Goal: Information Seeking & Learning: Learn about a topic

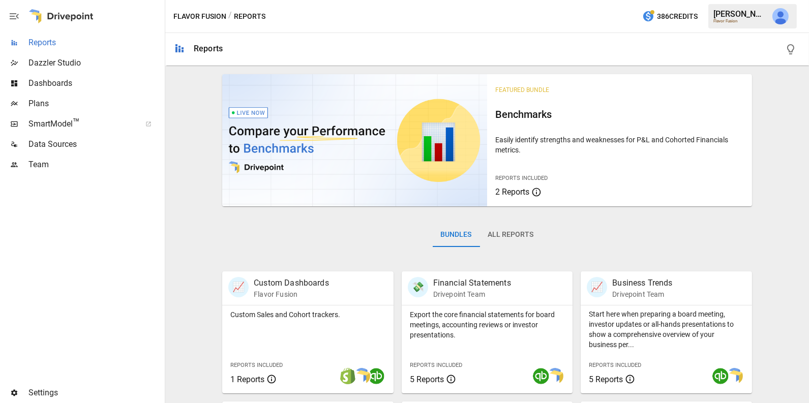
click at [58, 38] on span "Reports" at bounding box center [95, 43] width 134 height 12
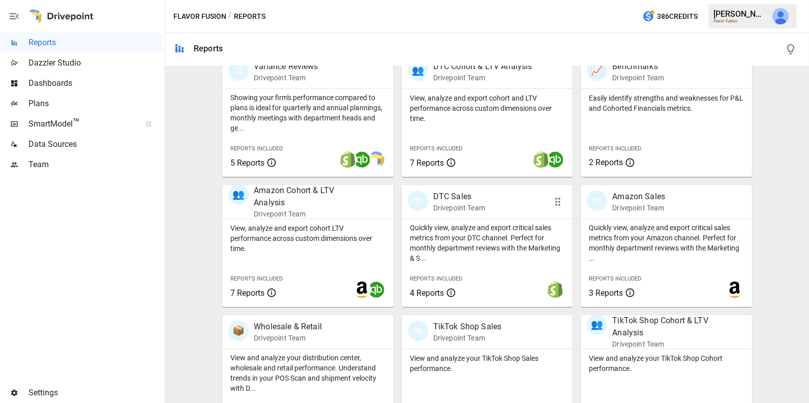
scroll to position [327, 0]
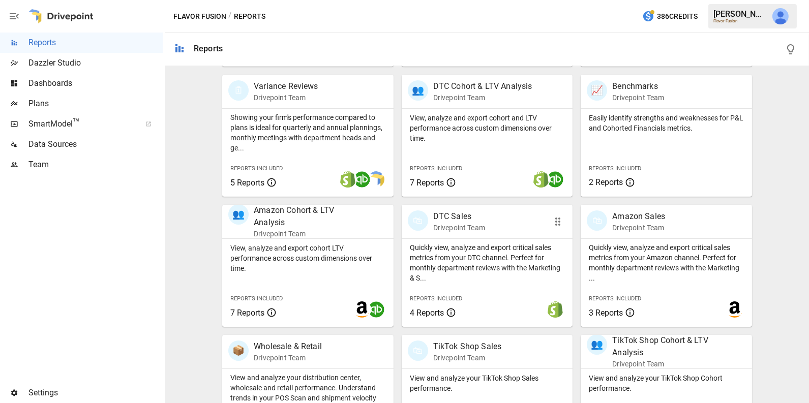
click at [502, 275] on p "Quickly view, analyze and export critical sales metrics from your DTC channel. …" at bounding box center [487, 263] width 155 height 41
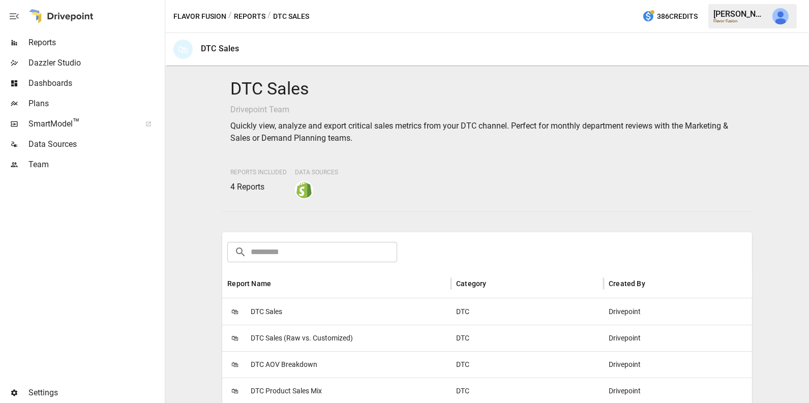
click at [282, 309] on span "DTC Sales" at bounding box center [267, 312] width 32 height 26
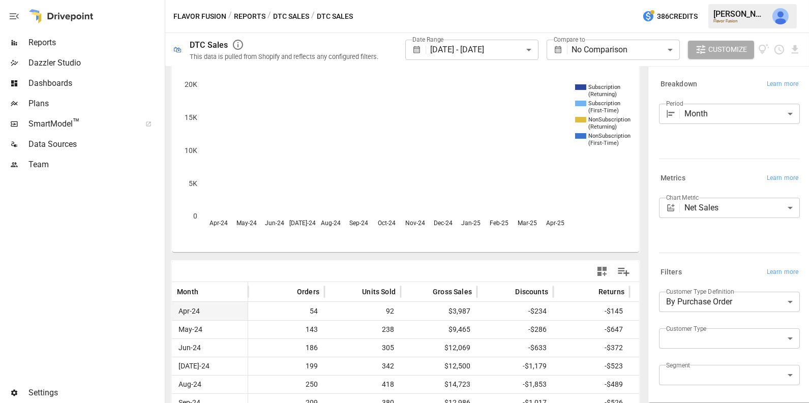
scroll to position [41, 0]
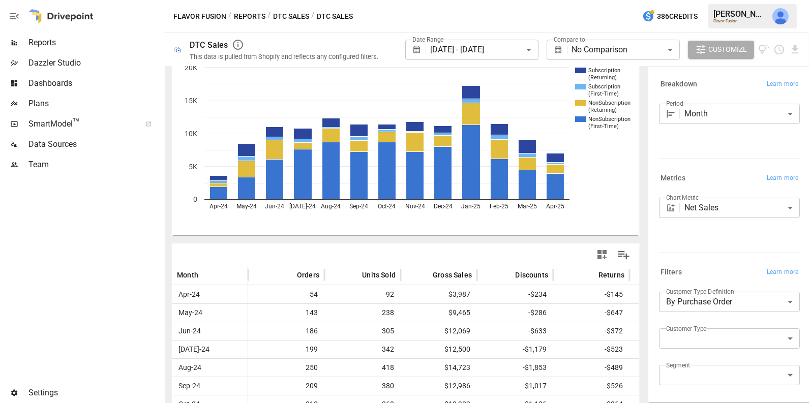
click at [598, 0] on body "**********" at bounding box center [404, 0] width 809 height 0
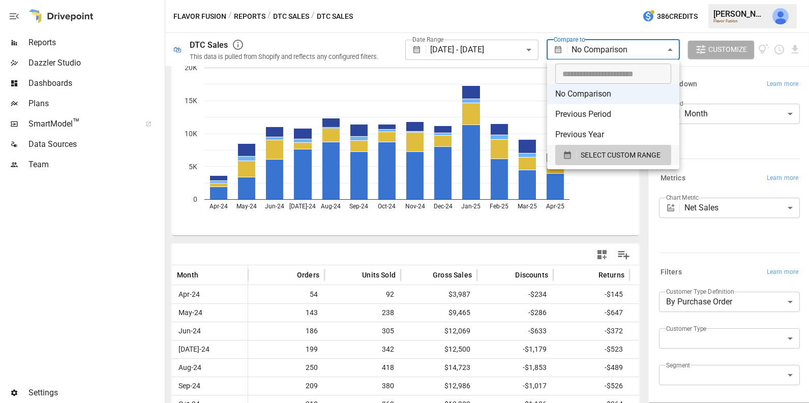
click at [497, 47] on div at bounding box center [404, 201] width 809 height 403
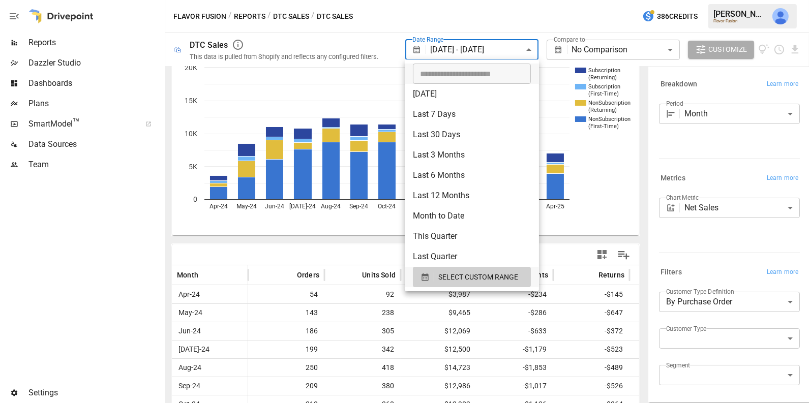
click at [479, 0] on body "**********" at bounding box center [404, 0] width 809 height 0
click at [447, 148] on li "Last 3 Months" at bounding box center [472, 155] width 134 height 20
type input "**********"
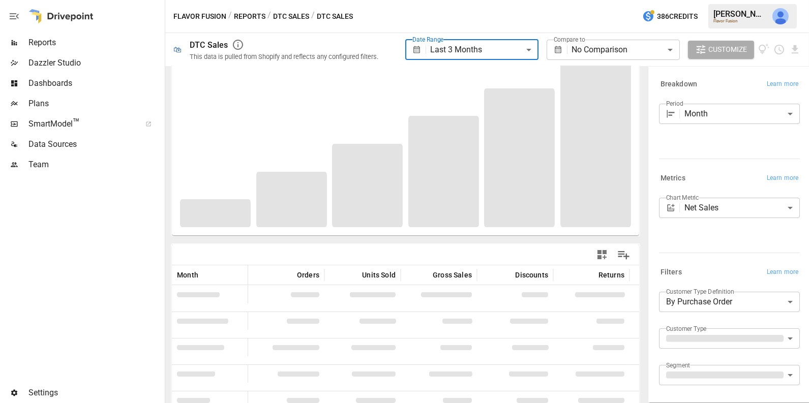
scroll to position [97, 0]
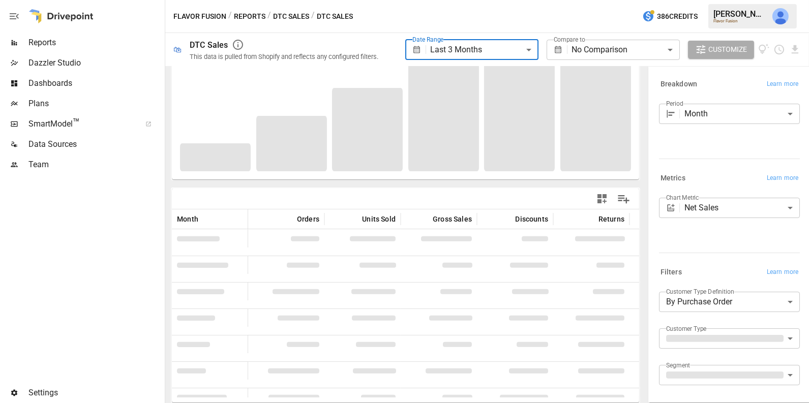
click at [595, 0] on body "**********" at bounding box center [404, 0] width 809 height 0
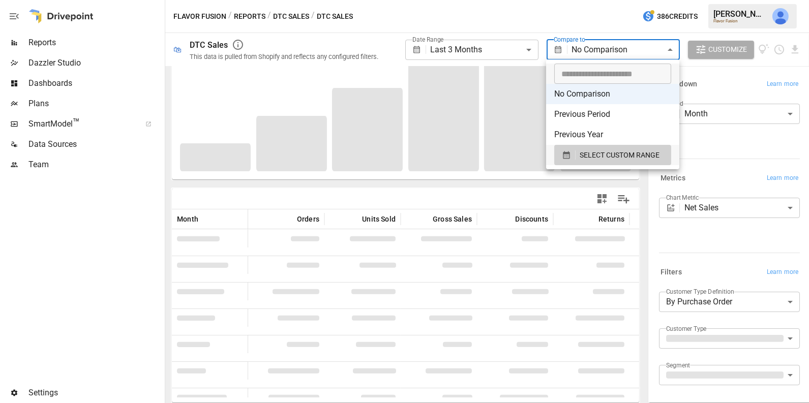
scroll to position [41, 0]
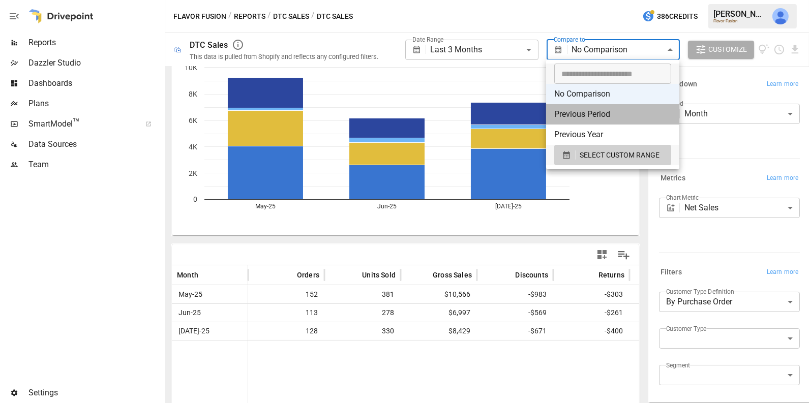
click at [582, 113] on li "Previous Period" at bounding box center [612, 114] width 133 height 20
type input "**********"
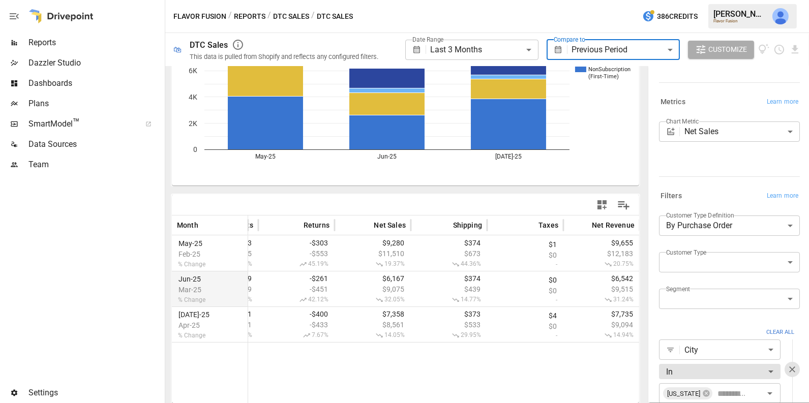
scroll to position [83, 0]
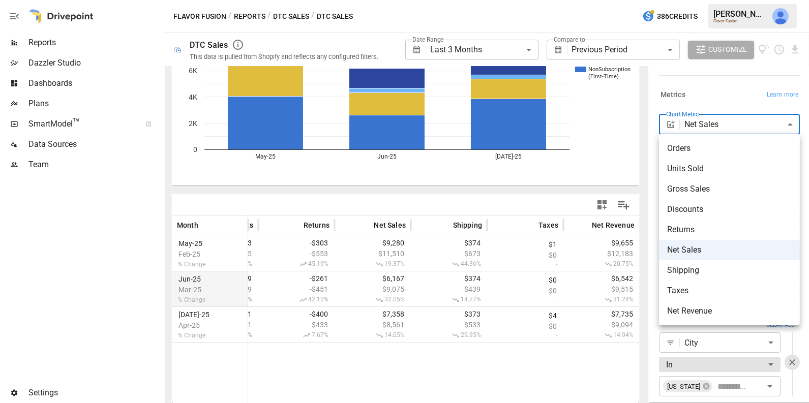
click at [707, 0] on body "**********" at bounding box center [404, 0] width 809 height 0
click at [709, 315] on span "Net Revenue" at bounding box center [729, 311] width 125 height 12
type input "**********"
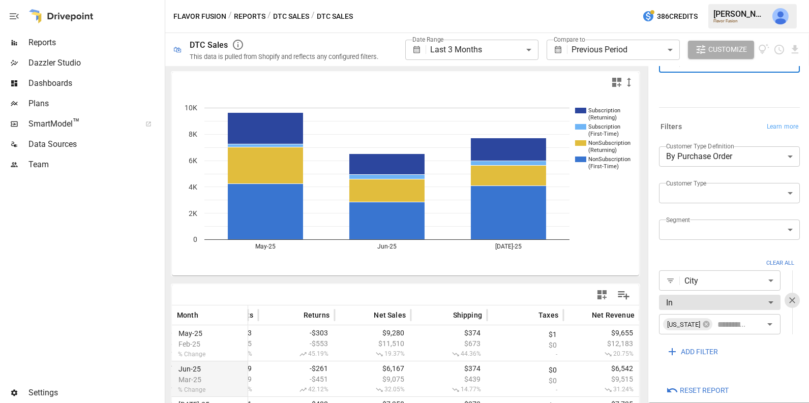
scroll to position [158, 0]
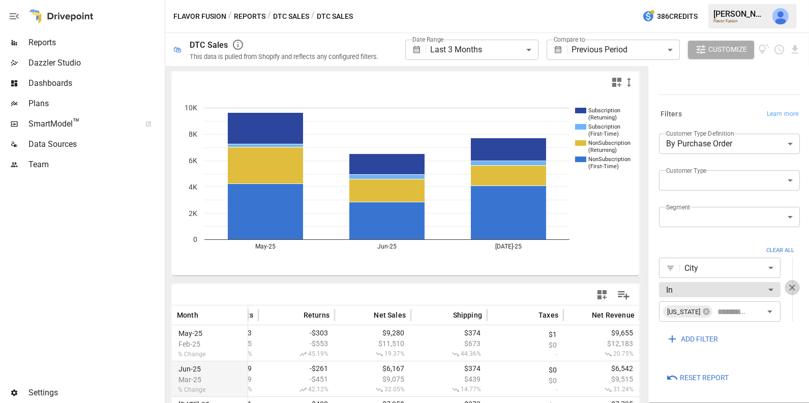
click at [792, 289] on icon "button" at bounding box center [792, 288] width 10 height 10
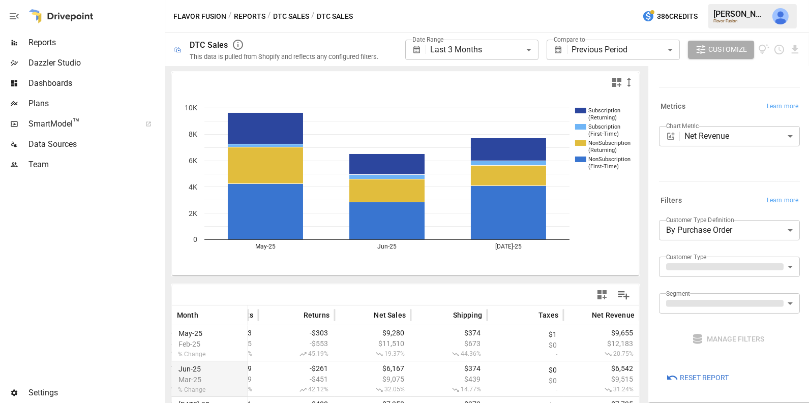
scroll to position [71, 0]
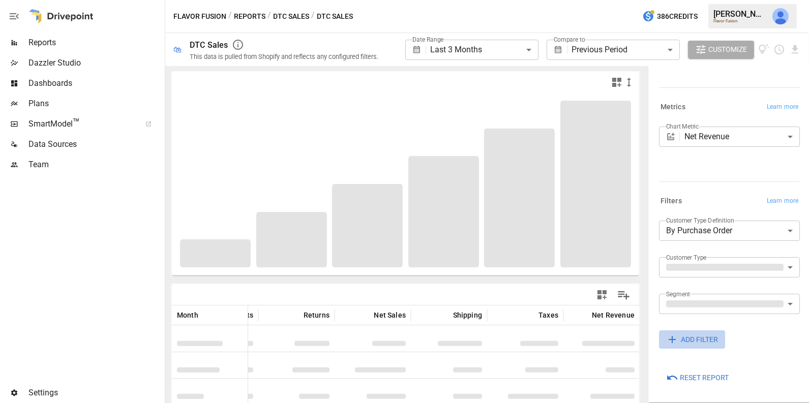
click at [700, 338] on span "ADD FILTER" at bounding box center [699, 340] width 37 height 13
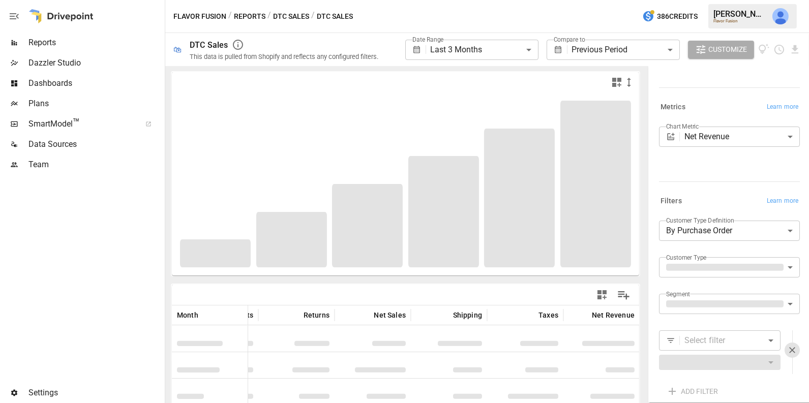
click at [700, 0] on body "**********" at bounding box center [404, 0] width 809 height 0
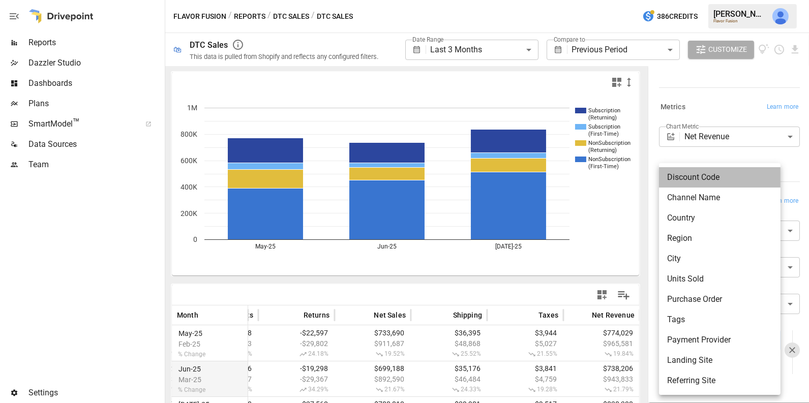
click at [690, 181] on li "Discount Code" at bounding box center [720, 177] width 122 height 20
type input "**********"
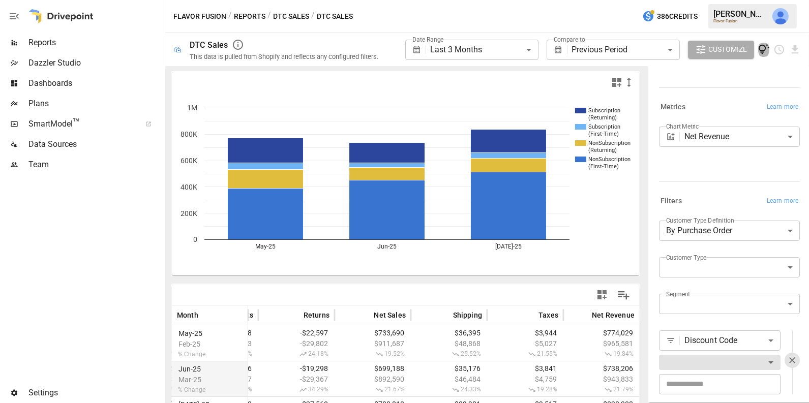
click at [763, 48] on icon "View documentation" at bounding box center [764, 50] width 12 height 12
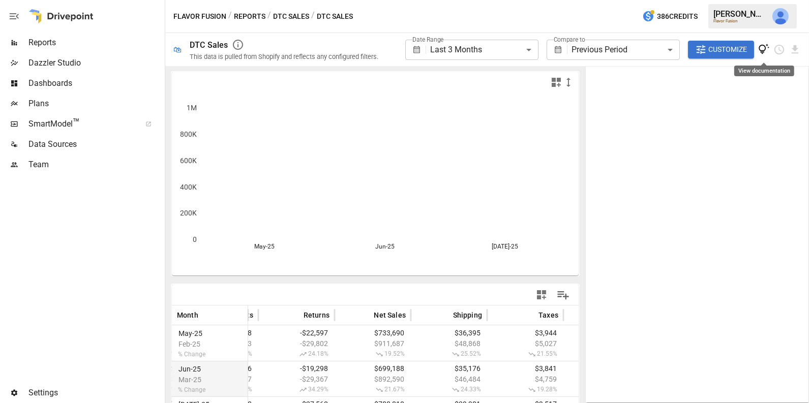
scroll to position [80, 0]
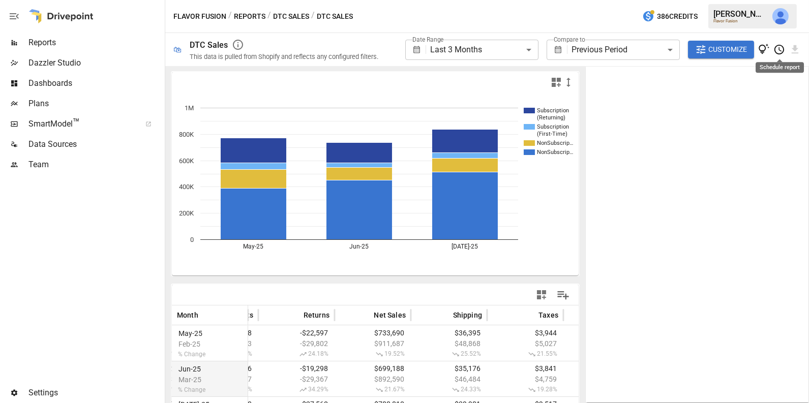
click at [779, 50] on icon "Schedule report" at bounding box center [780, 50] width 12 height 12
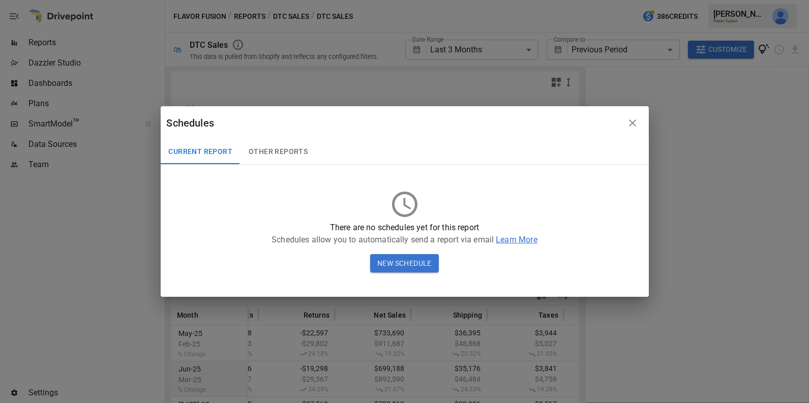
click at [408, 263] on button "New Schedule" at bounding box center [404, 263] width 69 height 18
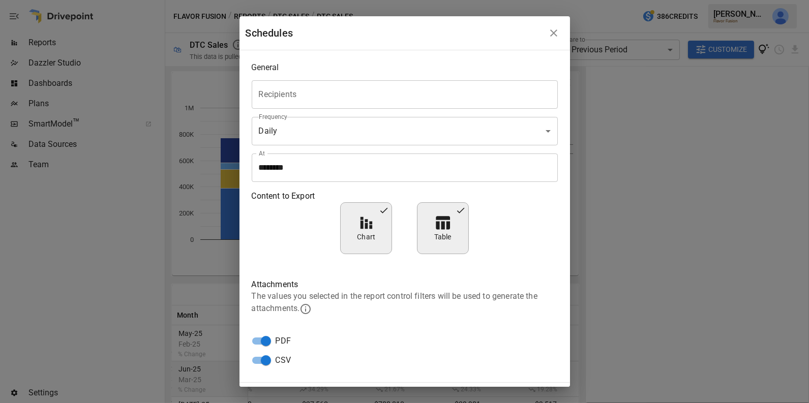
click at [303, 96] on input "Recipients" at bounding box center [404, 94] width 297 height 19
click at [350, 53] on div "General Recipients Recipients Frequency Daily ***** ​ At ******** At Content to…" at bounding box center [405, 216] width 331 height 332
click at [284, 0] on body "**********" at bounding box center [404, 0] width 809 height 0
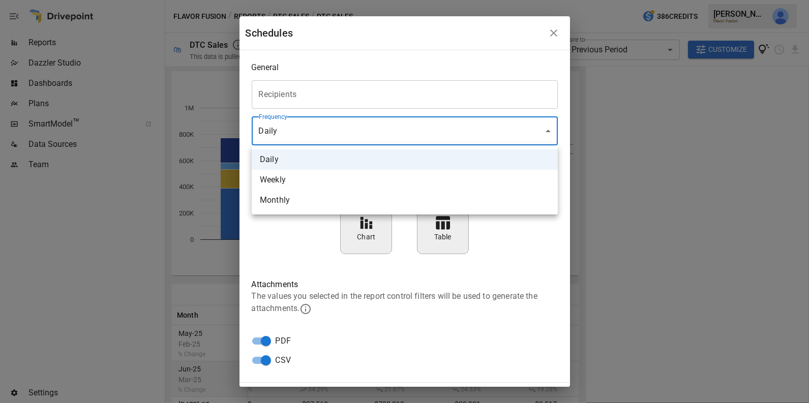
click at [279, 246] on div at bounding box center [404, 201] width 809 height 403
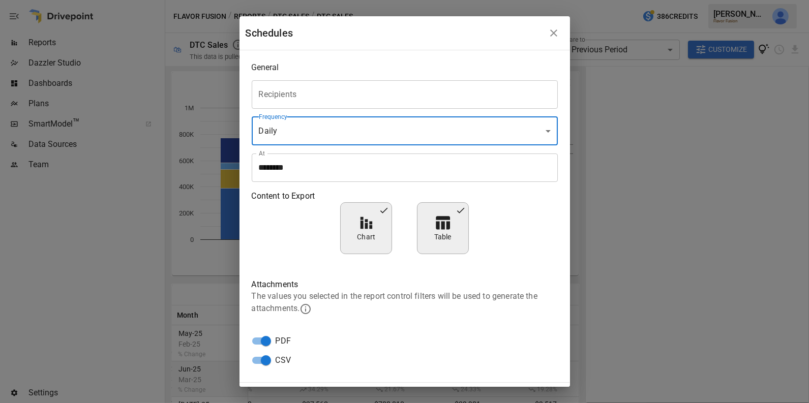
click at [561, 30] on button "button" at bounding box center [554, 33] width 20 height 20
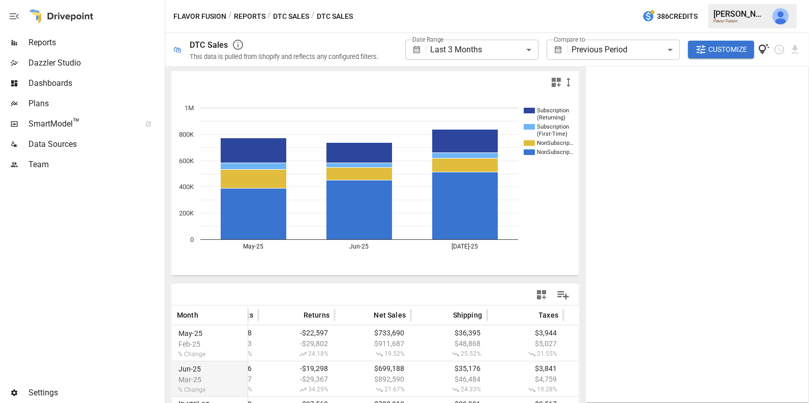
click at [286, 15] on button "DTC Sales" at bounding box center [291, 16] width 36 height 13
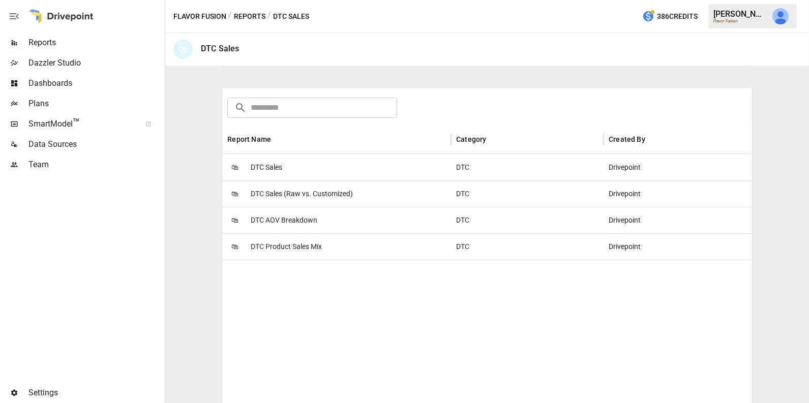
scroll to position [149, 0]
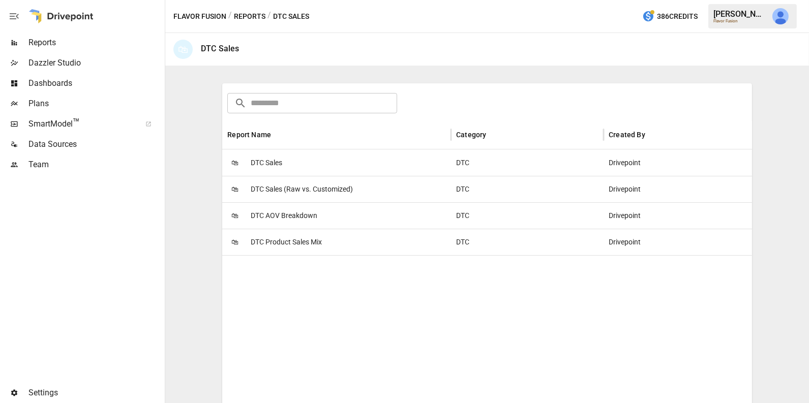
click at [279, 247] on span "DTC Product Sales Mix" at bounding box center [286, 242] width 71 height 26
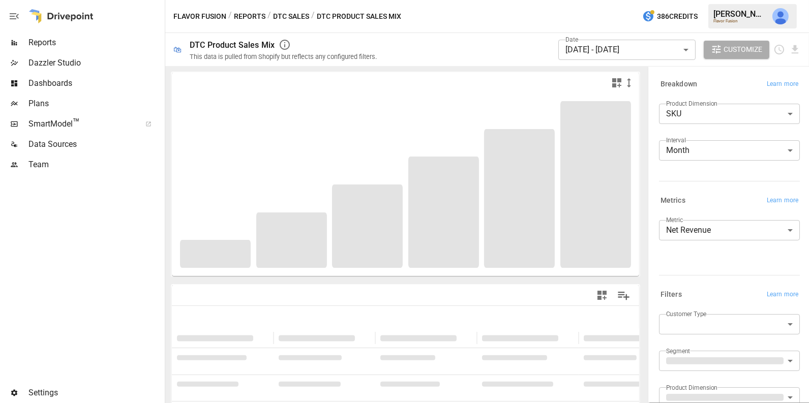
click at [707, 107] on label "Product Dimension" at bounding box center [691, 103] width 51 height 9
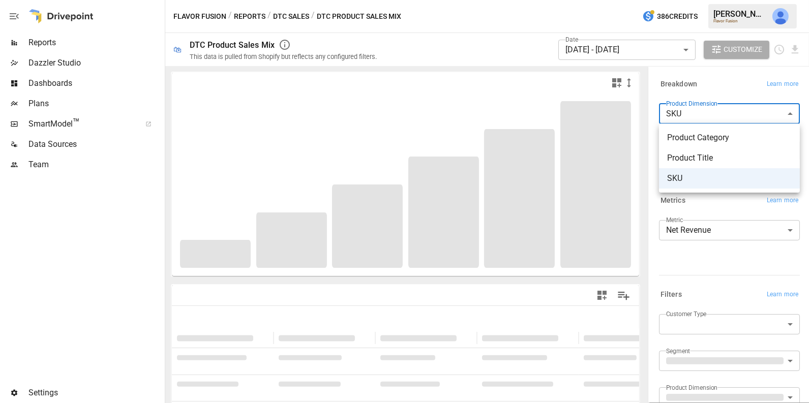
click at [689, 0] on body "**********" at bounding box center [404, 0] width 809 height 0
click at [693, 152] on span "Product Title" at bounding box center [729, 158] width 125 height 12
type input "**********"
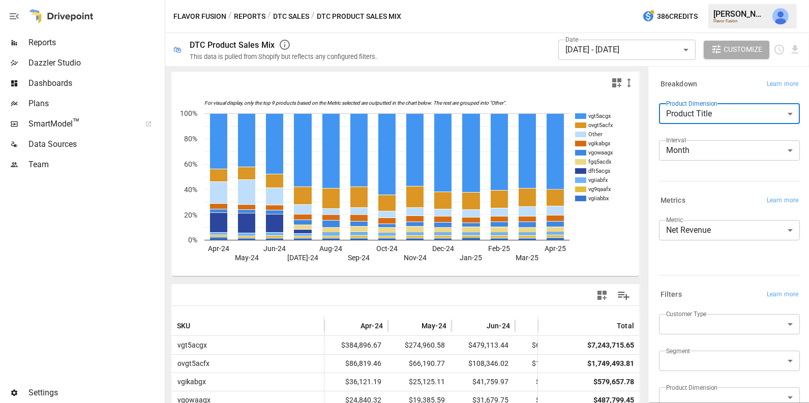
click at [689, 0] on body "Reports Dazzler Studio Dashboards Plans SmartModel ™ Data Sources Team Settings…" at bounding box center [404, 0] width 809 height 0
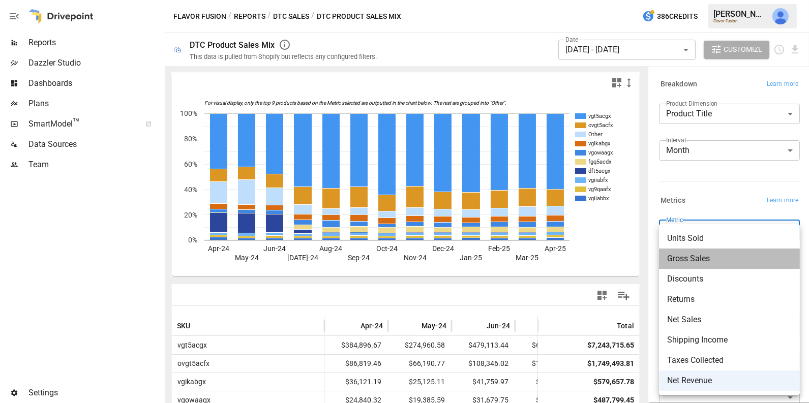
click at [696, 259] on span "Gross Sales" at bounding box center [729, 259] width 125 height 12
type input "**********"
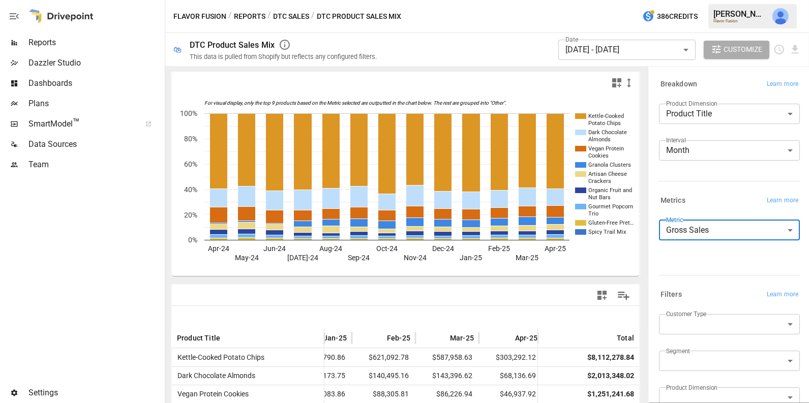
click at [290, 17] on button "DTC Sales" at bounding box center [291, 16] width 36 height 13
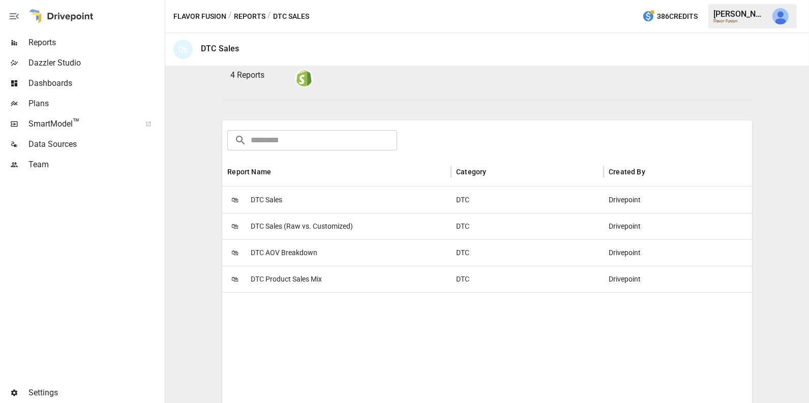
scroll to position [121, 0]
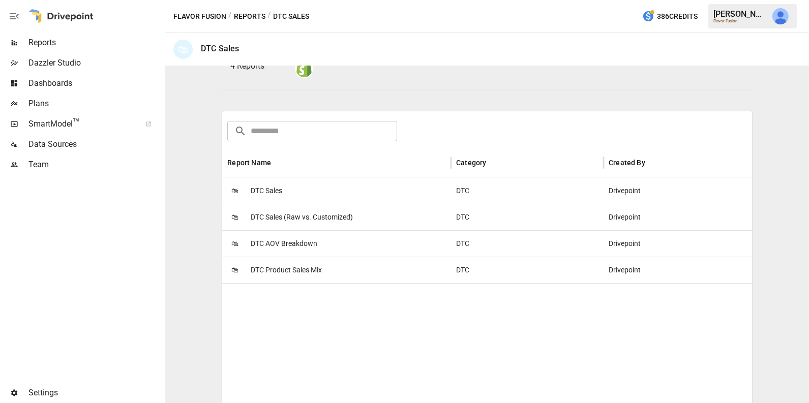
click at [300, 244] on span "DTC AOV Breakdown" at bounding box center [284, 244] width 67 height 26
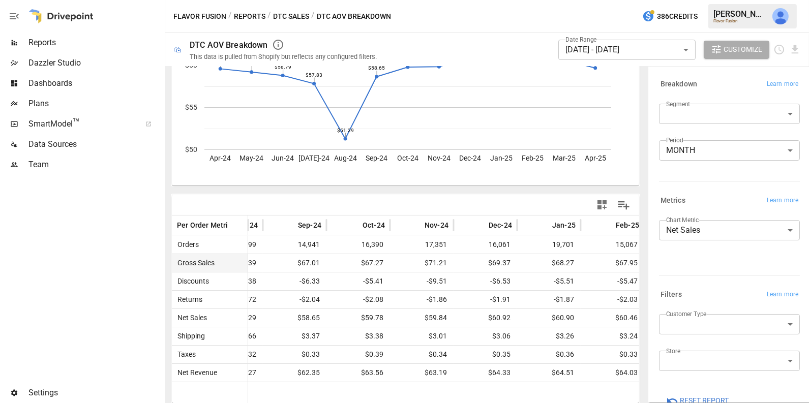
scroll to position [23, 0]
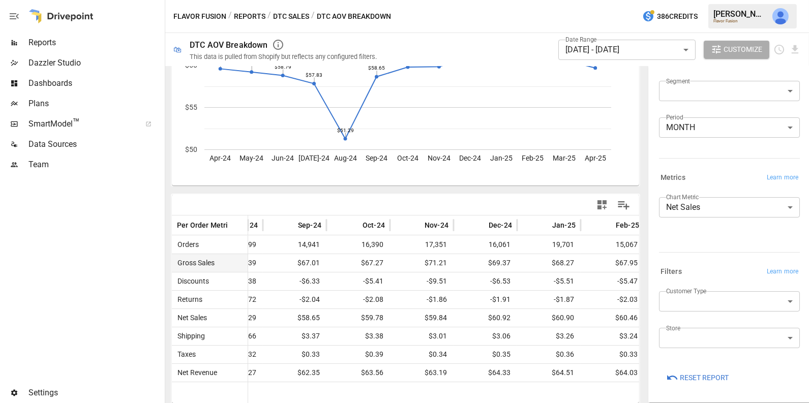
click at [679, 0] on body "Reports Dazzler Studio Dashboards Plans SmartModel ™ Data Sources Team Settings…" at bounding box center [404, 0] width 809 height 0
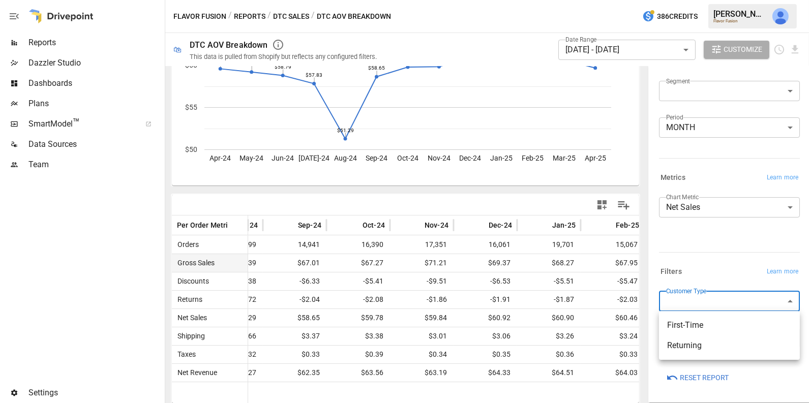
click at [703, 240] on div at bounding box center [404, 201] width 809 height 403
click at [696, 0] on body "Reports Dazzler Studio Dashboards Plans SmartModel ™ Data Sources Team Settings…" at bounding box center [404, 0] width 809 height 0
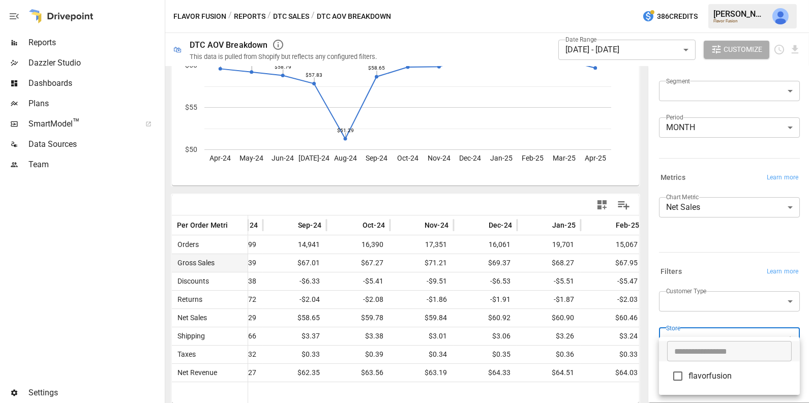
click at [715, 248] on div at bounding box center [404, 201] width 809 height 403
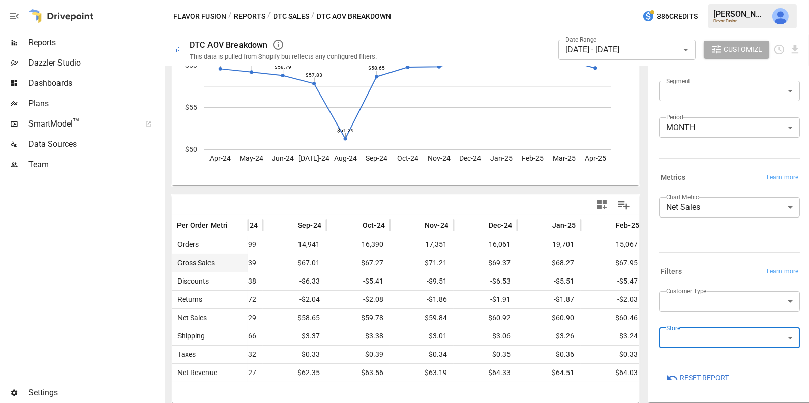
click at [703, 0] on body "Reports Dazzler Studio Dashboards Plans SmartModel ™ Data Sources Team Settings…" at bounding box center [404, 0] width 809 height 0
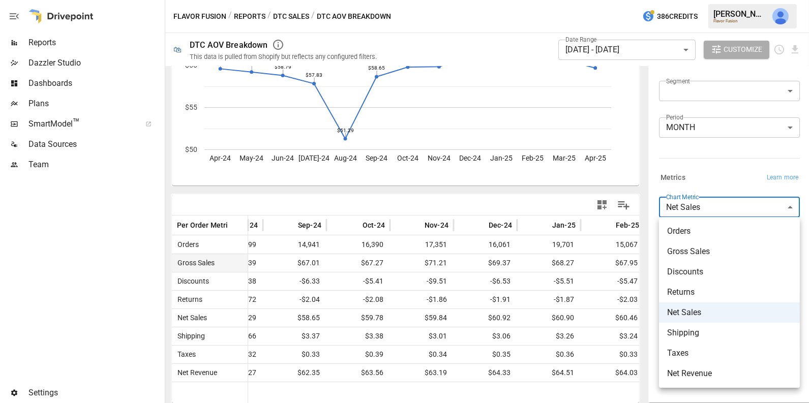
click at [705, 166] on div at bounding box center [404, 201] width 809 height 403
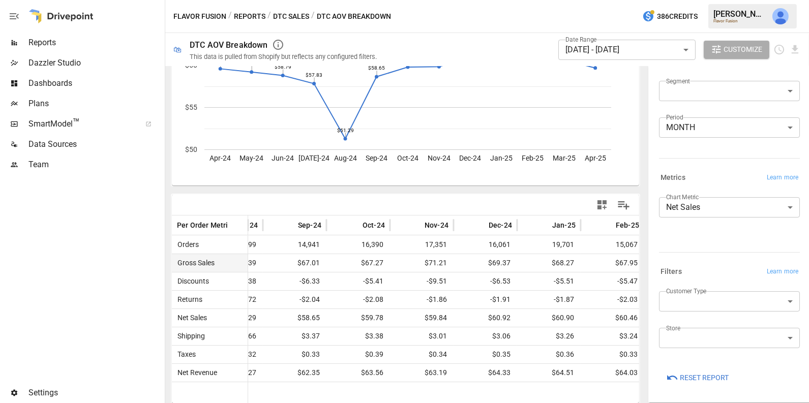
click at [250, 14] on button "Reports" at bounding box center [250, 16] width 32 height 13
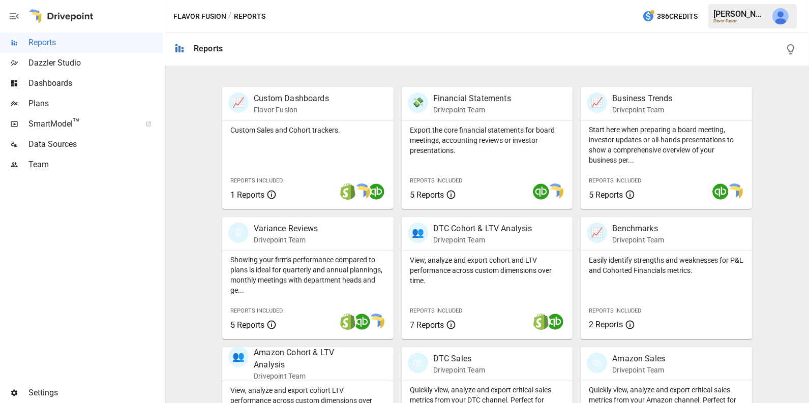
scroll to position [302, 0]
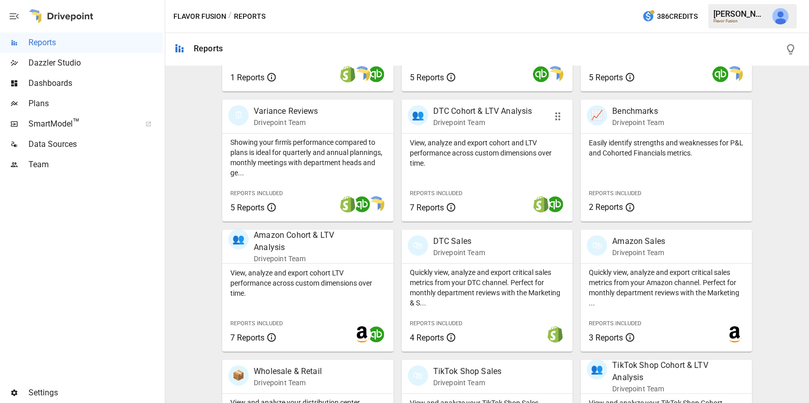
click at [489, 152] on p "View, analyze and export cohort and LTV performance across custom dimensions ov…" at bounding box center [487, 153] width 155 height 31
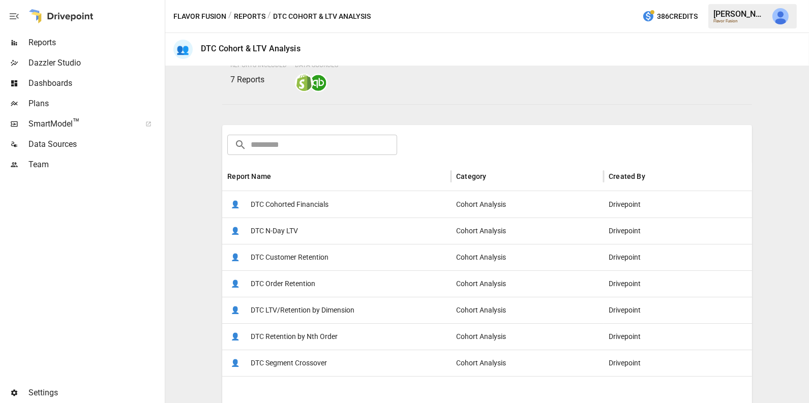
scroll to position [103, 0]
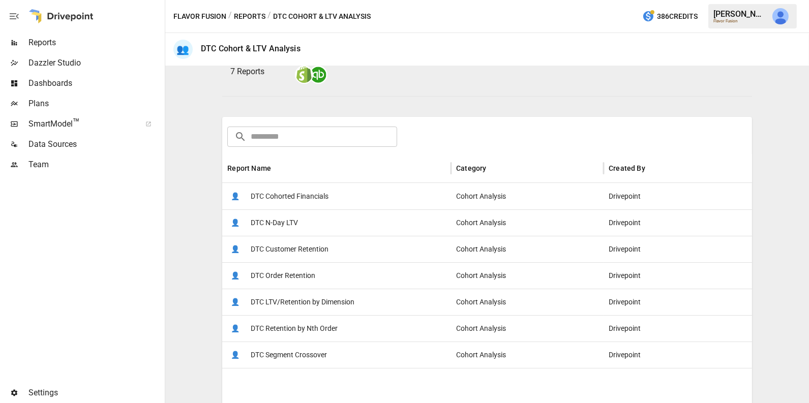
click at [314, 251] on span "DTC Customer Retention" at bounding box center [290, 250] width 78 height 26
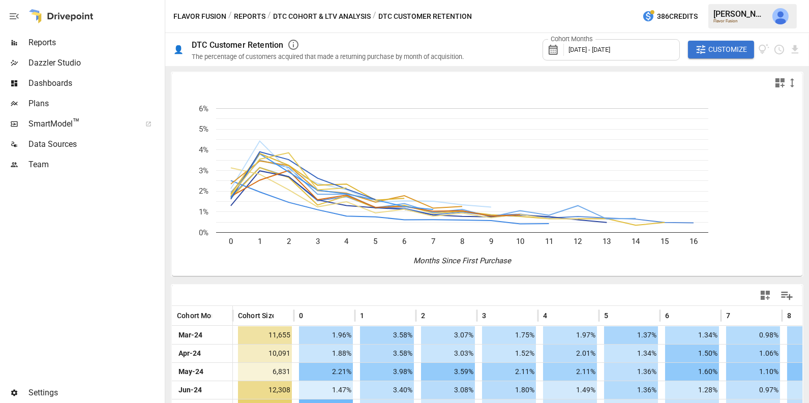
click at [704, 51] on icon "button" at bounding box center [701, 49] width 9 height 9
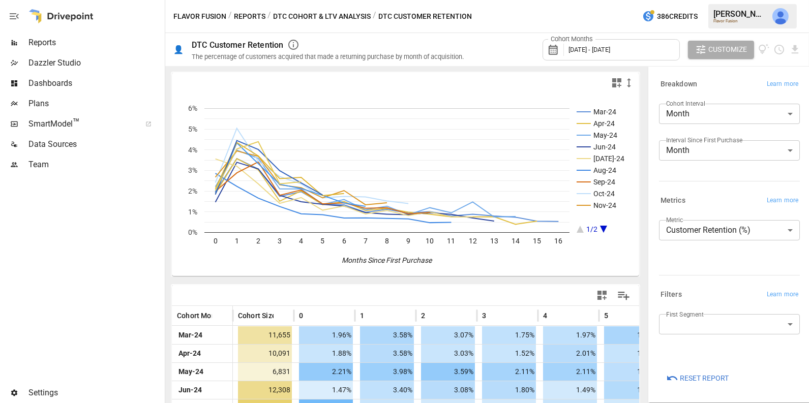
click at [706, 0] on body "Reports Dazzler Studio Dashboards Plans SmartModel ™ Data Sources Team Settings…" at bounding box center [404, 0] width 809 height 0
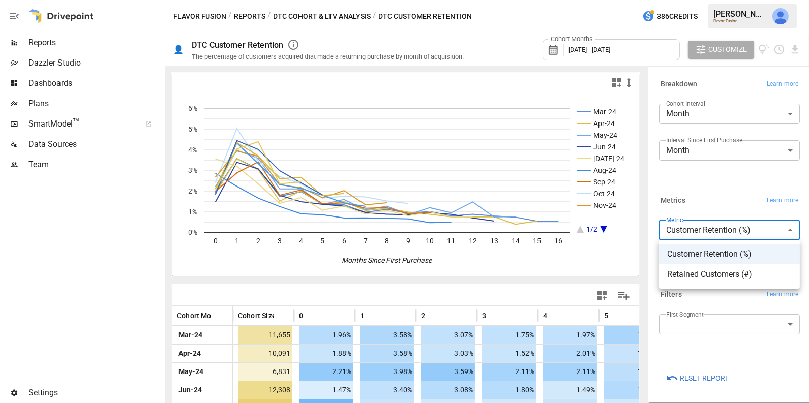
click at [728, 281] on li "Retained Customers (#)" at bounding box center [729, 275] width 141 height 20
type input "**********"
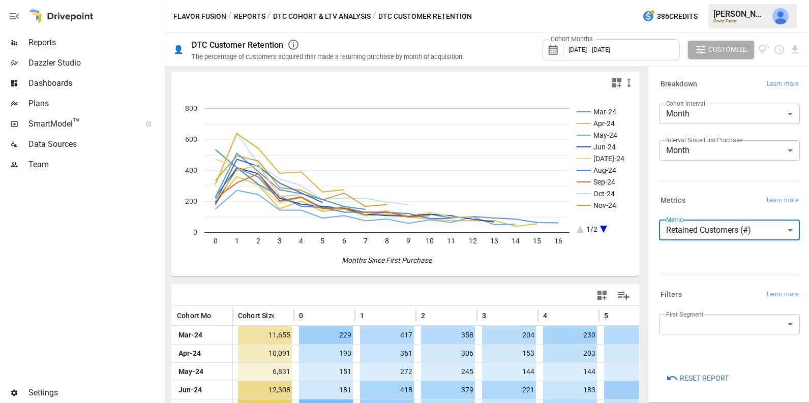
click at [682, 334] on div "First Segment ​" at bounding box center [729, 328] width 141 height 28
click at [682, 0] on body "Reports Dazzler Studio Dashboards Plans SmartModel ™ Data Sources Team Settings…" at bounding box center [404, 0] width 809 height 0
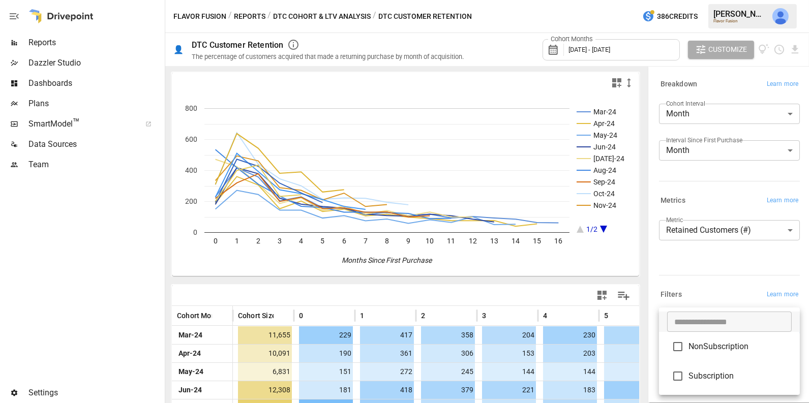
click at [705, 375] on span "Subscription" at bounding box center [740, 376] width 103 height 12
type input "**********"
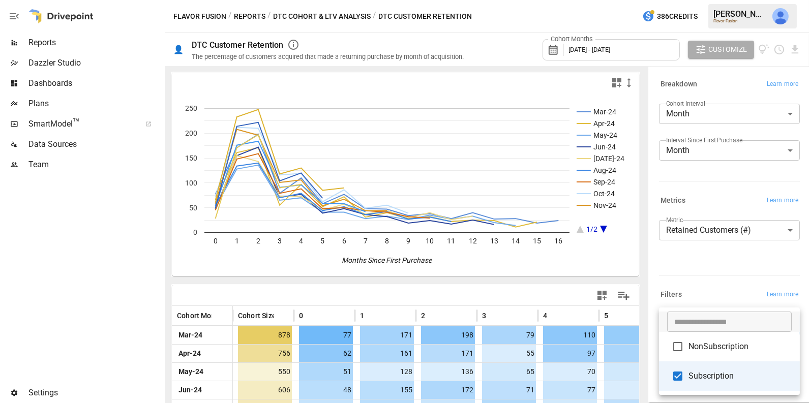
click at [691, 277] on div at bounding box center [404, 201] width 809 height 403
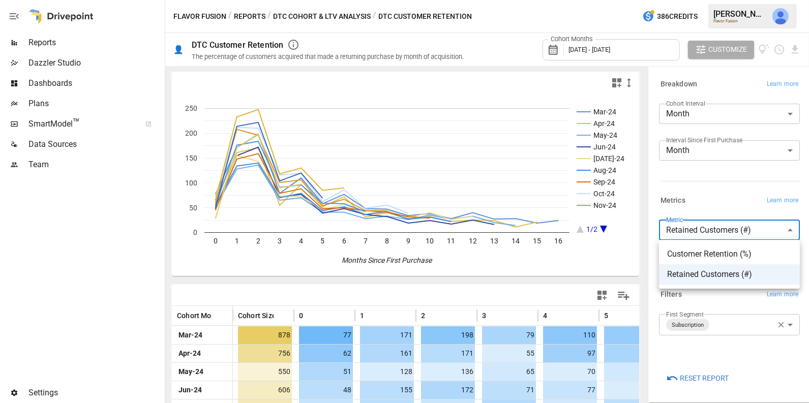
click at [699, 0] on body "Reports Dazzler Studio Dashboards Plans SmartModel ™ Data Sources Team Settings…" at bounding box center [404, 0] width 809 height 0
click at [699, 249] on span "Customer Retention (%)" at bounding box center [729, 254] width 125 height 12
type input "**********"
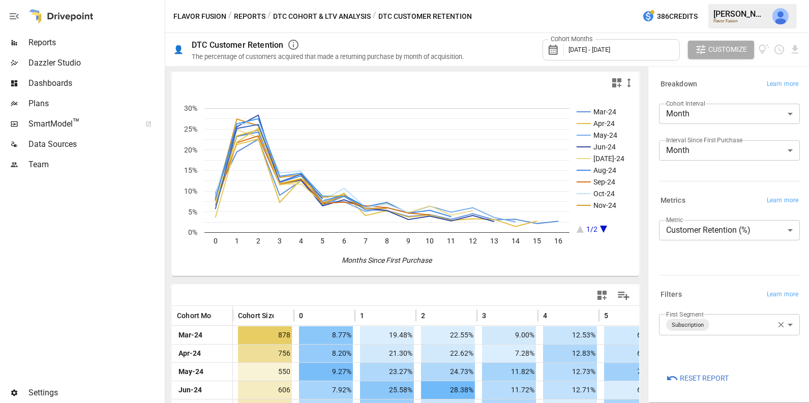
click at [312, 14] on button "DTC Cohort & LTV Analysis" at bounding box center [322, 16] width 98 height 13
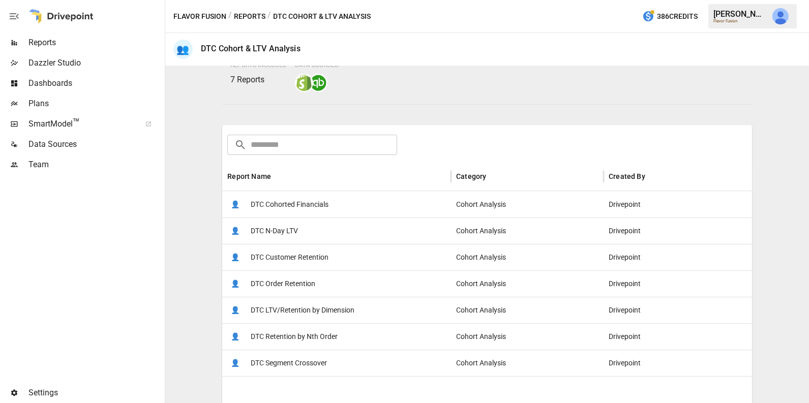
scroll to position [123, 0]
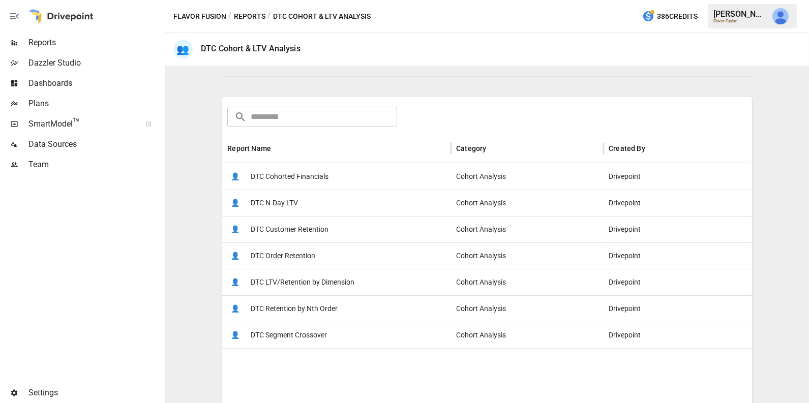
click at [330, 302] on span "DTC Retention by Nth Order" at bounding box center [294, 309] width 87 height 26
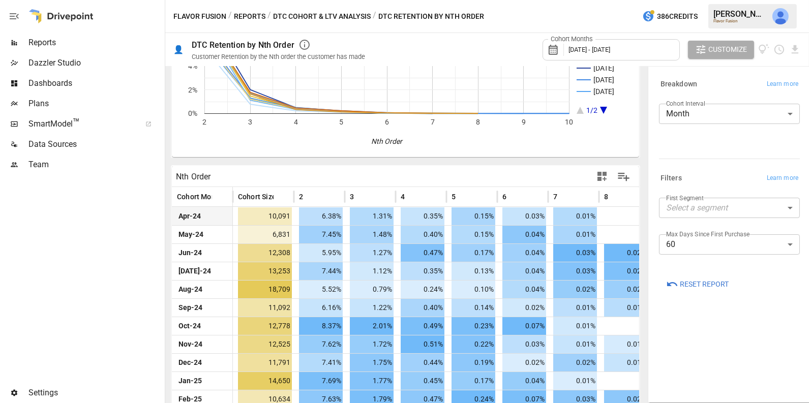
scroll to position [148, 0]
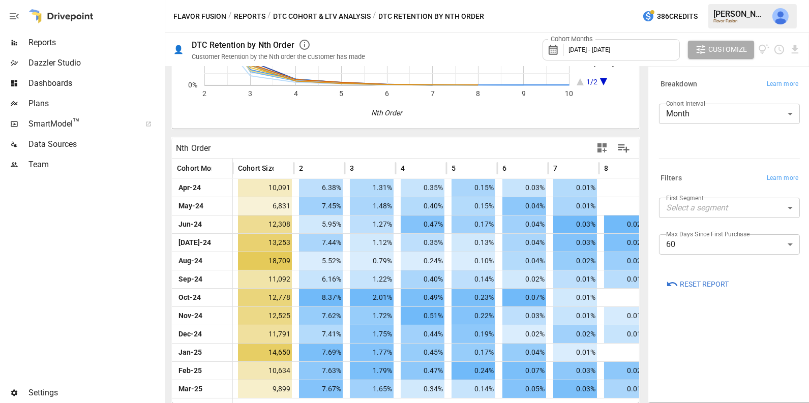
click at [678, 0] on body "Reports Dazzler Studio Dashboards Plans SmartModel ™ Data Sources Team Settings…" at bounding box center [404, 0] width 809 height 0
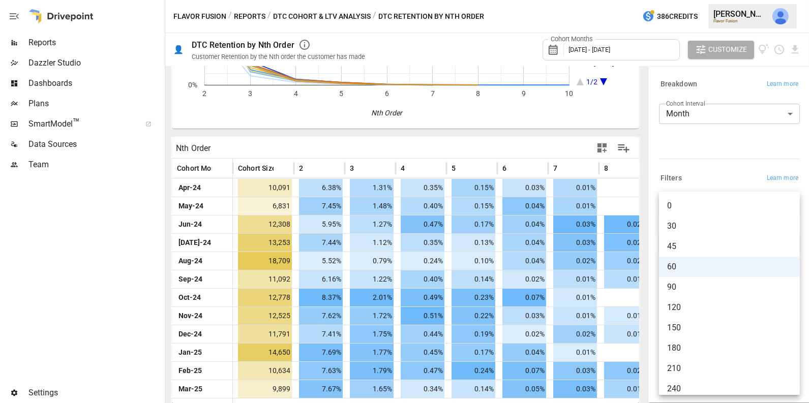
click at [680, 271] on span "60" at bounding box center [729, 267] width 125 height 12
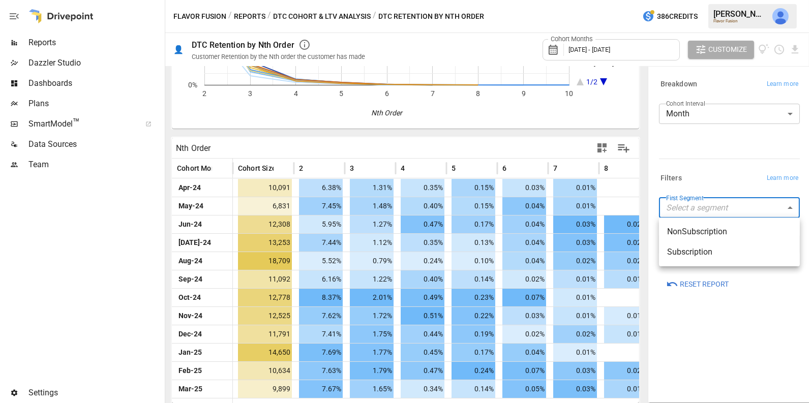
click at [735, 0] on body "Reports Dazzler Studio Dashboards Plans SmartModel ™ Data Sources Team Settings…" at bounding box center [404, 0] width 809 height 0
click at [715, 165] on div at bounding box center [404, 201] width 809 height 403
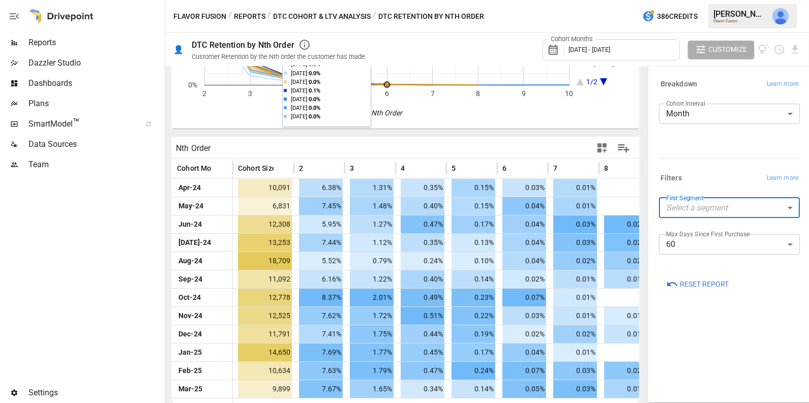
click at [327, 16] on button "DTC Cohort & LTV Analysis" at bounding box center [322, 16] width 98 height 13
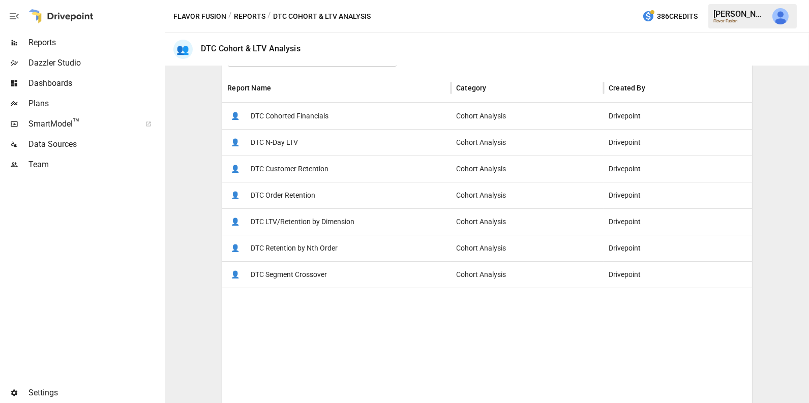
scroll to position [136, 0]
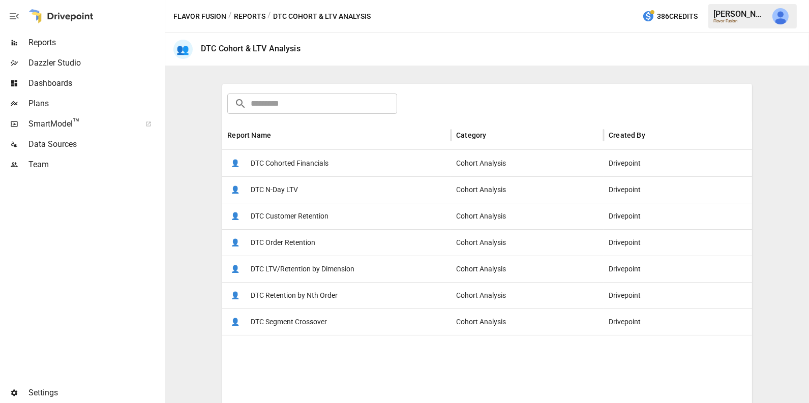
click at [294, 160] on span "DTC Cohorted Financials" at bounding box center [290, 164] width 78 height 26
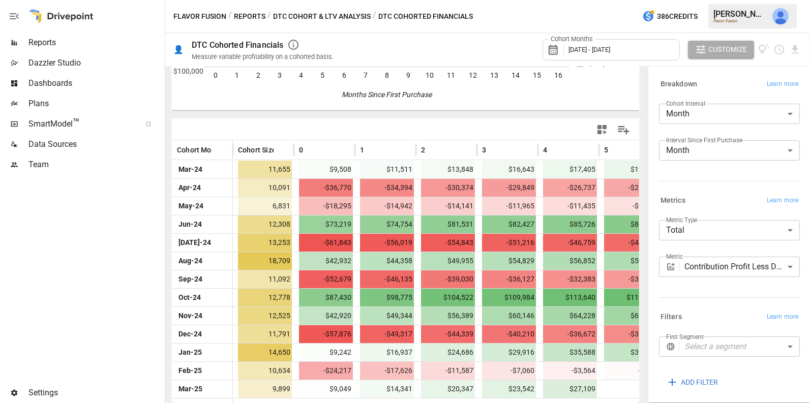
scroll to position [43, 0]
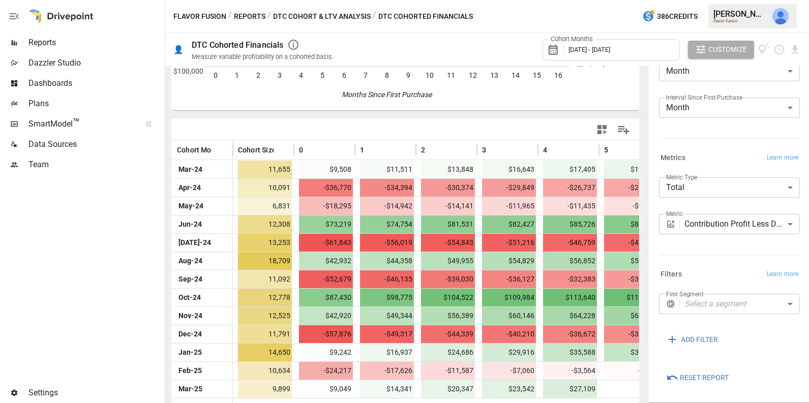
click at [721, 0] on body "Reports Dazzler Studio Dashboards Plans SmartModel ™ Data Sources Team Settings…" at bounding box center [404, 0] width 809 height 0
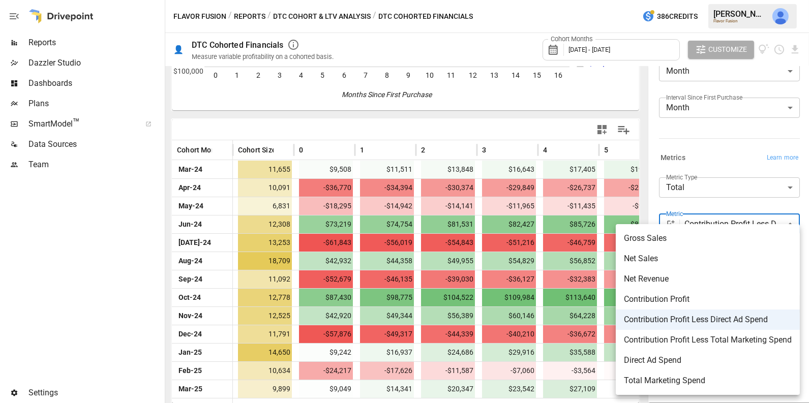
click at [666, 241] on span "Gross Sales" at bounding box center [708, 238] width 168 height 12
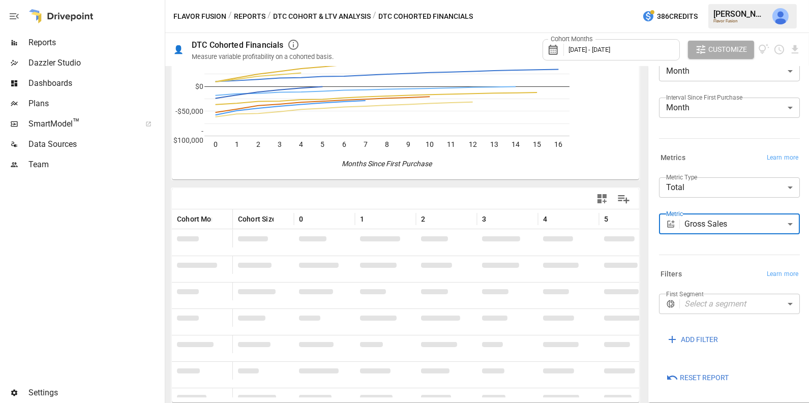
scroll to position [166, 0]
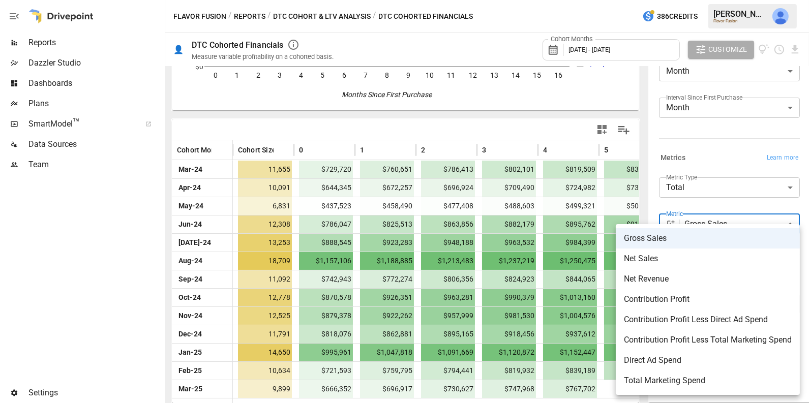
click at [740, 0] on body "Reports Dazzler Studio Dashboards Plans SmartModel ™ Data Sources Team Settings…" at bounding box center [404, 0] width 809 height 0
click at [728, 322] on span "Contribution Profit Less Direct Ad Spend" at bounding box center [708, 320] width 168 height 12
type input "**********"
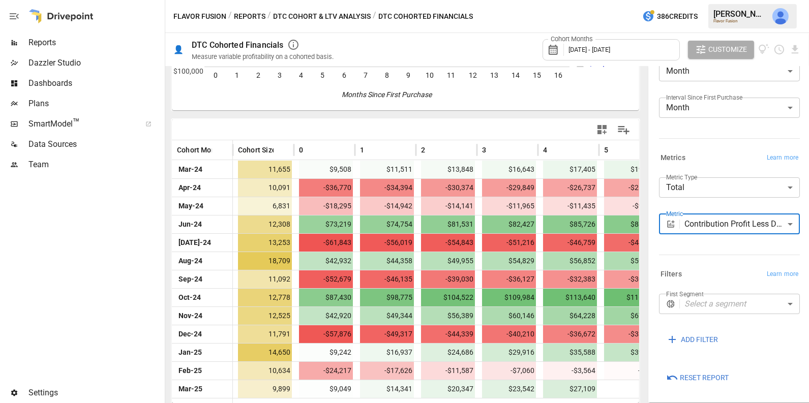
click at [314, 13] on button "DTC Cohort & LTV Analysis" at bounding box center [322, 16] width 98 height 13
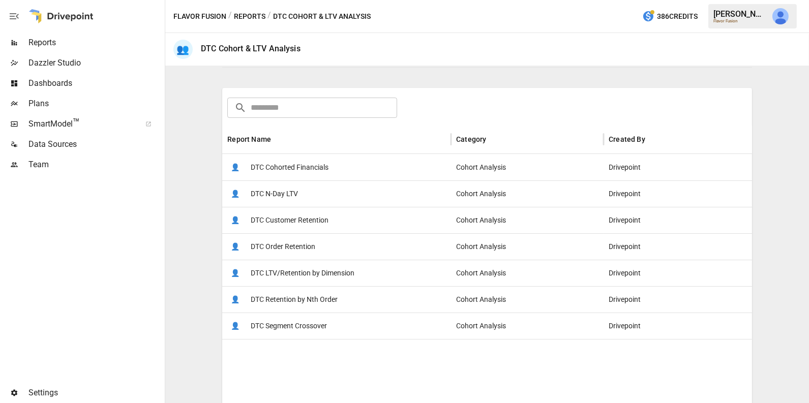
scroll to position [131, 0]
click at [310, 334] on span "DTC Segment Crossover" at bounding box center [289, 327] width 76 height 26
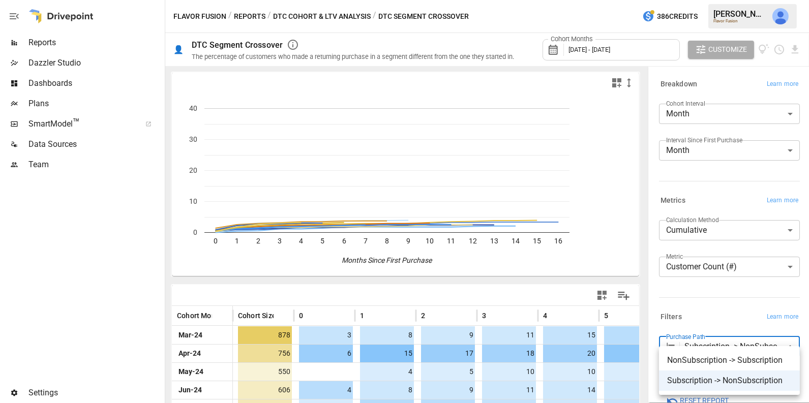
click at [714, 0] on body "Reports Dazzler Studio Dashboards Plans SmartModel ™ Data Sources Team Settings…" at bounding box center [404, 0] width 809 height 0
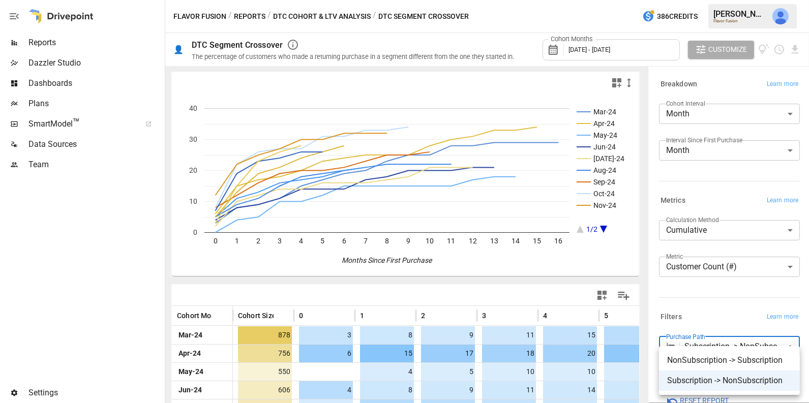
click at [357, 277] on div at bounding box center [404, 201] width 809 height 403
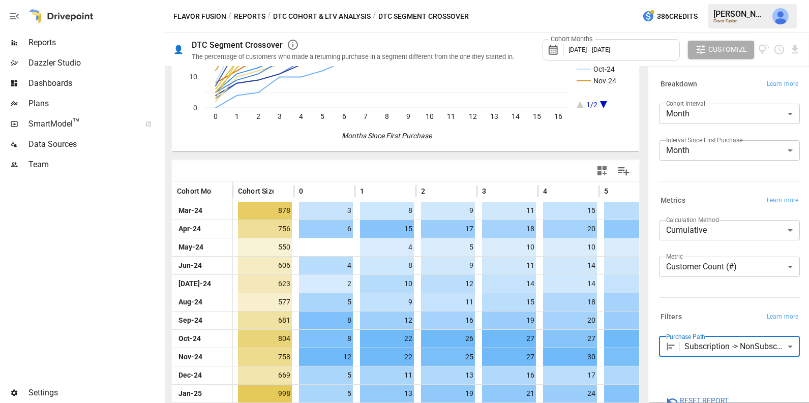
scroll to position [166, 0]
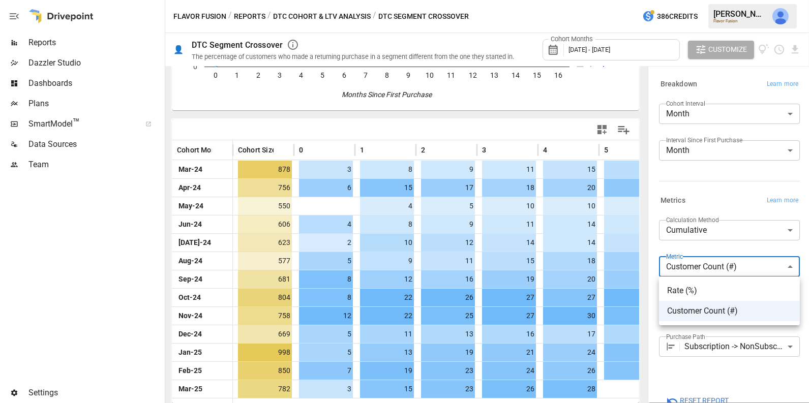
click at [706, 0] on body "Reports Dazzler Studio Dashboards Plans SmartModel ™ Data Sources Team Settings…" at bounding box center [404, 0] width 809 height 0
click at [708, 286] on span "Rate (%)" at bounding box center [729, 291] width 125 height 12
type input "********"
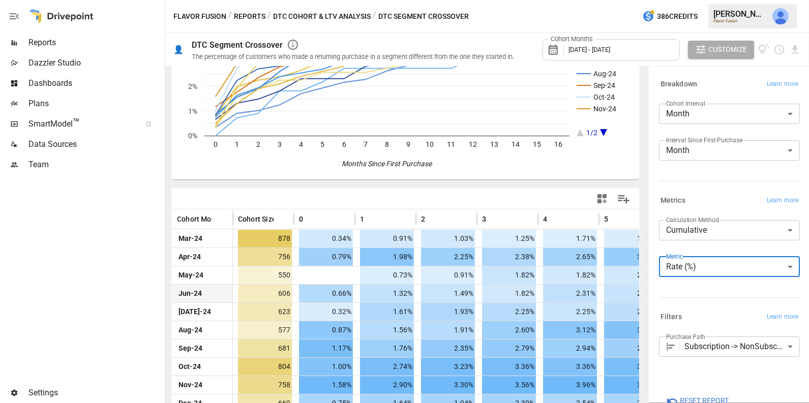
scroll to position [166, 0]
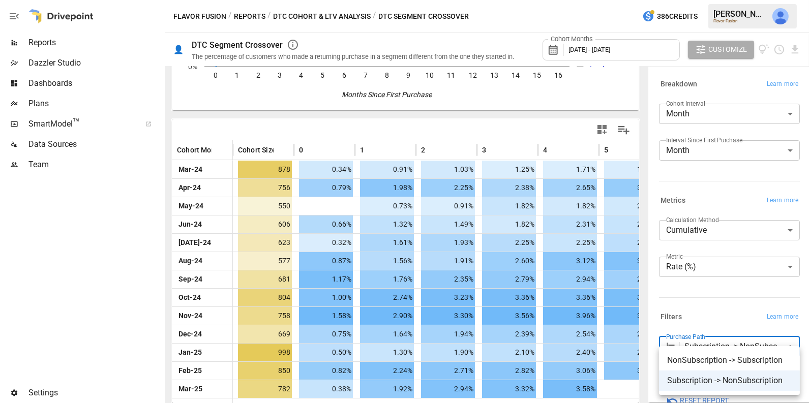
click at [712, 0] on body "Reports Dazzler Studio Dashboards Plans SmartModel ™ Data Sources Team Settings…" at bounding box center [404, 0] width 809 height 0
click at [711, 367] on li "NonSubscription -> Subscription" at bounding box center [729, 360] width 141 height 20
type input "**********"
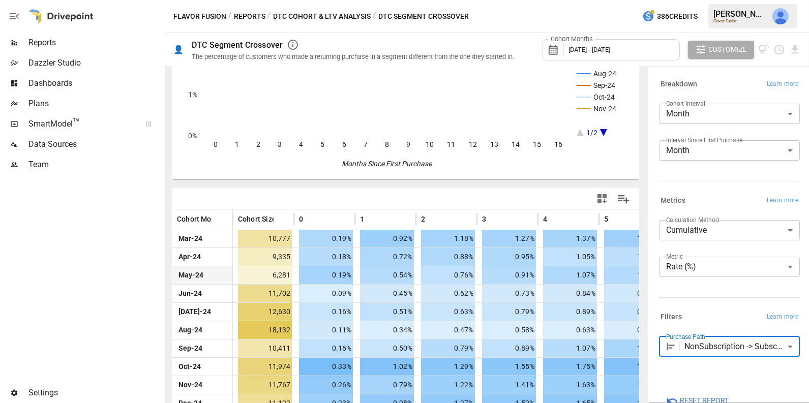
scroll to position [166, 0]
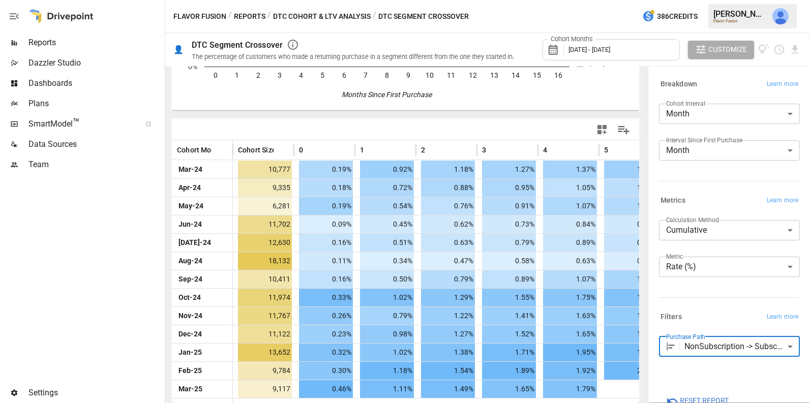
click at [328, 14] on button "DTC Cohort & LTV Analysis" at bounding box center [322, 16] width 98 height 13
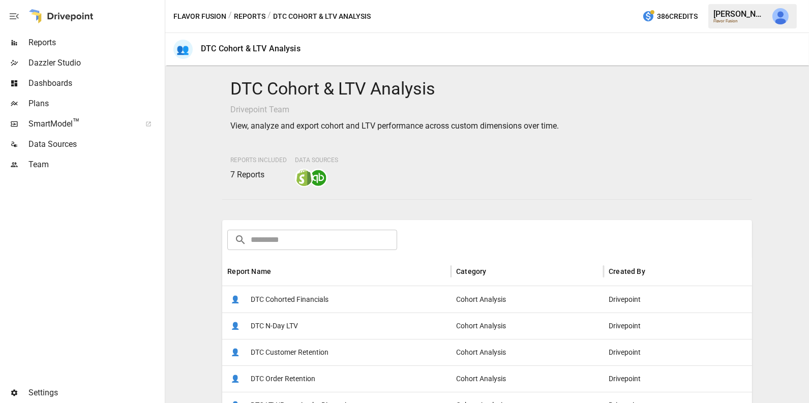
click at [252, 12] on button "Reports" at bounding box center [250, 16] width 32 height 13
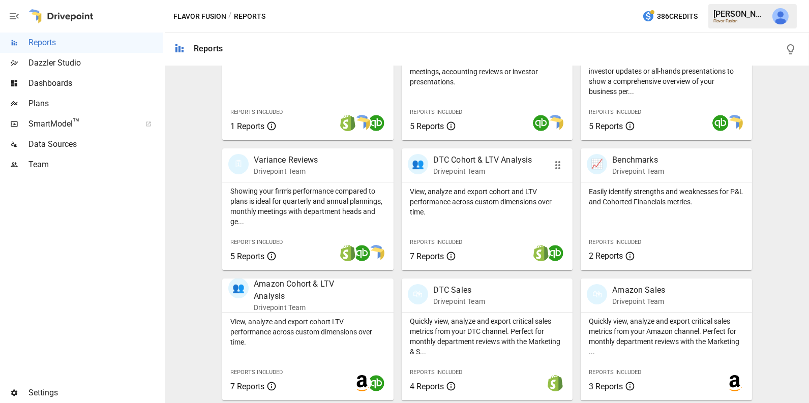
scroll to position [255, 0]
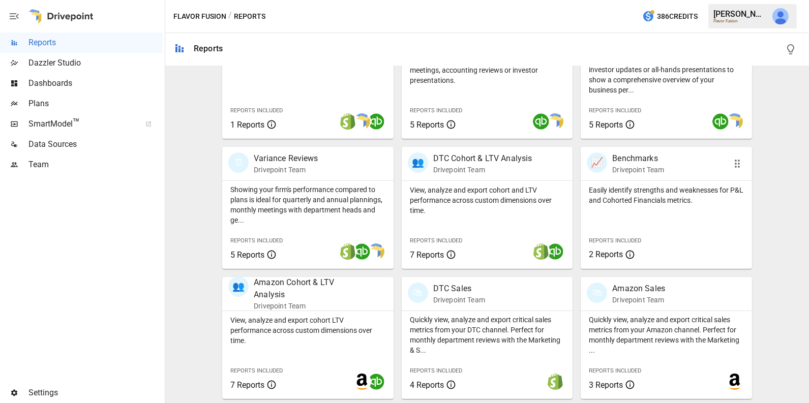
click at [655, 194] on p "Easily identify strengths and weaknesses for P&L and Cohorted Financials metric…" at bounding box center [666, 195] width 155 height 20
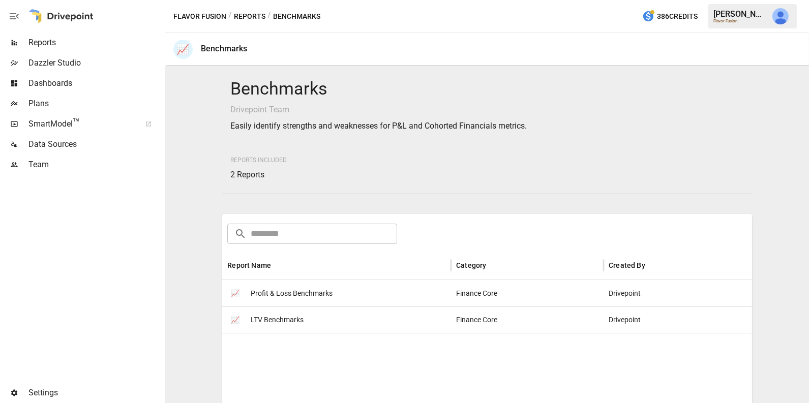
click at [294, 286] on span "Profit & Loss Benchmarks" at bounding box center [292, 294] width 82 height 26
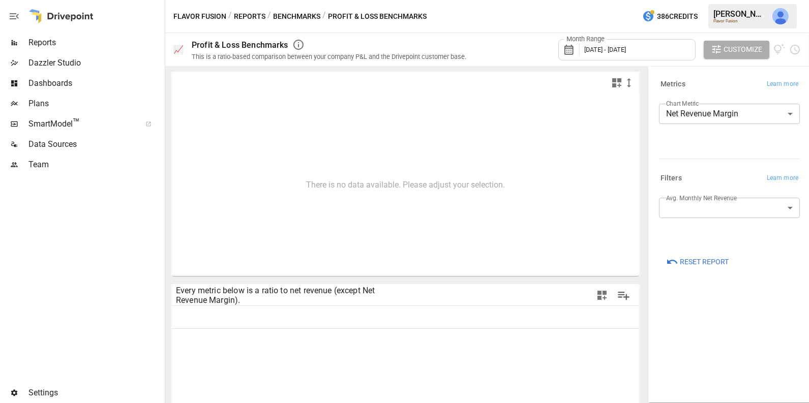
type input "**********"
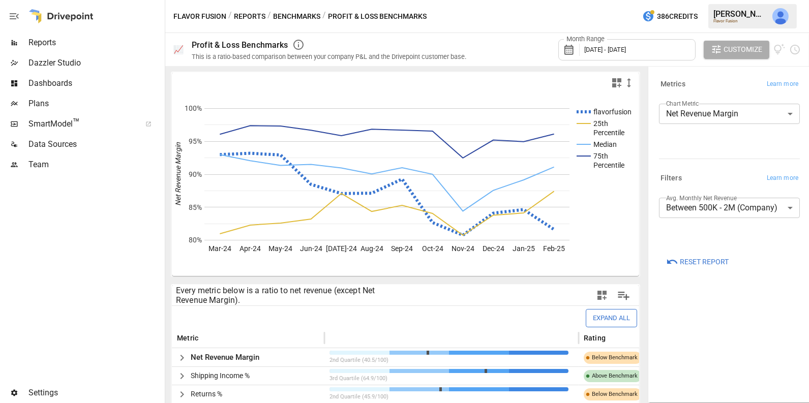
drag, startPoint x: 744, startPoint y: 197, endPoint x: 663, endPoint y: 196, distance: 80.4
click at [663, 196] on div "**********" at bounding box center [727, 221] width 145 height 55
click at [763, 0] on body "Reports Dazzler Studio Dashboards Plans SmartModel ™ Data Sources Team Settings…" at bounding box center [404, 0] width 809 height 0
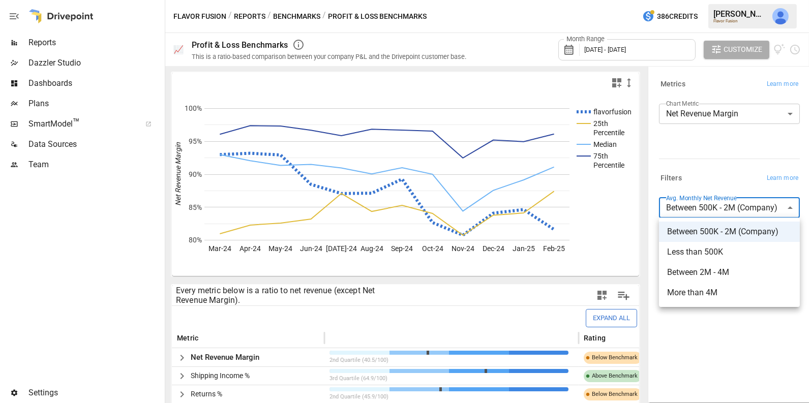
click at [731, 340] on div at bounding box center [404, 201] width 809 height 403
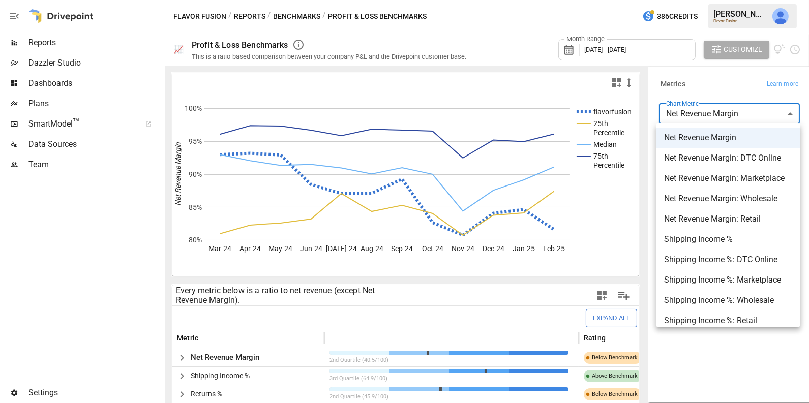
click at [706, 0] on body "Reports Dazzler Studio Dashboards Plans SmartModel ™ Data Sources Team Settings…" at bounding box center [404, 0] width 809 height 0
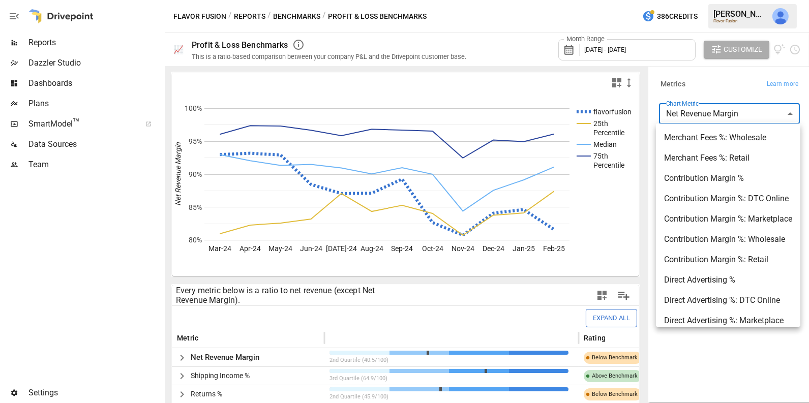
scroll to position [628, 0]
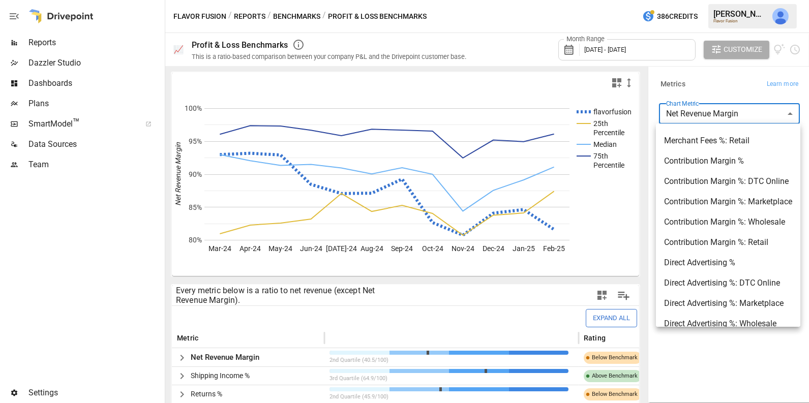
click at [734, 86] on div at bounding box center [404, 201] width 809 height 403
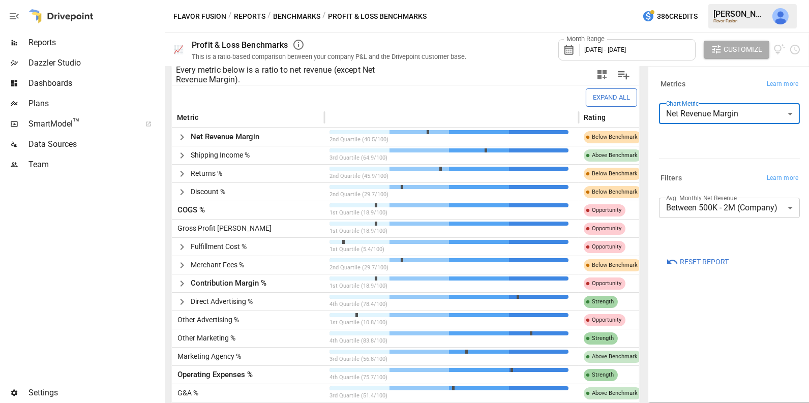
scroll to position [222, 0]
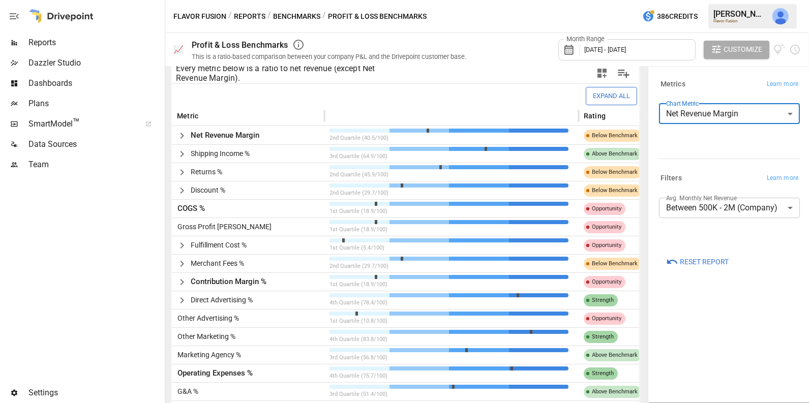
click at [181, 131] on icon "button" at bounding box center [182, 136] width 12 height 12
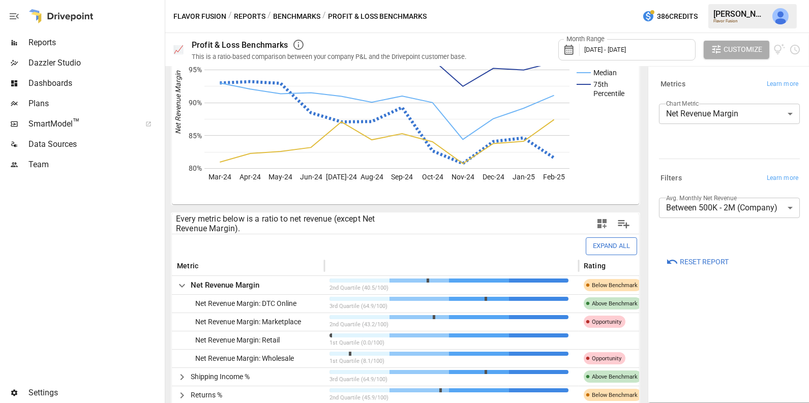
scroll to position [0, 0]
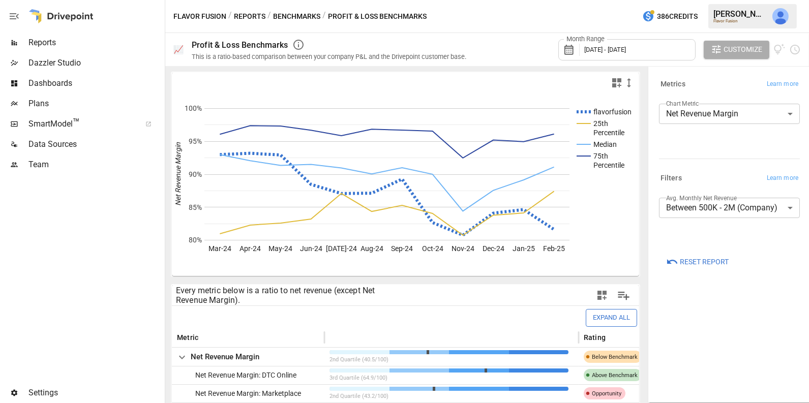
click at [242, 12] on button "Reports" at bounding box center [250, 16] width 32 height 13
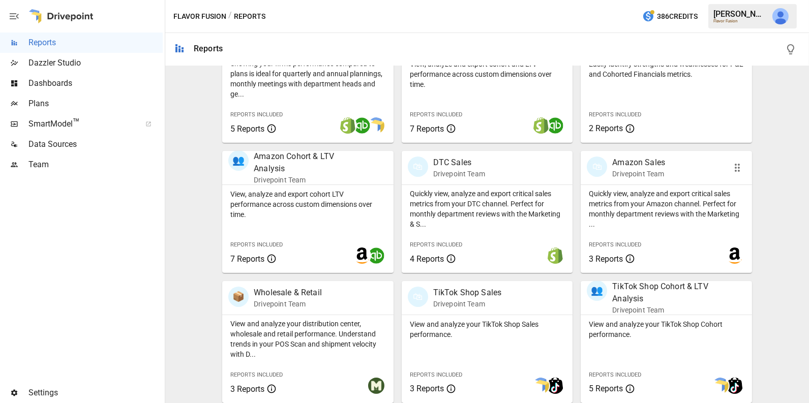
scroll to position [385, 0]
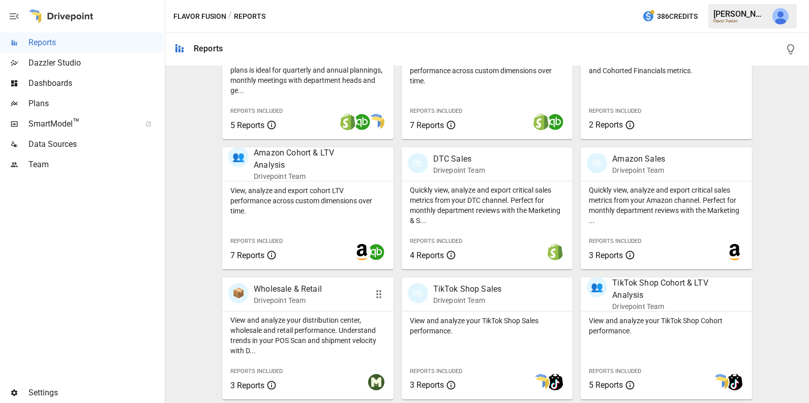
click at [259, 334] on p "View and analyze your distribution center, wholesale and retail performance. Un…" at bounding box center [307, 335] width 155 height 41
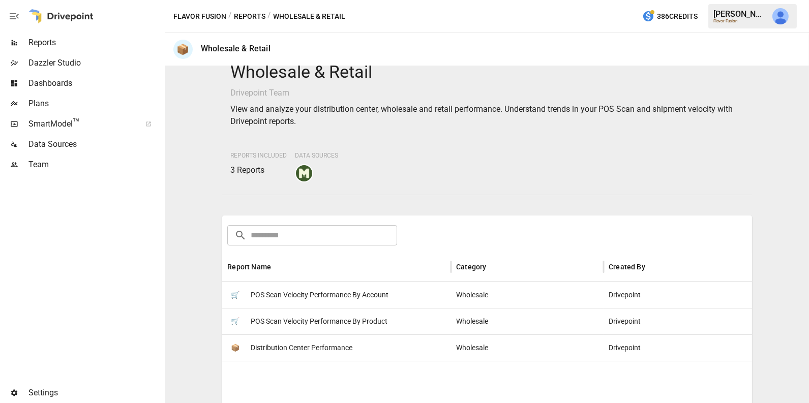
scroll to position [22, 0]
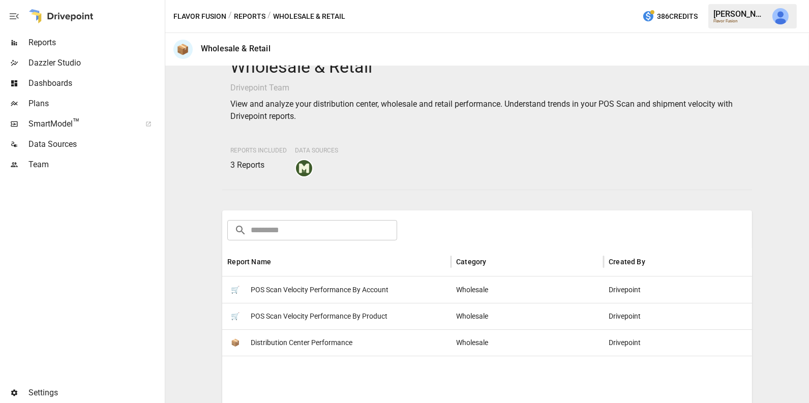
click at [292, 349] on span "Distribution Center Performance" at bounding box center [302, 343] width 102 height 26
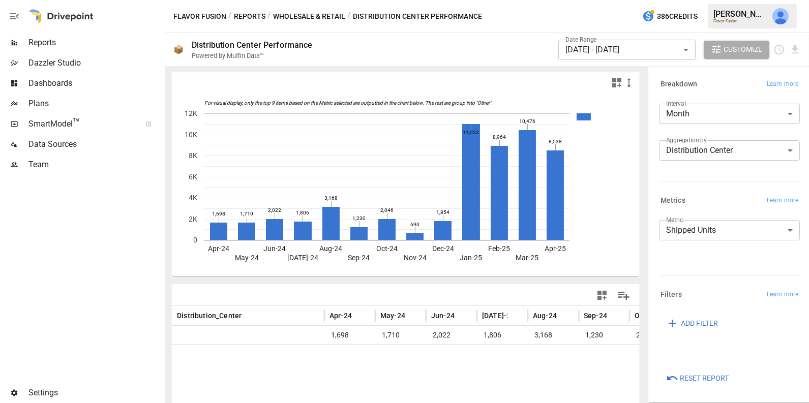
click at [707, 376] on span "Reset Report" at bounding box center [704, 378] width 49 height 13
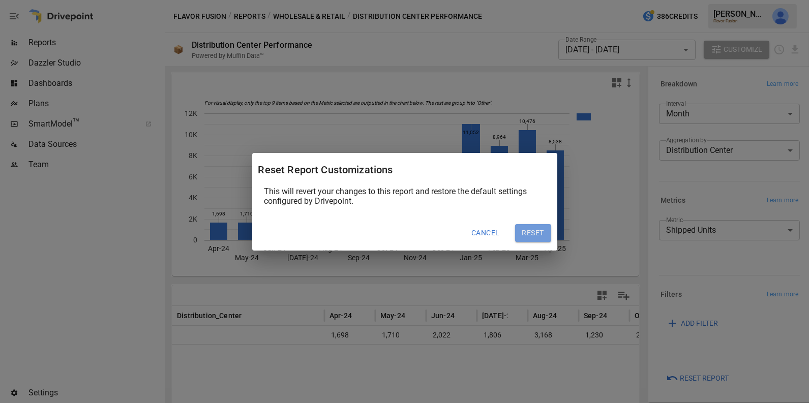
click at [541, 232] on button "Reset" at bounding box center [533, 233] width 36 height 18
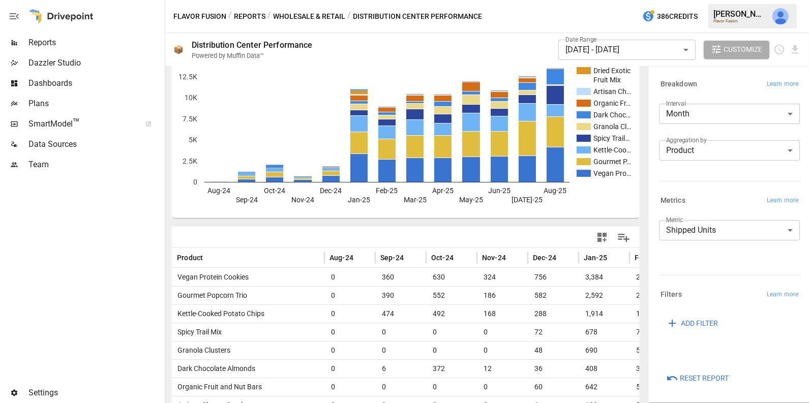
scroll to position [41, 0]
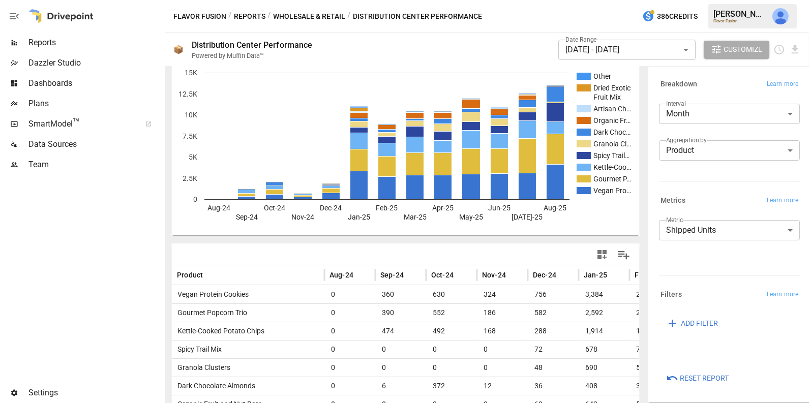
click at [712, 0] on body "Reports Dazzler Studio Dashboards Plans SmartModel ™ Data Sources Team Settings…" at bounding box center [404, 0] width 809 height 0
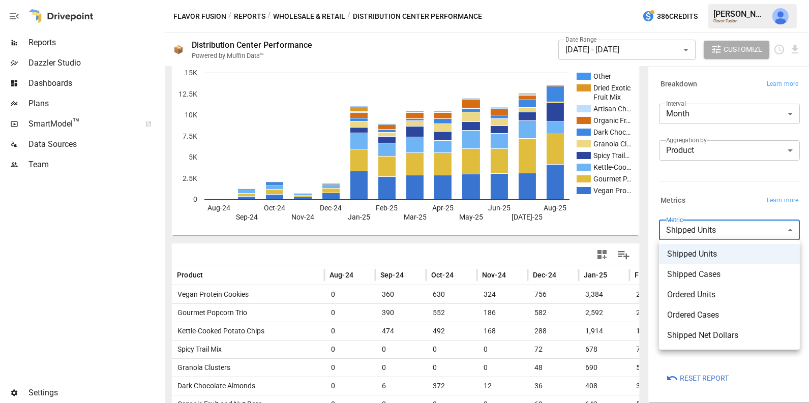
click at [712, 199] on div at bounding box center [404, 201] width 809 height 403
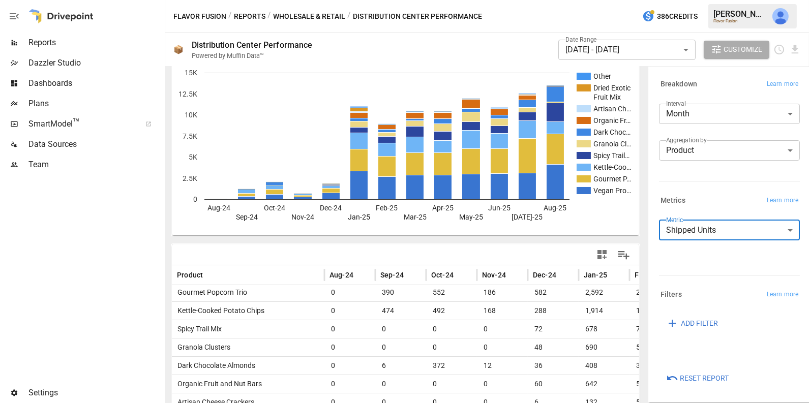
scroll to position [91, 0]
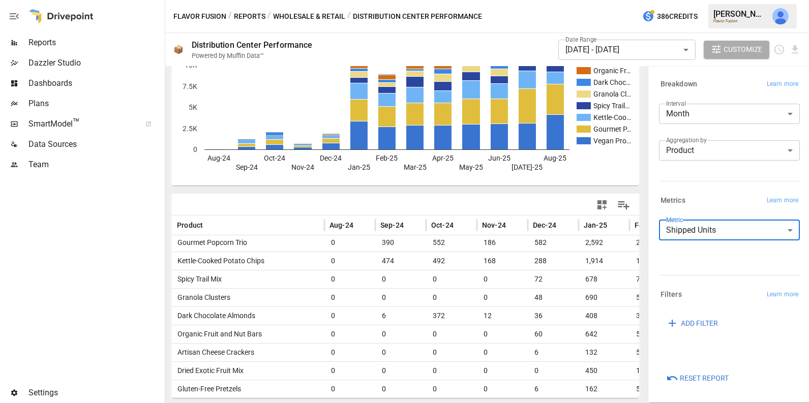
click at [690, 0] on body "Reports Dazzler Studio Dashboards Plans SmartModel ™ Data Sources Team Settings…" at bounding box center [404, 0] width 809 height 0
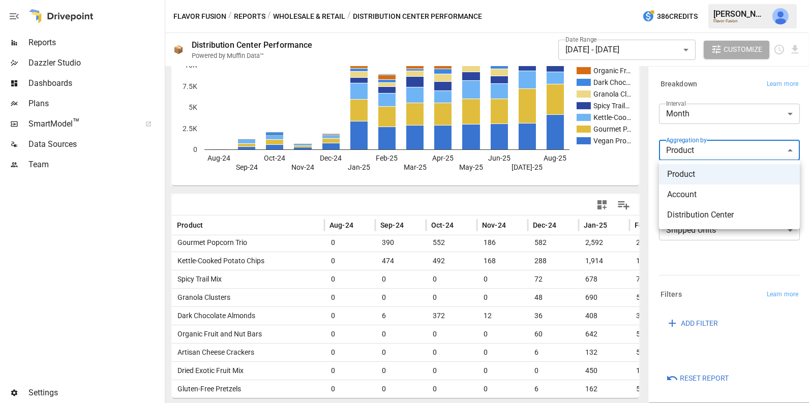
click at [699, 213] on span "Distribution Center" at bounding box center [729, 215] width 125 height 12
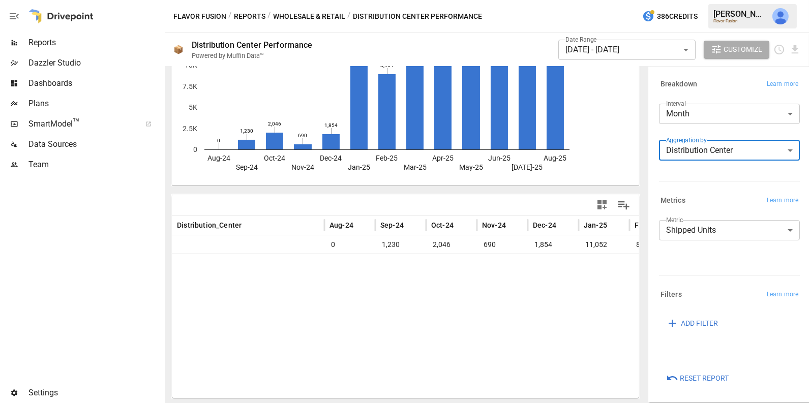
click at [694, 379] on span "Reset Report" at bounding box center [704, 378] width 49 height 13
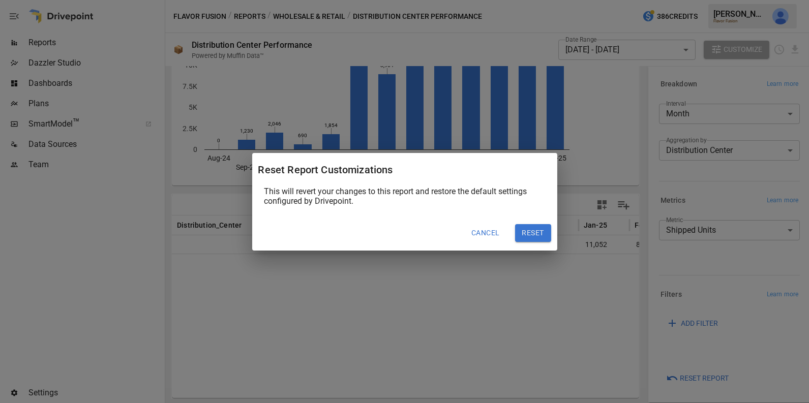
click at [540, 234] on button "Reset" at bounding box center [533, 233] width 36 height 18
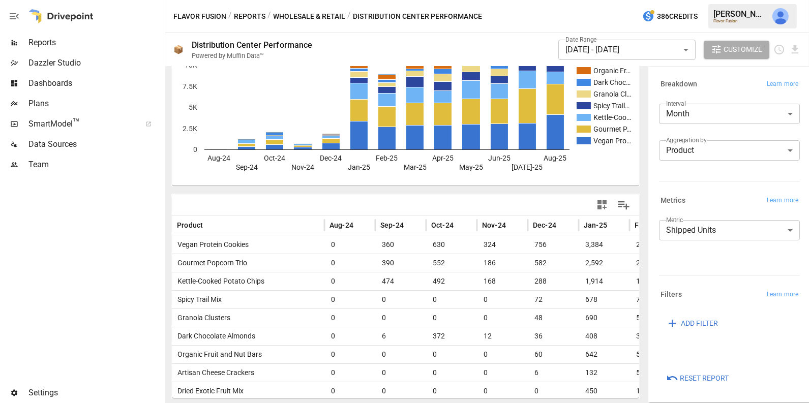
click at [707, 163] on div "Aggregation by Product ******* ​" at bounding box center [729, 154] width 141 height 28
click at [703, 0] on body "Reports Dazzler Studio Dashboards Plans SmartModel ™ Data Sources Team Settings…" at bounding box center [404, 0] width 809 height 0
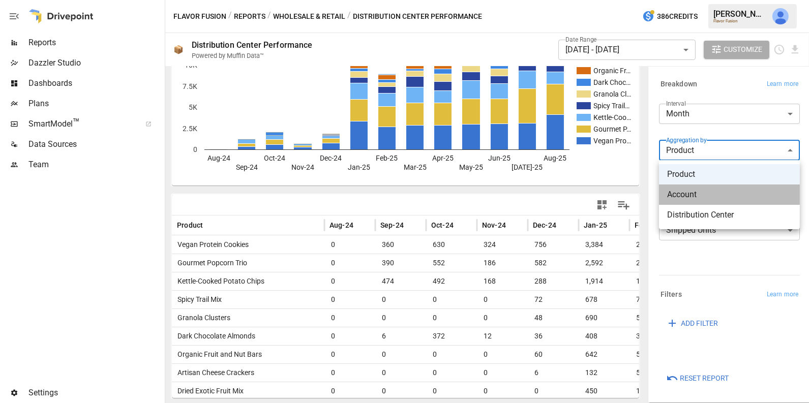
click at [693, 199] on span "Account" at bounding box center [729, 195] width 125 height 12
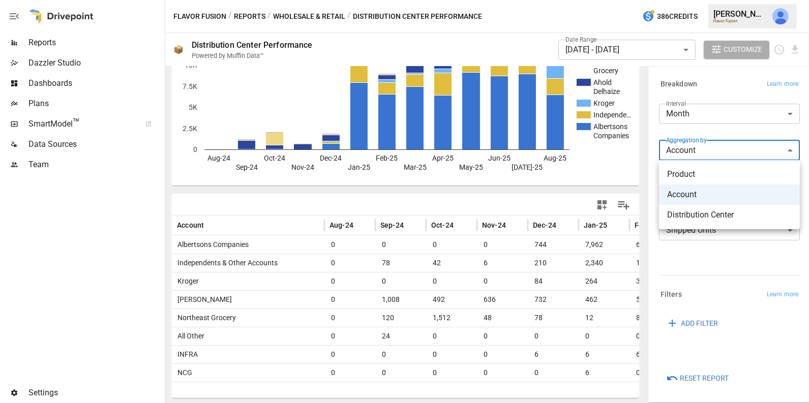
click at [677, 0] on body "Reports Dazzler Studio Dashboards Plans SmartModel ™ Data Sources Team Settings…" at bounding box center [404, 0] width 809 height 0
click at [680, 174] on span "Product" at bounding box center [729, 174] width 125 height 12
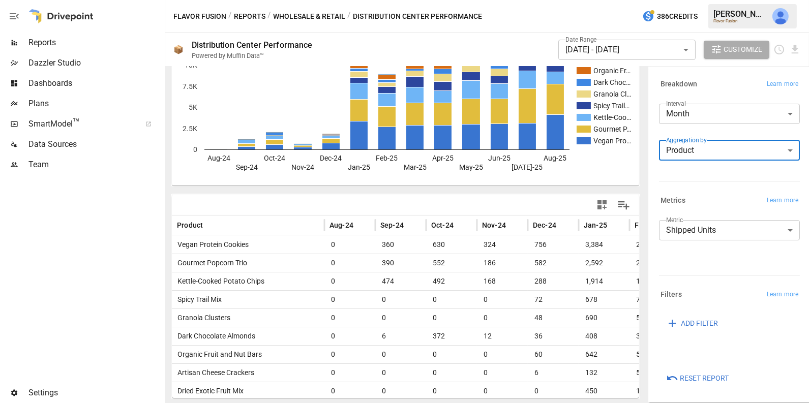
click at [722, 0] on body "Reports Dazzler Studio Dashboards Plans SmartModel ™ Data Sources Team Settings…" at bounding box center [404, 0] width 809 height 0
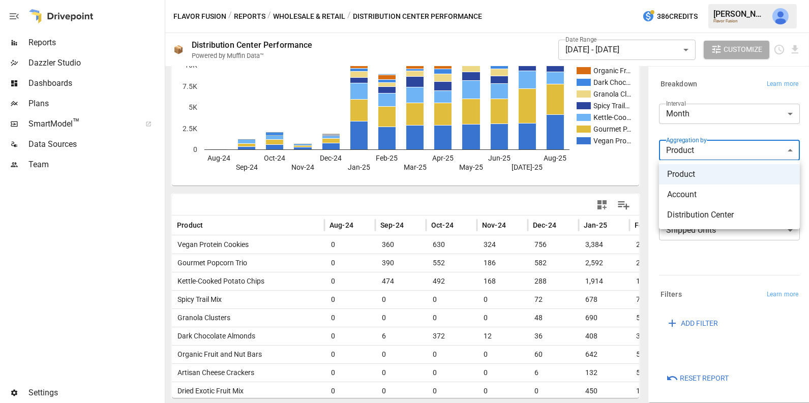
click at [691, 214] on span "Distribution Center" at bounding box center [729, 215] width 125 height 12
type input "**********"
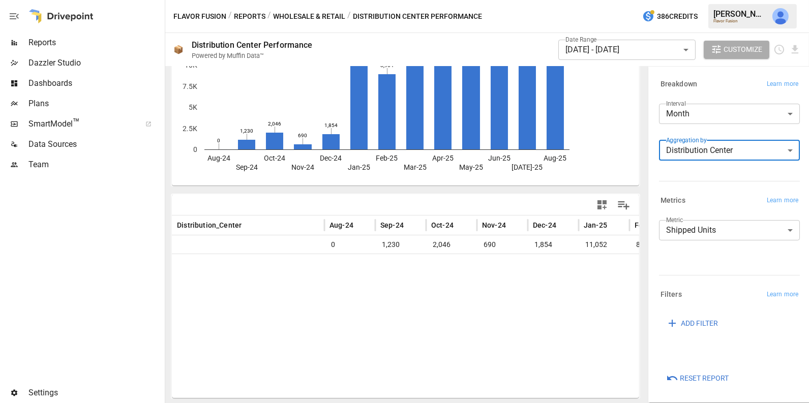
click at [715, 0] on body "**********" at bounding box center [404, 0] width 809 height 0
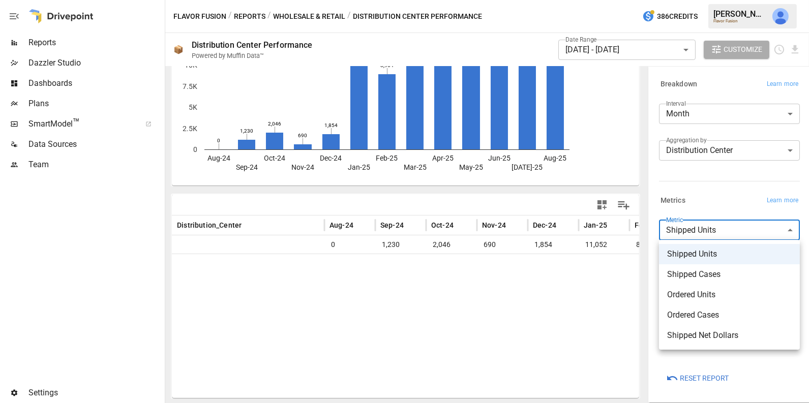
click at [705, 195] on div at bounding box center [404, 201] width 809 height 403
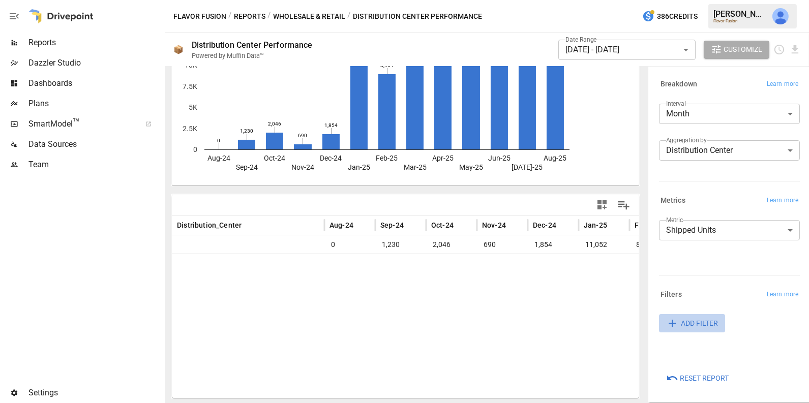
click at [695, 323] on span "ADD FILTER" at bounding box center [699, 323] width 37 height 13
click at [695, 0] on body "**********" at bounding box center [404, 0] width 809 height 0
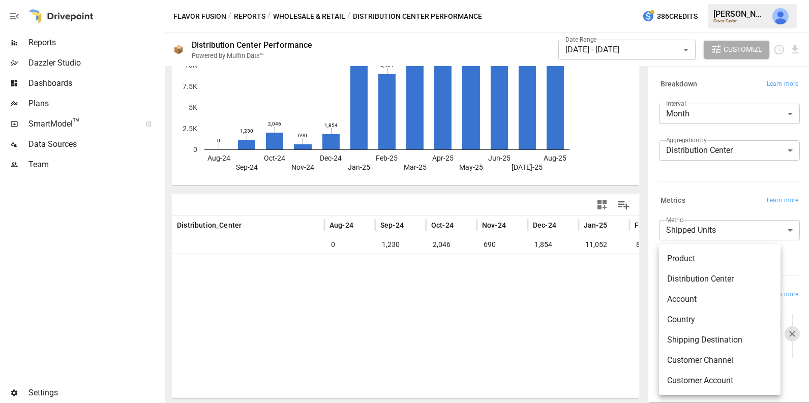
click at [785, 256] on div at bounding box center [404, 201] width 809 height 403
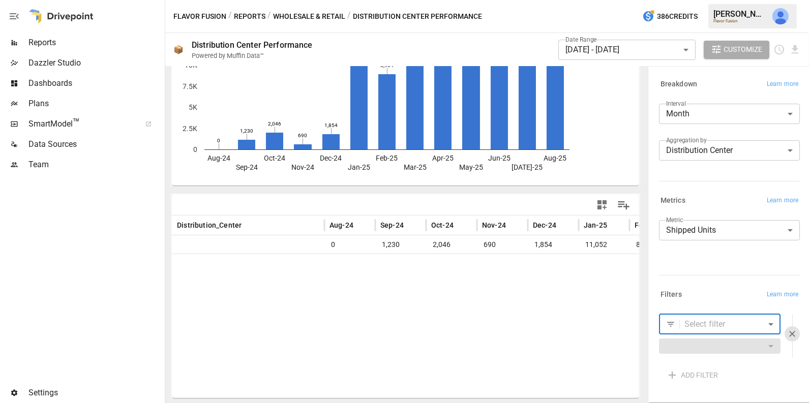
click at [321, 14] on button "Wholesale & Retail" at bounding box center [309, 16] width 72 height 13
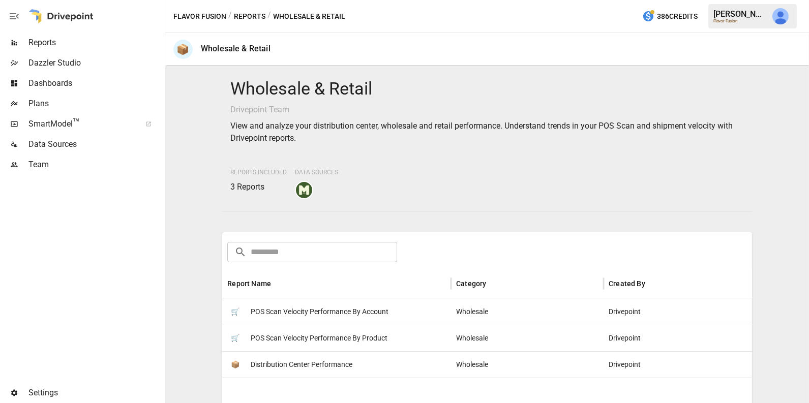
click at [368, 332] on span "POS Scan Velocity Performance By Product" at bounding box center [319, 339] width 137 height 26
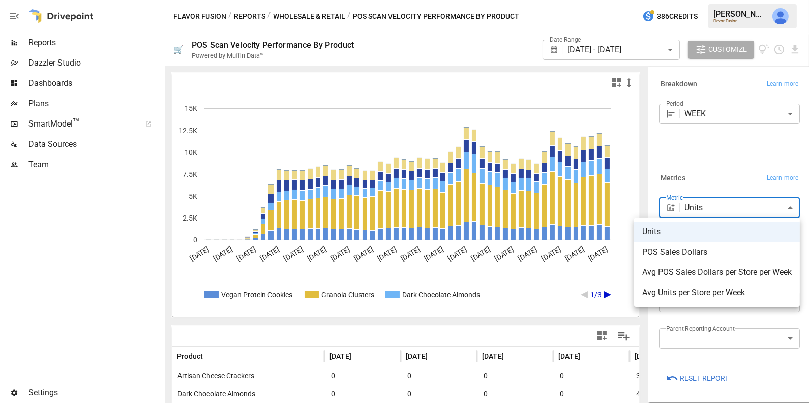
click at [703, 0] on body "Reports Dazzler Studio Dashboards Plans SmartModel ™ Data Sources Team Settings…" at bounding box center [404, 0] width 809 height 0
click at [727, 164] on div at bounding box center [404, 201] width 809 height 403
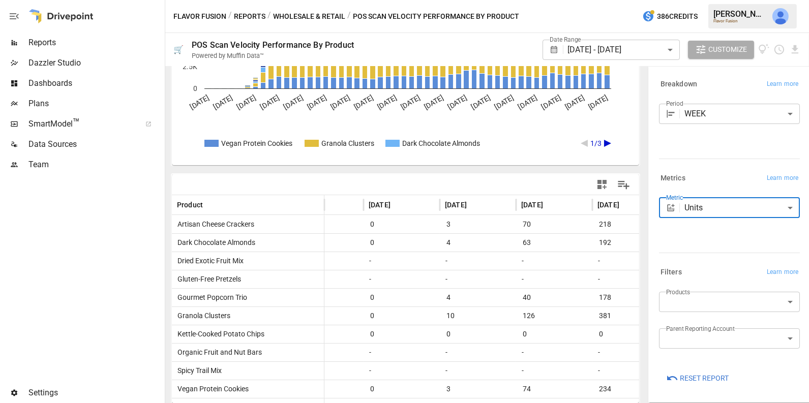
scroll to position [0, 297]
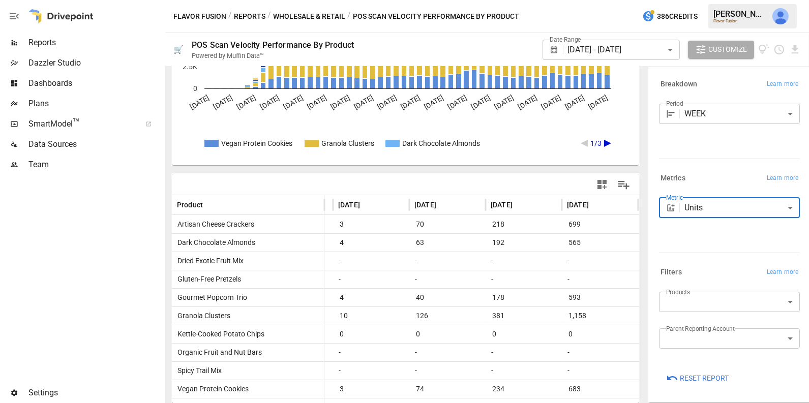
click at [324, 16] on button "Wholesale & Retail" at bounding box center [309, 16] width 72 height 13
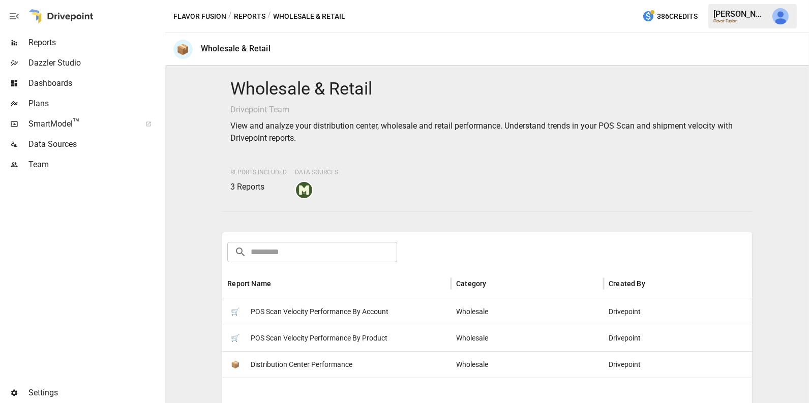
click at [368, 300] on span "POS Scan Velocity Performance By Account" at bounding box center [320, 312] width 138 height 26
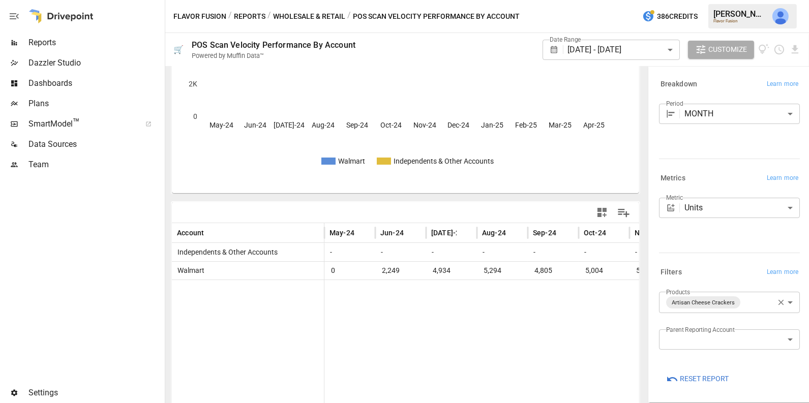
scroll to position [131, 0]
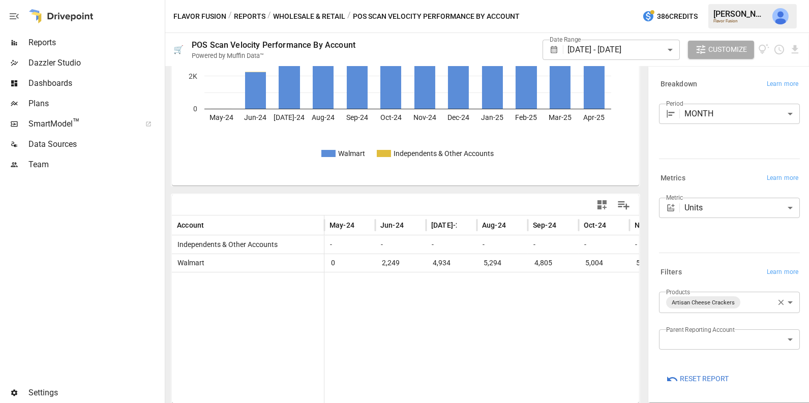
click at [716, 0] on body "**********" at bounding box center [404, 0] width 809 height 0
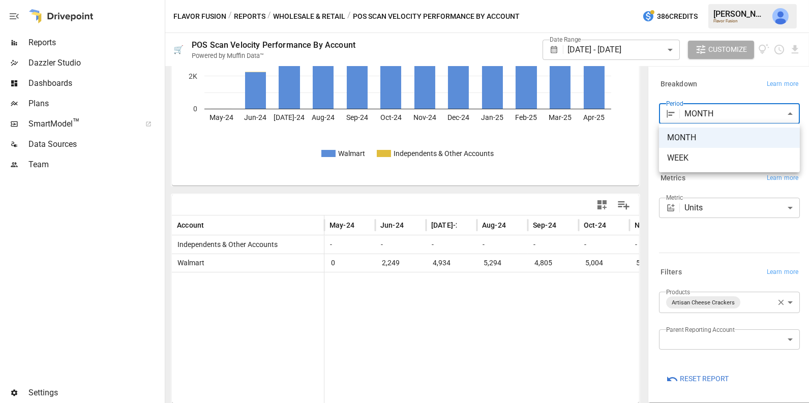
click at [693, 159] on span "WEEK" at bounding box center [729, 158] width 125 height 12
type input "****"
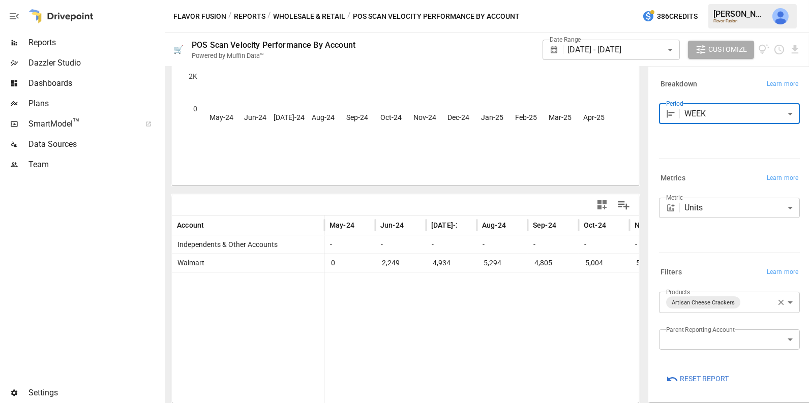
scroll to position [137, 0]
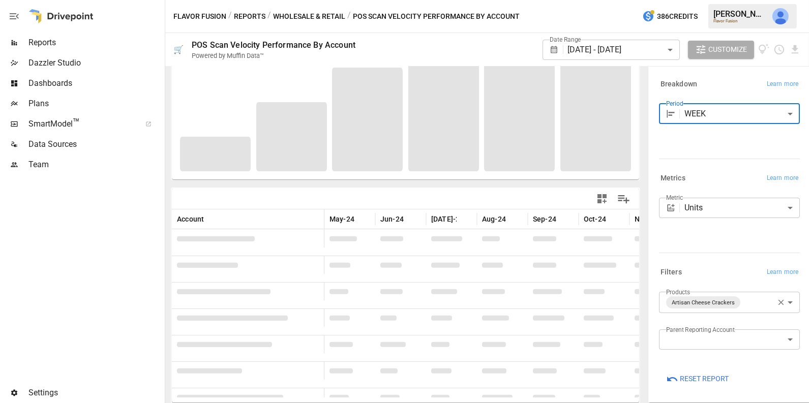
click at [96, 82] on span "Dashboards" at bounding box center [95, 83] width 134 height 12
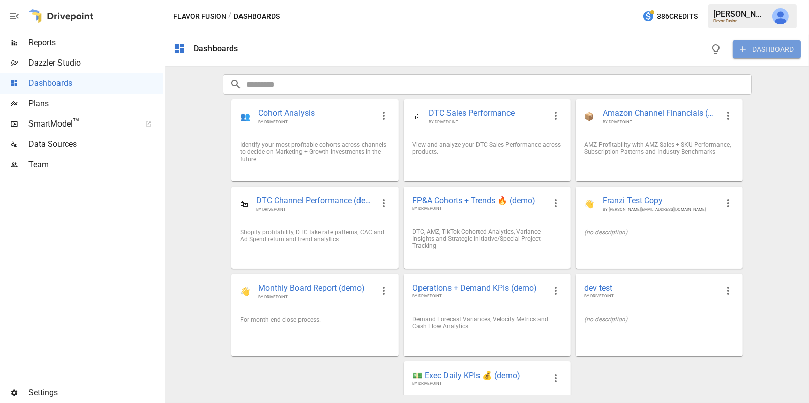
click at [765, 47] on button "DASHBOARD" at bounding box center [767, 49] width 68 height 18
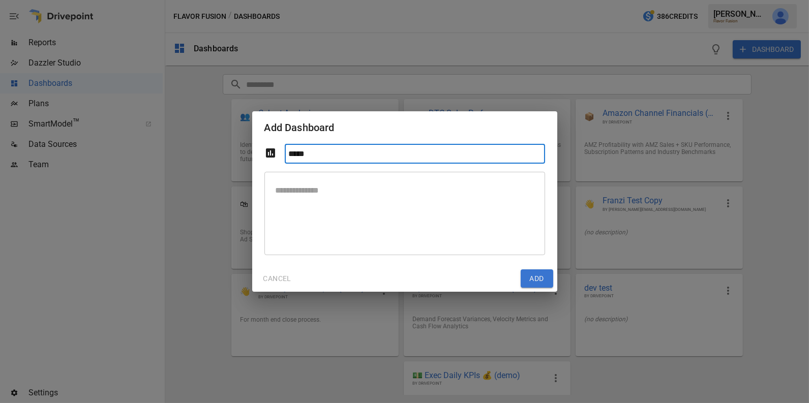
type input "*****"
click at [279, 278] on button "CANCEL" at bounding box center [277, 279] width 42 height 18
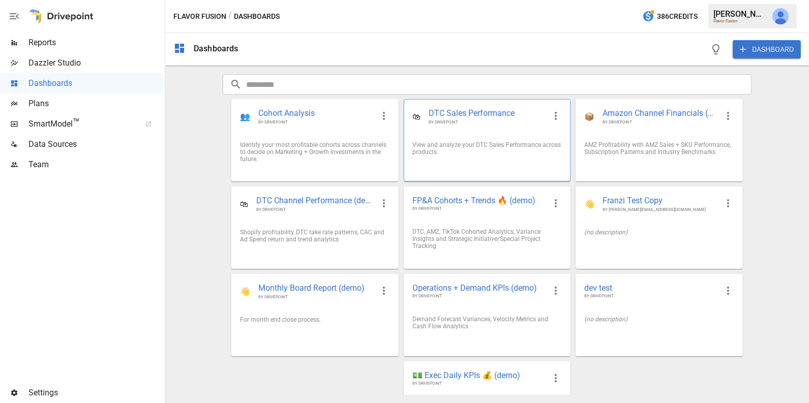
click at [470, 148] on div "View and analyze your DTC Sales Performance across products." at bounding box center [488, 148] width 150 height 14
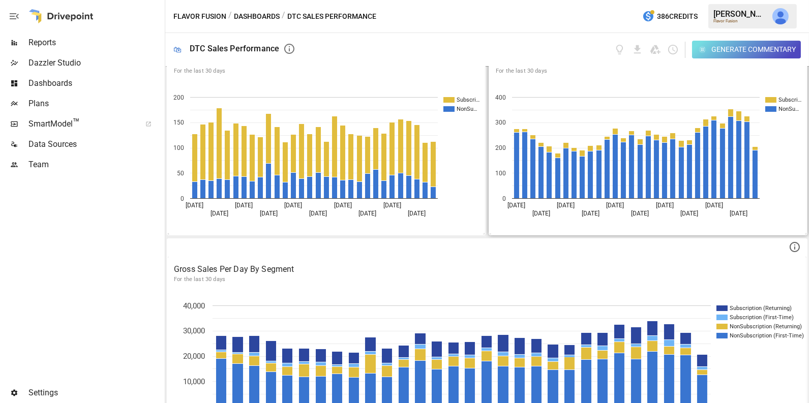
scroll to position [38, 0]
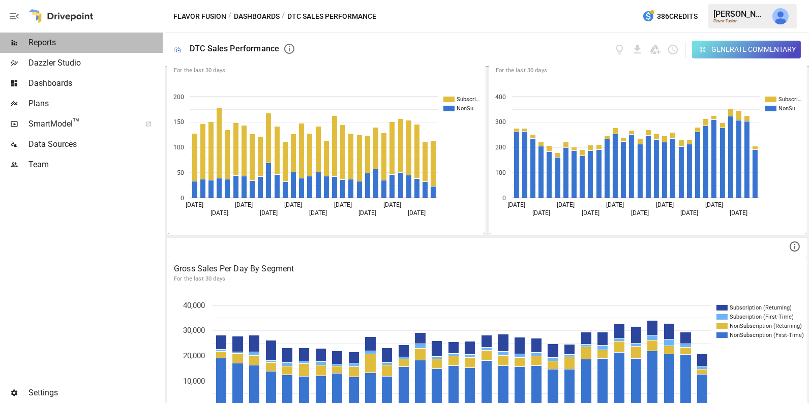
click at [74, 43] on span "Reports" at bounding box center [95, 43] width 134 height 12
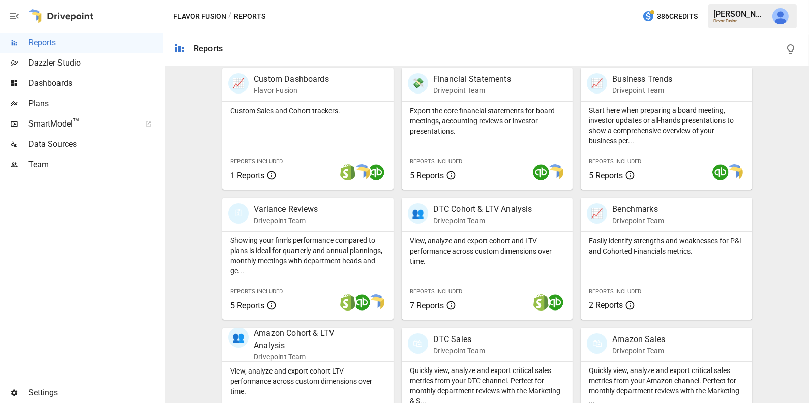
scroll to position [204, 0]
click at [289, 357] on p "Drivepoint Team" at bounding box center [307, 356] width 107 height 10
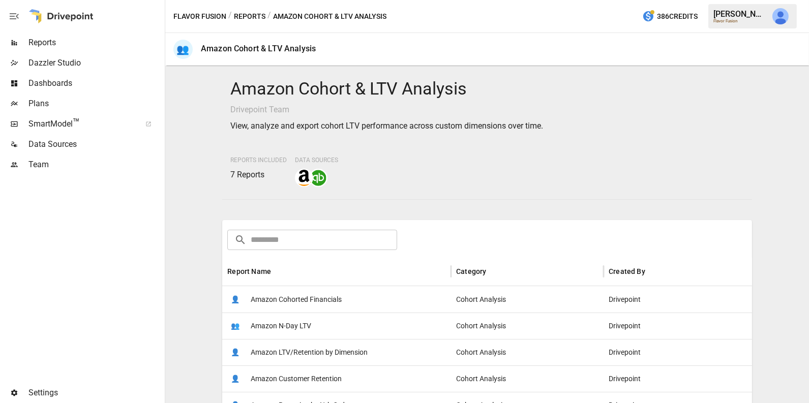
click at [305, 295] on span "Amazon Cohorted Financials" at bounding box center [296, 300] width 91 height 26
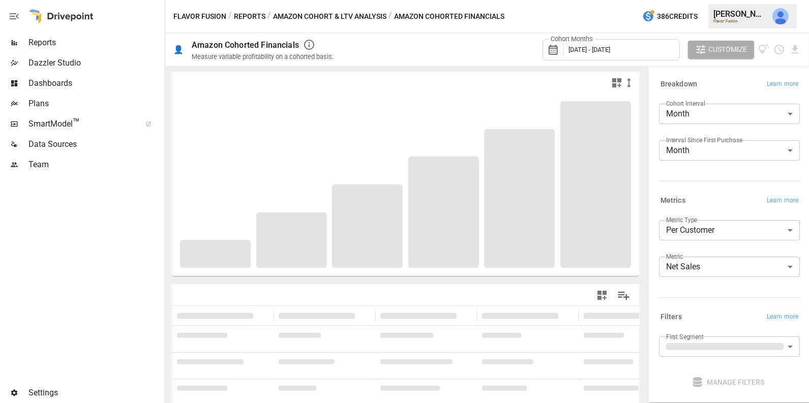
click at [507, 45] on div "Cohort Months [DATE] - [DATE] Customize" at bounding box center [573, 49] width 455 height 33
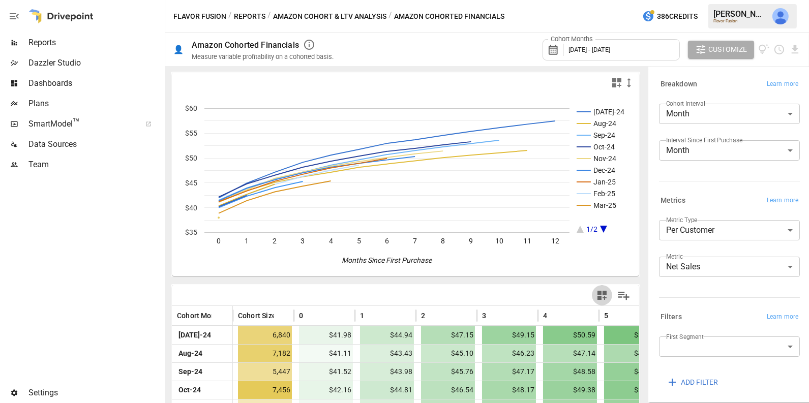
click at [598, 298] on icon "button" at bounding box center [602, 295] width 9 height 9
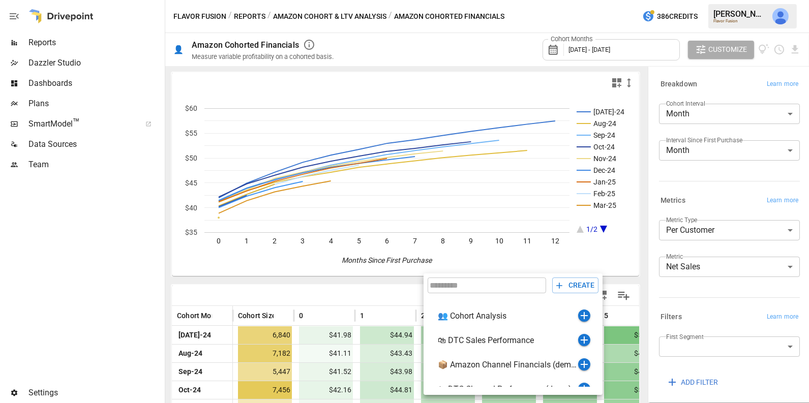
click at [325, 291] on div at bounding box center [404, 201] width 809 height 403
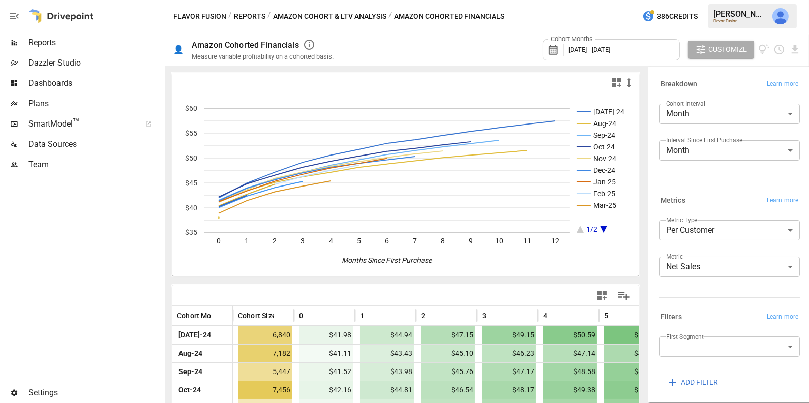
click at [86, 41] on span "Reports" at bounding box center [95, 43] width 134 height 12
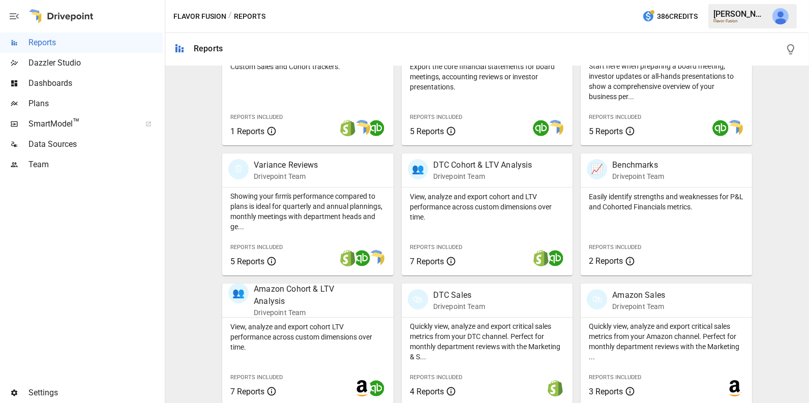
scroll to position [291, 0]
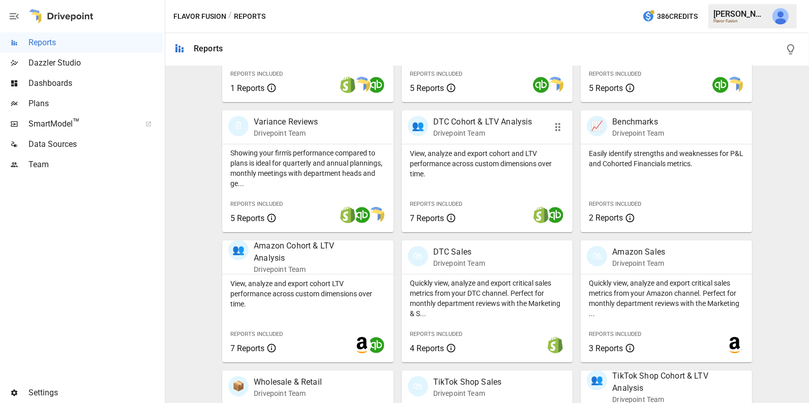
click at [521, 183] on div "View, analyze and export cohort and LTV performance across custom dimensions ov…" at bounding box center [487, 188] width 171 height 88
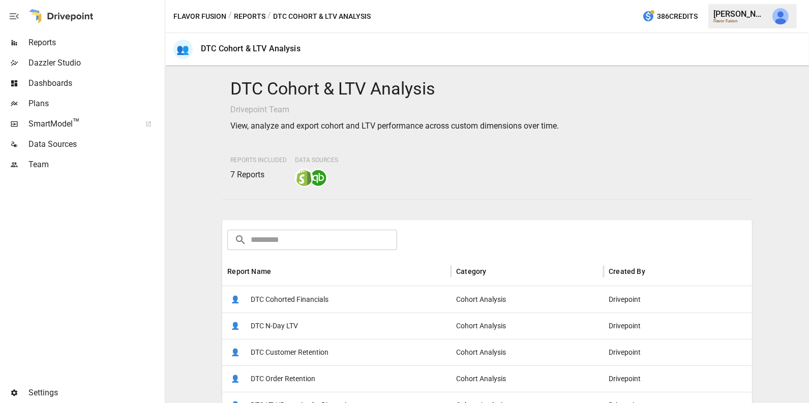
click at [287, 313] on div "👤 DTC N-Day LTV" at bounding box center [336, 326] width 229 height 26
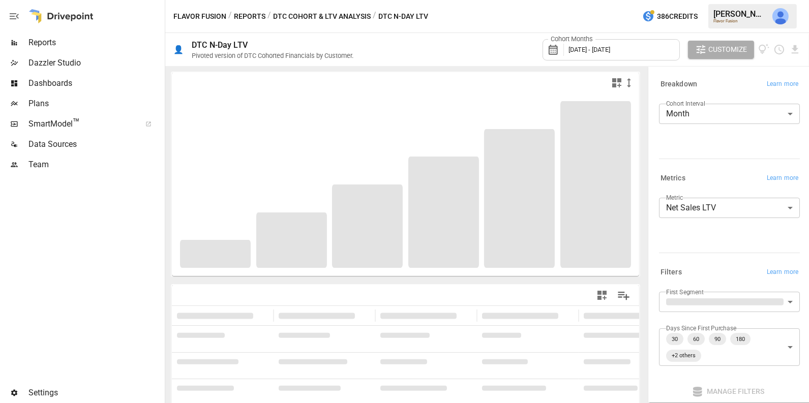
click at [318, 16] on button "DTC Cohort & LTV Analysis" at bounding box center [322, 16] width 98 height 13
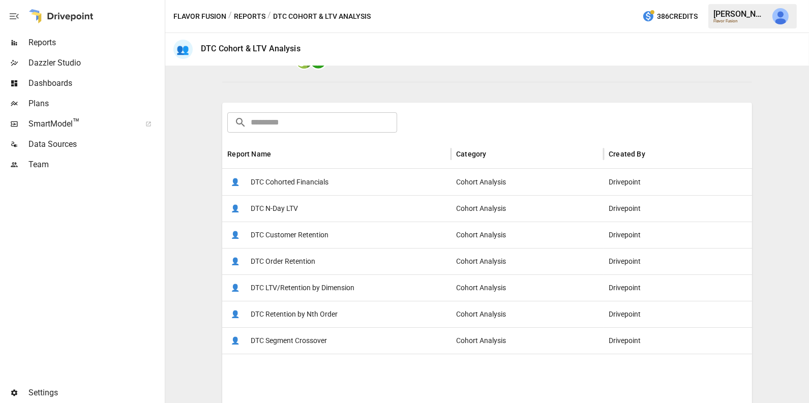
scroll to position [120, 0]
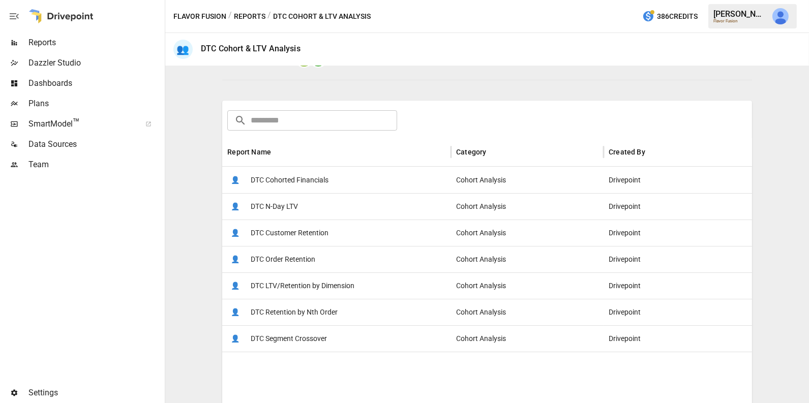
click at [315, 167] on span "DTC Cohorted Financials" at bounding box center [290, 180] width 78 height 26
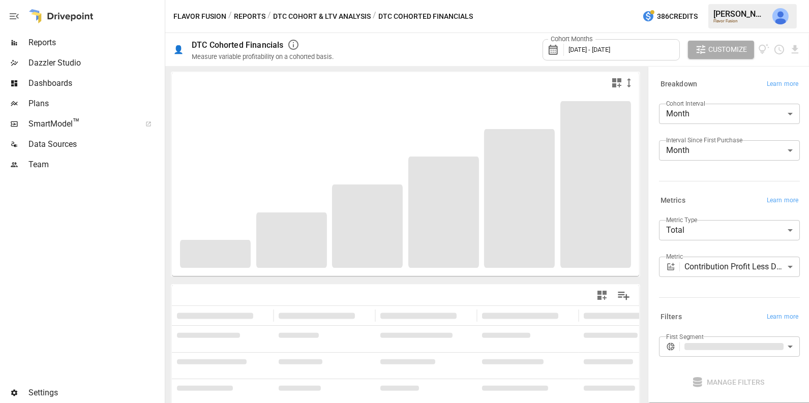
click at [724, 0] on body "**********" at bounding box center [404, 0] width 809 height 0
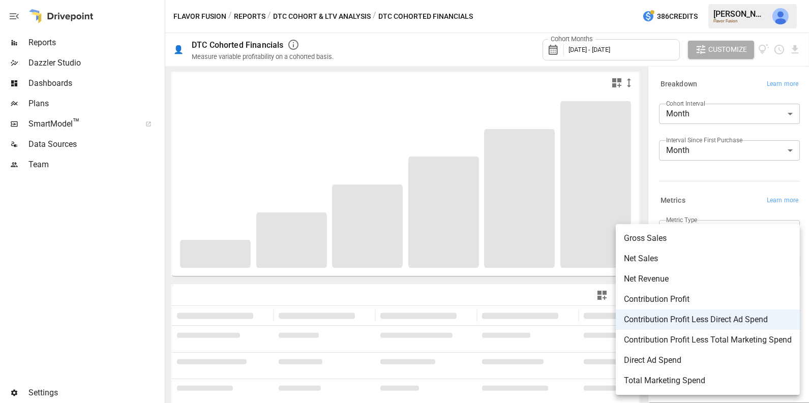
click at [698, 239] on span "Gross Sales" at bounding box center [708, 238] width 168 height 12
type input "**********"
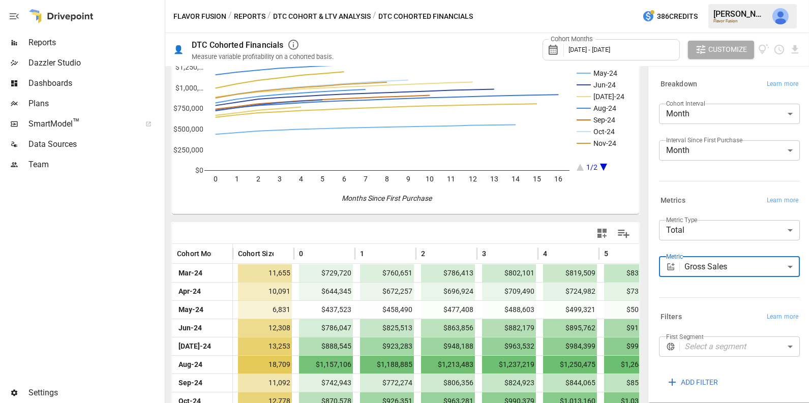
scroll to position [98, 0]
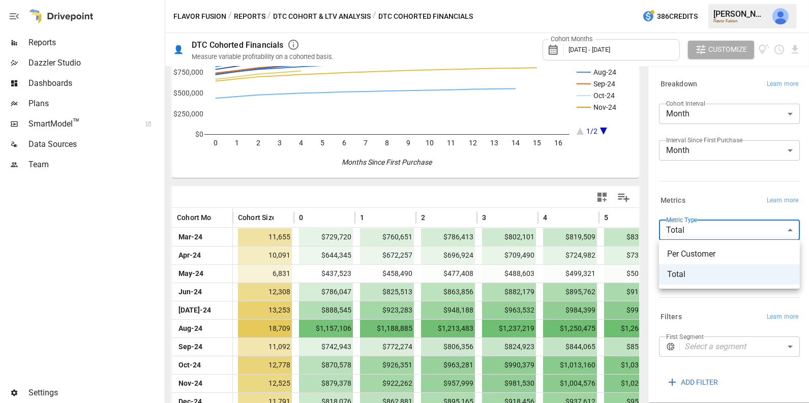
click at [716, 0] on body "Reports Dazzler Studio Dashboards Plans SmartModel ™ Data Sources Team Settings…" at bounding box center [404, 0] width 809 height 0
click at [707, 256] on span "Per Customer" at bounding box center [729, 254] width 125 height 12
type input "**********"
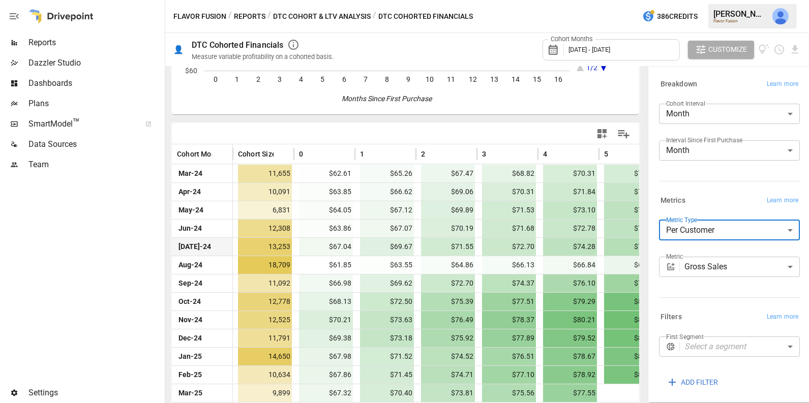
scroll to position [166, 0]
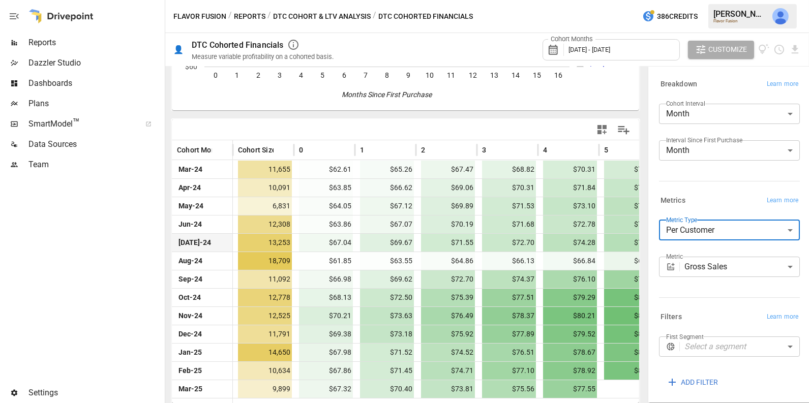
click at [729, 0] on body "Reports Dazzler Studio Dashboards Plans SmartModel ™ Data Sources Team Settings…" at bounding box center [404, 0] width 809 height 0
click at [719, 176] on div at bounding box center [404, 201] width 809 height 403
click at [719, 0] on body "Reports Dazzler Studio Dashboards Plans SmartModel ™ Data Sources Team Settings…" at bounding box center [404, 0] width 809 height 0
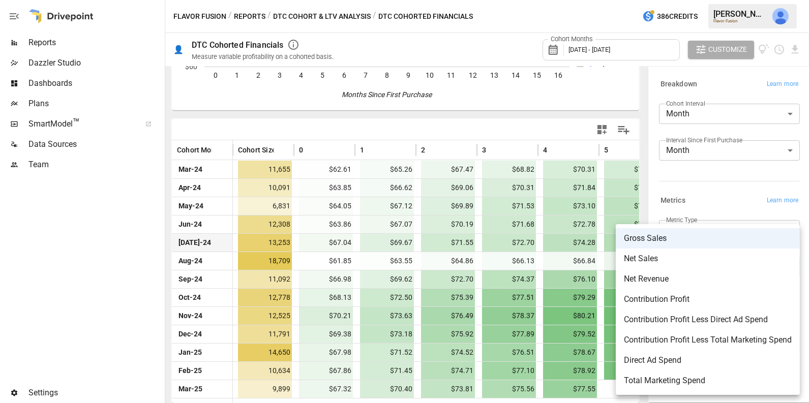
click at [712, 192] on div at bounding box center [404, 201] width 809 height 403
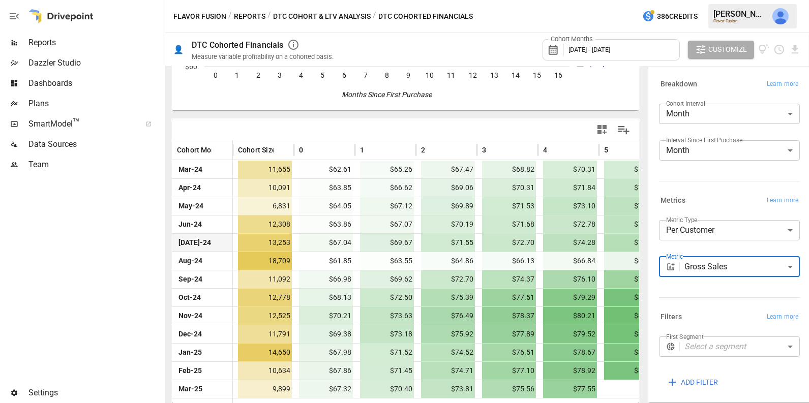
click at [699, 0] on body "Reports Dazzler Studio Dashboards Plans SmartModel ™ Data Sources Team Settings…" at bounding box center [404, 0] width 809 height 0
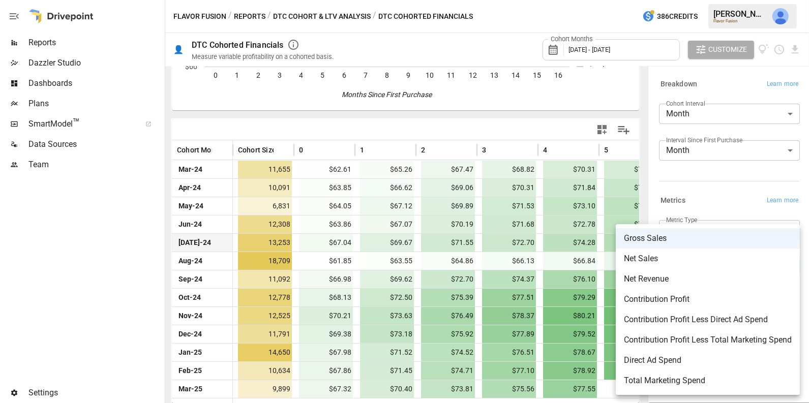
click at [439, 261] on div at bounding box center [404, 201] width 809 height 403
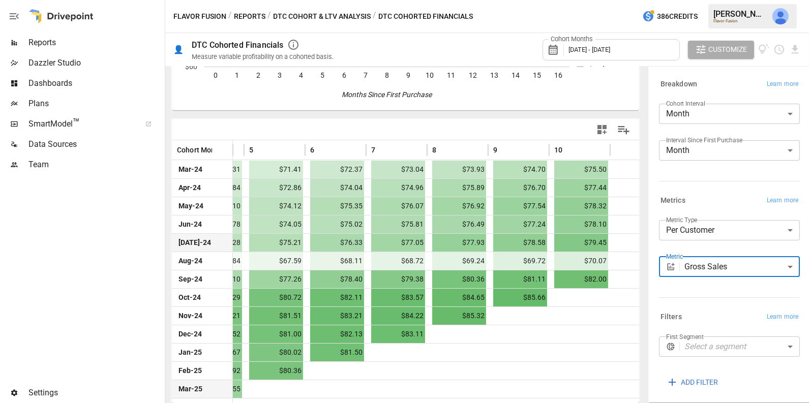
scroll to position [0, 0]
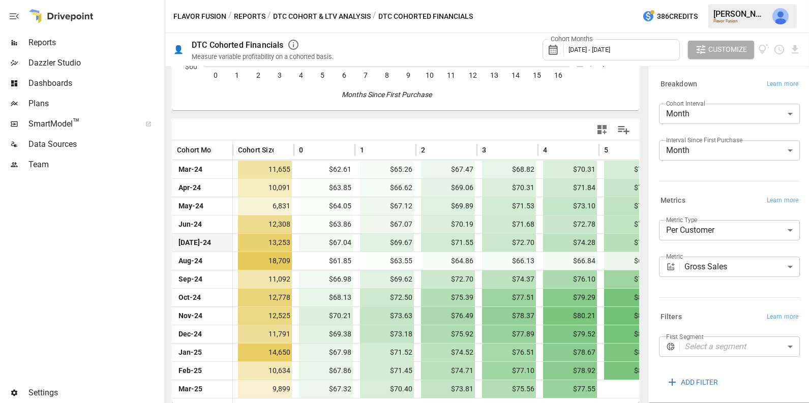
click at [318, 20] on button "DTC Cohort & LTV Analysis" at bounding box center [322, 16] width 98 height 13
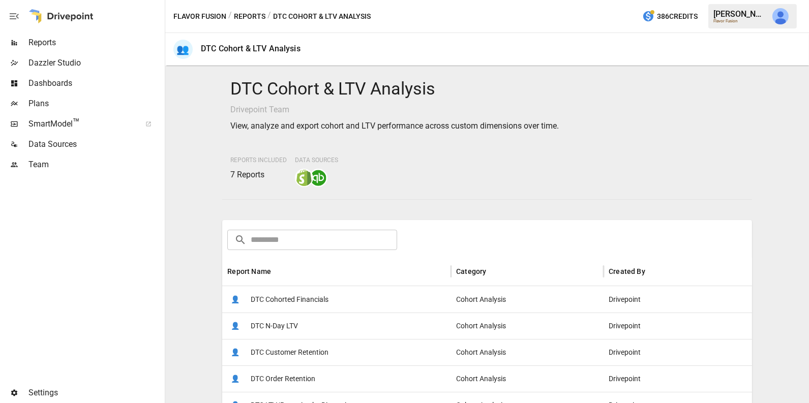
click at [254, 19] on button "Reports" at bounding box center [250, 16] width 32 height 13
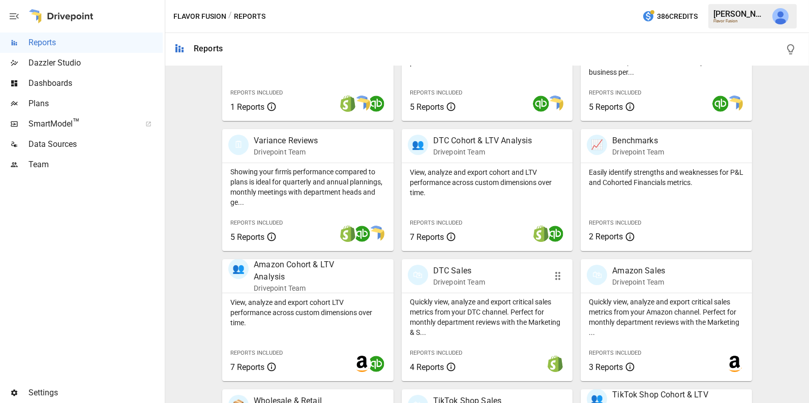
scroll to position [271, 0]
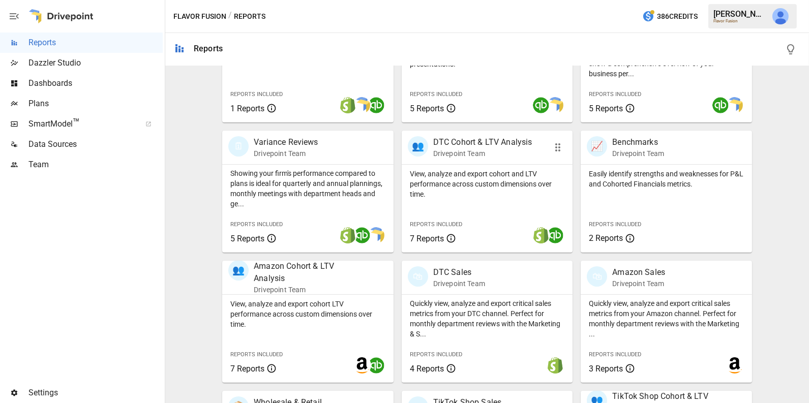
click at [499, 192] on p "View, analyze and export cohort and LTV performance across custom dimensions ov…" at bounding box center [487, 184] width 155 height 31
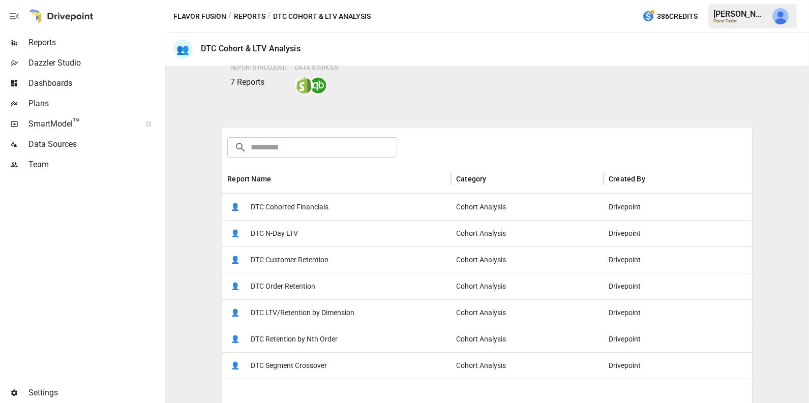
scroll to position [94, 0]
click at [318, 201] on span "DTC Cohorted Financials" at bounding box center [290, 206] width 78 height 26
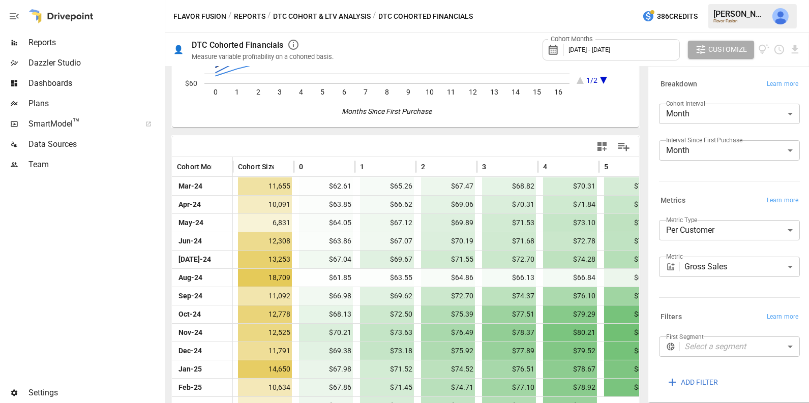
scroll to position [166, 0]
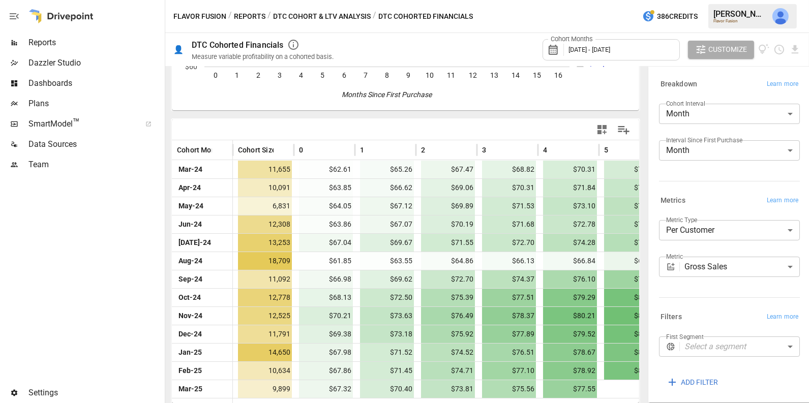
click at [704, 0] on body "Reports Dazzler Studio Dashboards Plans SmartModel ™ Data Sources Team Settings…" at bounding box center [404, 0] width 809 height 0
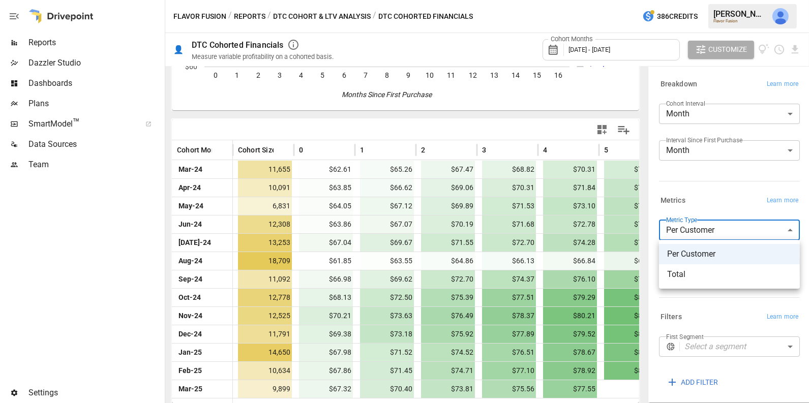
click at [698, 271] on span "Total" at bounding box center [729, 275] width 125 height 12
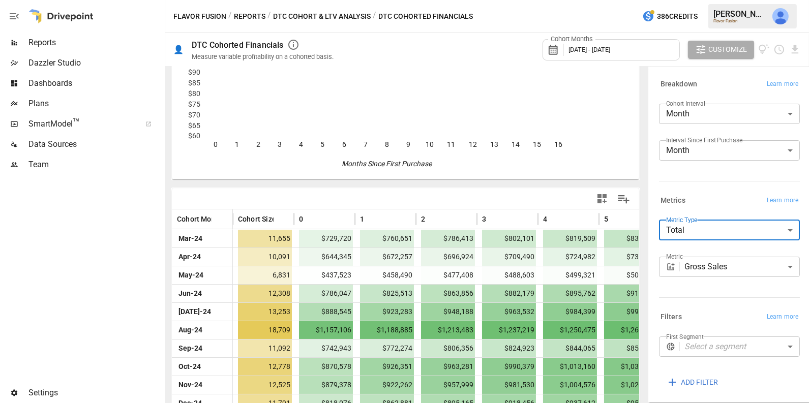
scroll to position [166, 0]
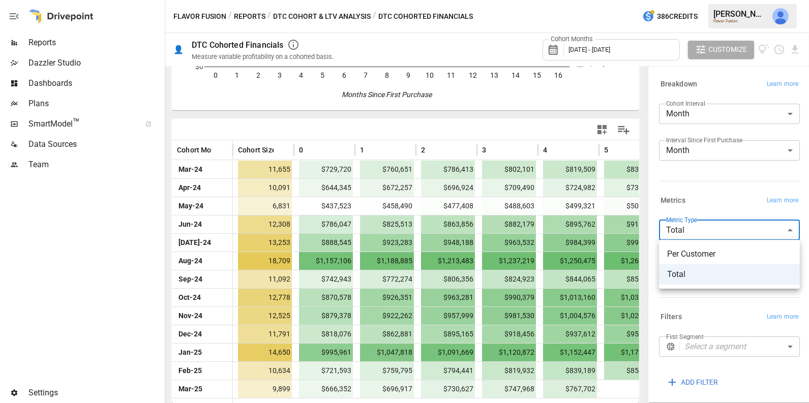
click at [684, 0] on body "Reports Dazzler Studio Dashboards Plans SmartModel ™ Data Sources Team Settings…" at bounding box center [404, 0] width 809 height 0
click at [685, 251] on span "Per Customer" at bounding box center [729, 254] width 125 height 12
type input "**********"
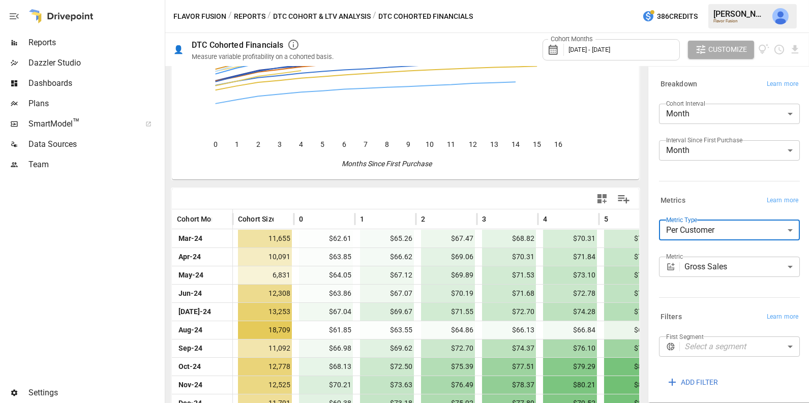
scroll to position [166, 0]
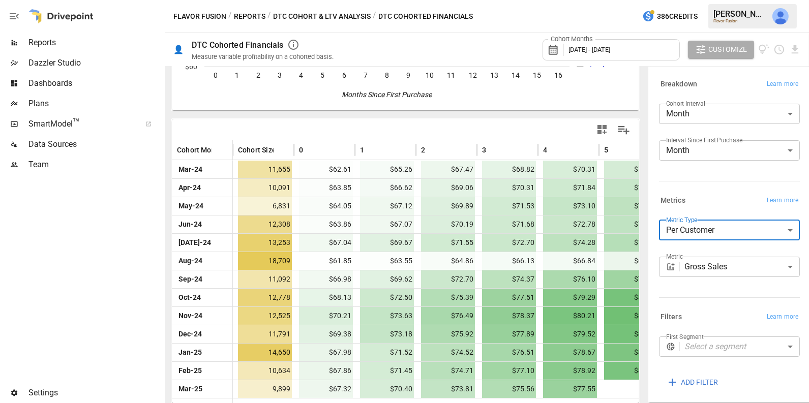
click at [713, 0] on body "Reports Dazzler Studio Dashboards Plans SmartModel ™ Data Sources Team Settings…" at bounding box center [404, 0] width 809 height 0
click at [713, 230] on div at bounding box center [404, 201] width 809 height 403
click at [725, 188] on div "Breakdown Learn more Cohort Interval Month ***** ​ Interval Since First Purchas…" at bounding box center [727, 131] width 145 height 116
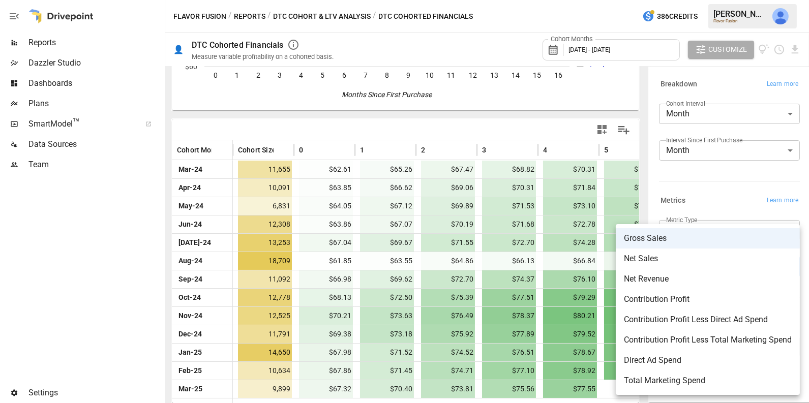
click at [719, 0] on body "Reports Dazzler Studio Dashboards Plans SmartModel ™ Data Sources Team Settings…" at bounding box center [404, 0] width 809 height 0
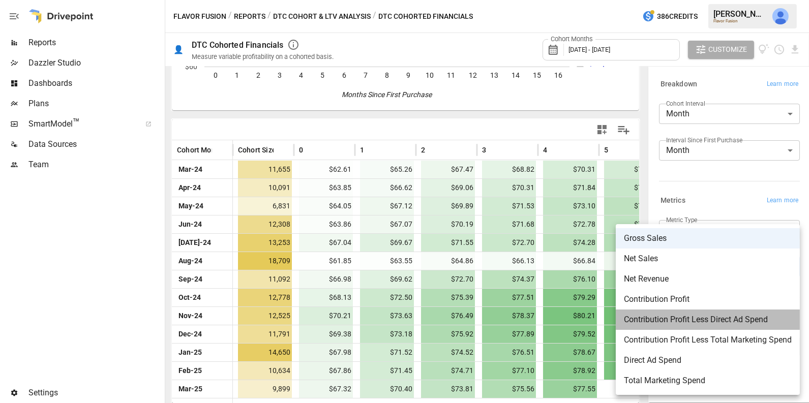
click at [712, 321] on span "Contribution Profit Less Direct Ad Spend" at bounding box center [708, 320] width 168 height 12
type input "**********"
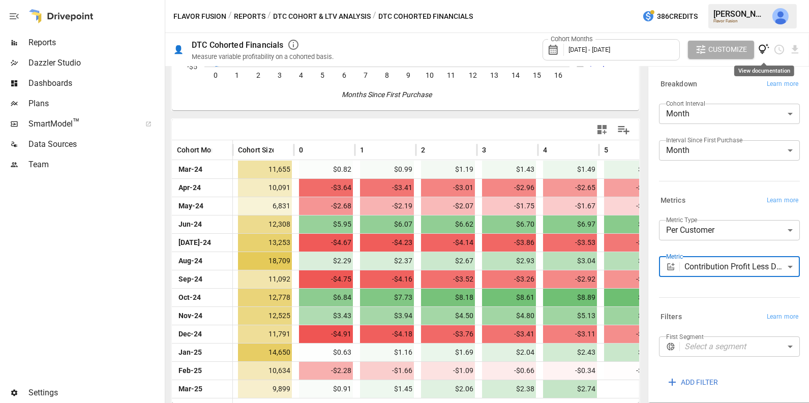
click at [763, 51] on icon "View documentation" at bounding box center [764, 50] width 12 height 12
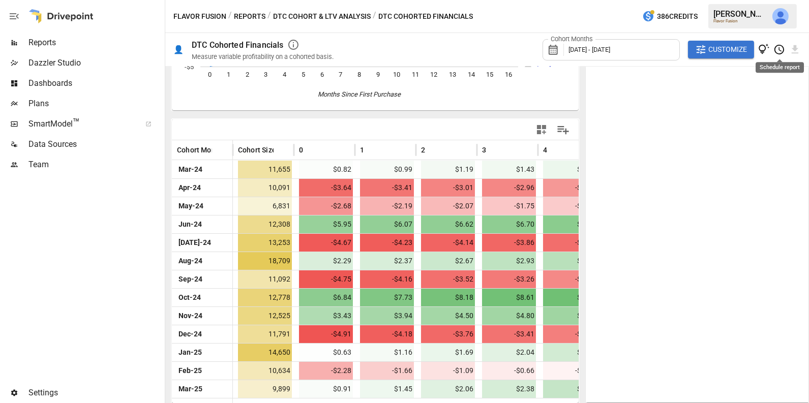
click at [780, 49] on icon "Schedule report" at bounding box center [780, 50] width 12 height 12
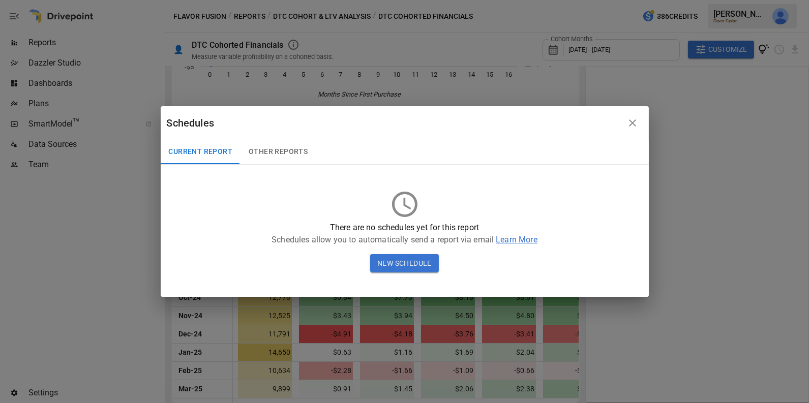
click at [409, 263] on button "New Schedule" at bounding box center [404, 263] width 69 height 18
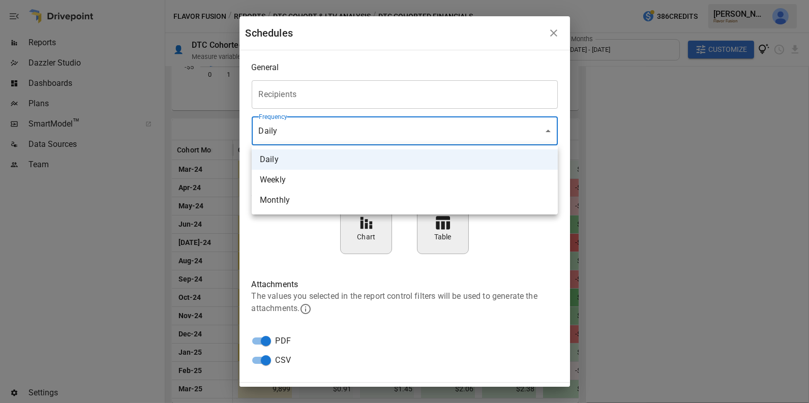
click at [294, 0] on body "Reports Dazzler Studio Dashboards Plans SmartModel ™ Data Sources Team Settings…" at bounding box center [404, 0] width 809 height 0
click at [294, 237] on div at bounding box center [404, 201] width 809 height 403
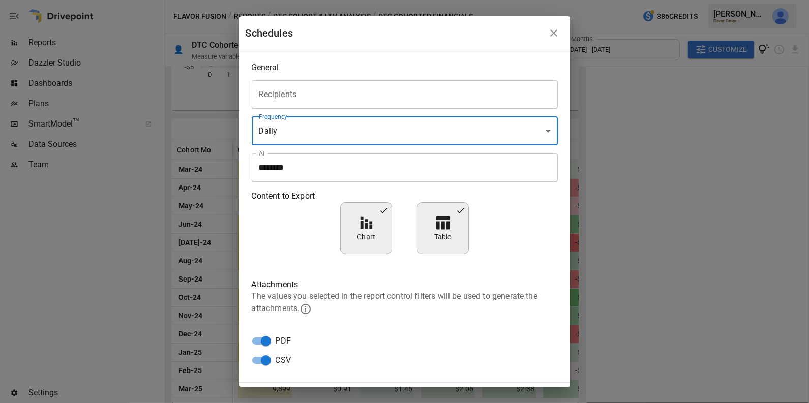
click at [286, 89] on input "Recipients" at bounding box center [404, 94] width 297 height 19
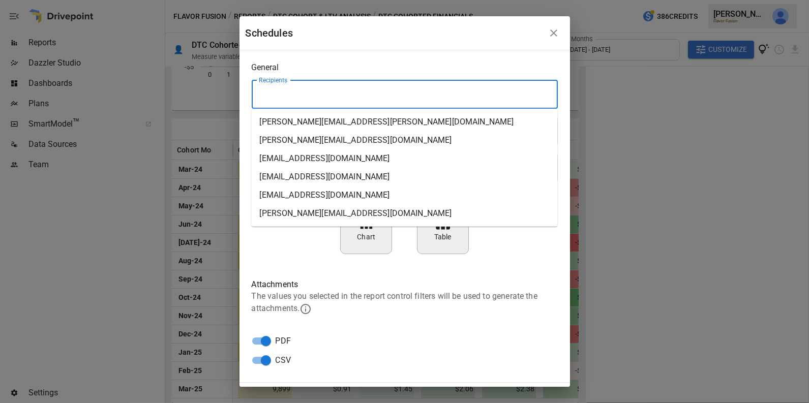
click at [332, 62] on div "General Recipients Recipients Frequency Daily ***** ​ At ******** At Content to…" at bounding box center [405, 216] width 331 height 332
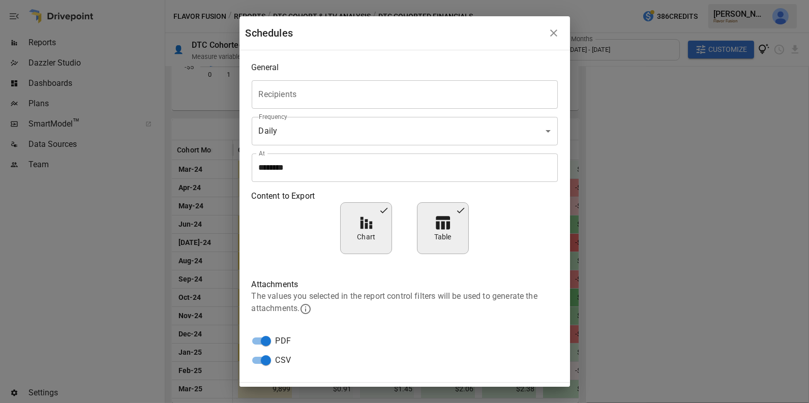
click at [288, 0] on body "Reports Dazzler Studio Dashboards Plans SmartModel ™ Data Sources Team Settings…" at bounding box center [404, 0] width 809 height 0
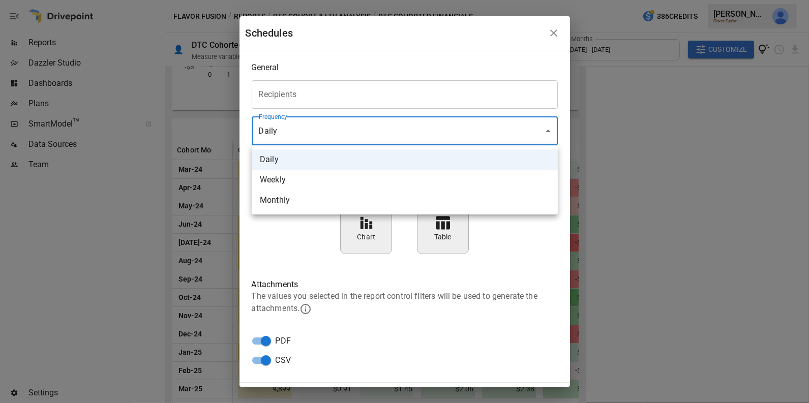
click at [289, 231] on div at bounding box center [404, 201] width 809 height 403
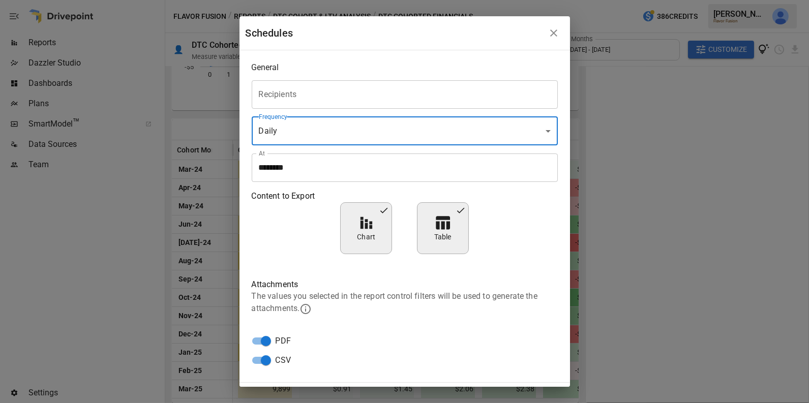
scroll to position [30, 0]
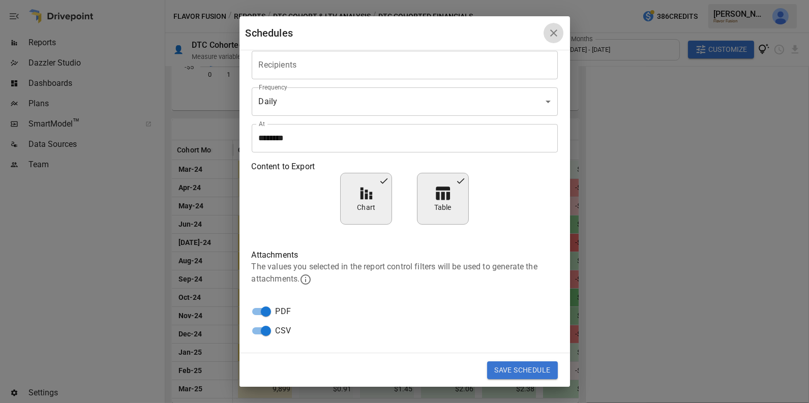
click at [556, 30] on icon "button" at bounding box center [553, 33] width 7 height 7
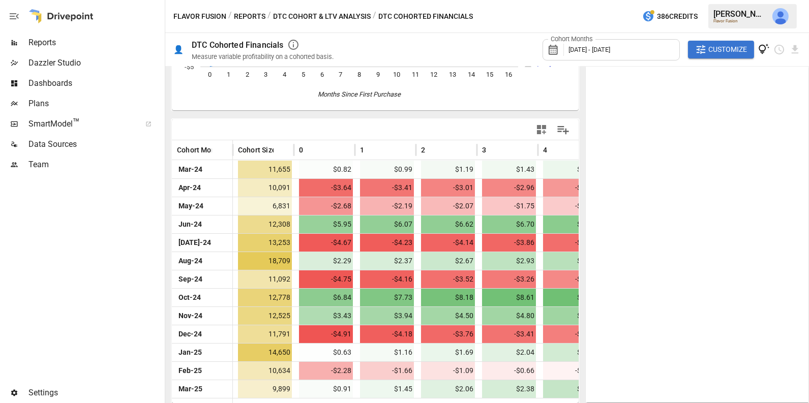
click at [297, 17] on button "DTC Cohort & LTV Analysis" at bounding box center [322, 16] width 98 height 13
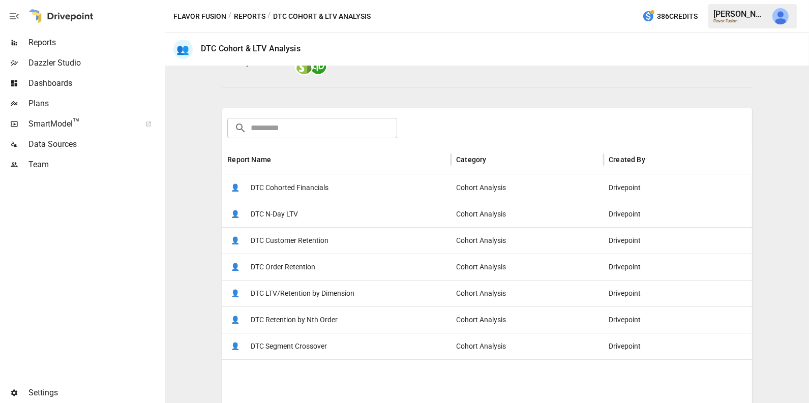
scroll to position [114, 0]
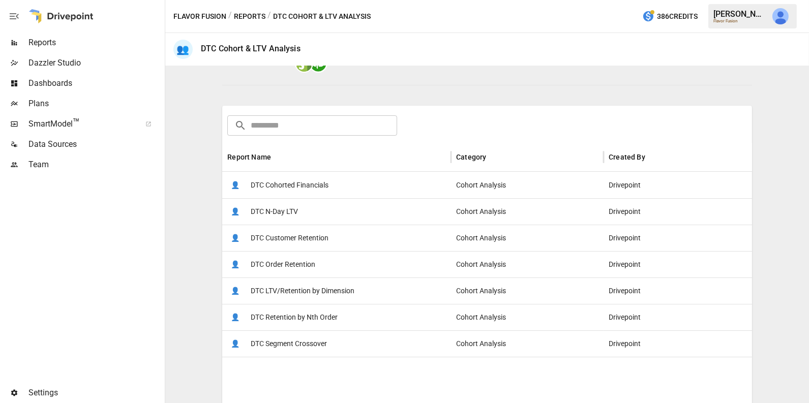
click at [315, 240] on span "DTC Customer Retention" at bounding box center [290, 238] width 78 height 26
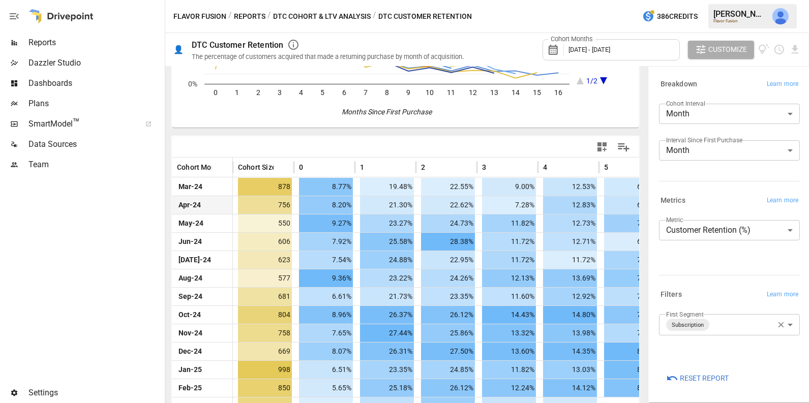
scroll to position [166, 0]
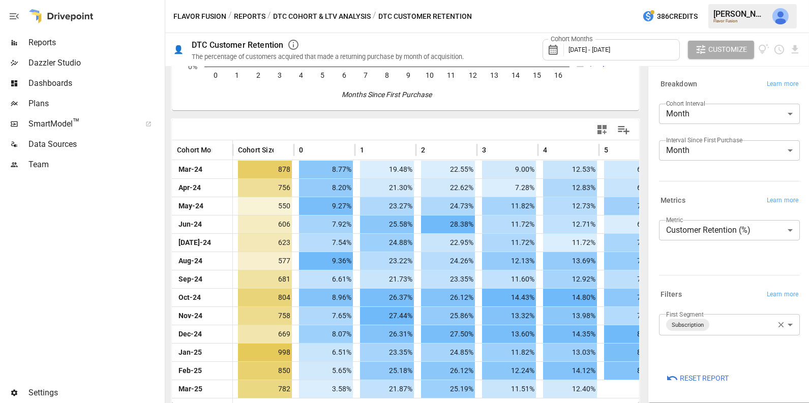
click at [782, 324] on icon "button" at bounding box center [781, 324] width 9 height 9
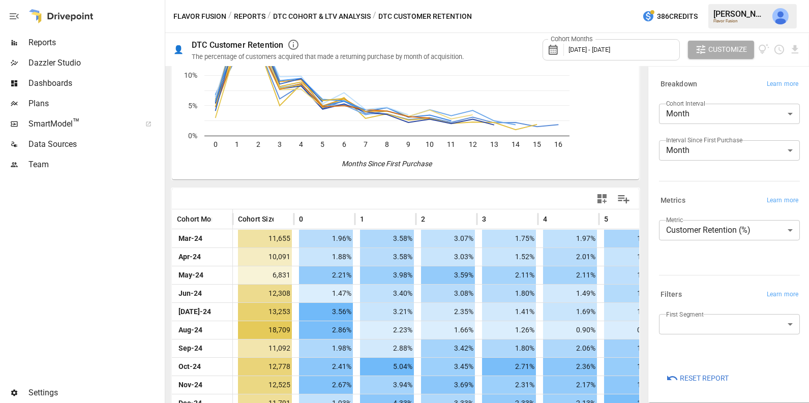
click at [708, 0] on body "Reports Dazzler Studio Dashboards Plans SmartModel ™ Data Sources Team Settings…" at bounding box center [404, 0] width 809 height 0
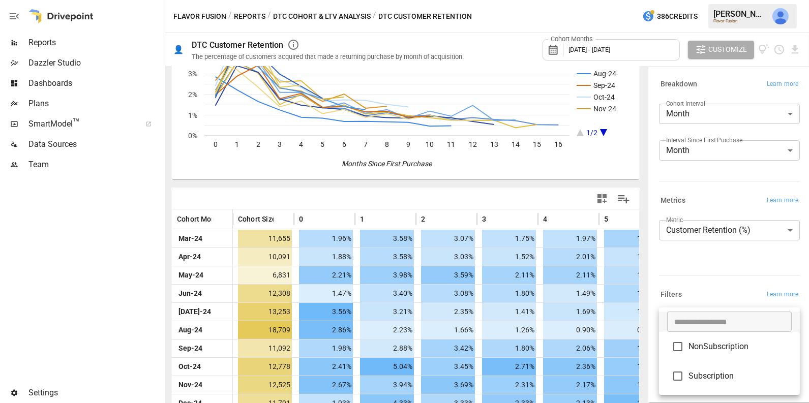
click at [697, 344] on span "NonSubscription" at bounding box center [740, 347] width 103 height 12
type input "**********"
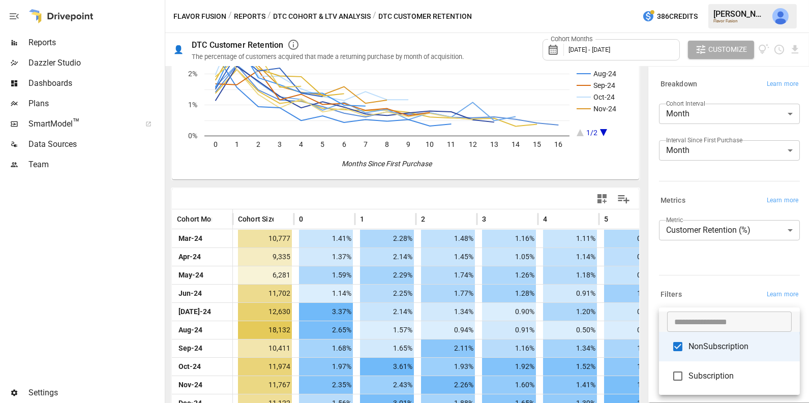
click at [715, 294] on div at bounding box center [404, 201] width 809 height 403
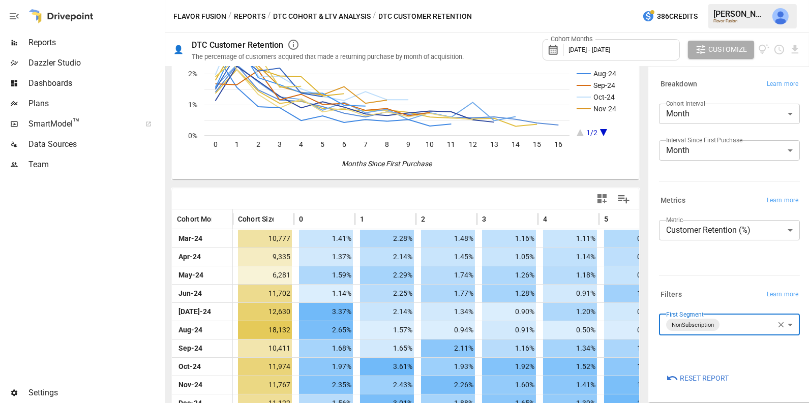
click at [342, 13] on button "DTC Cohort & LTV Analysis" at bounding box center [322, 16] width 98 height 13
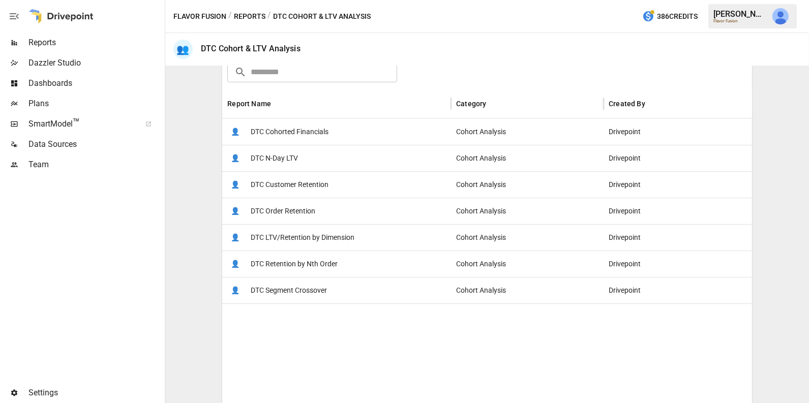
scroll to position [174, 0]
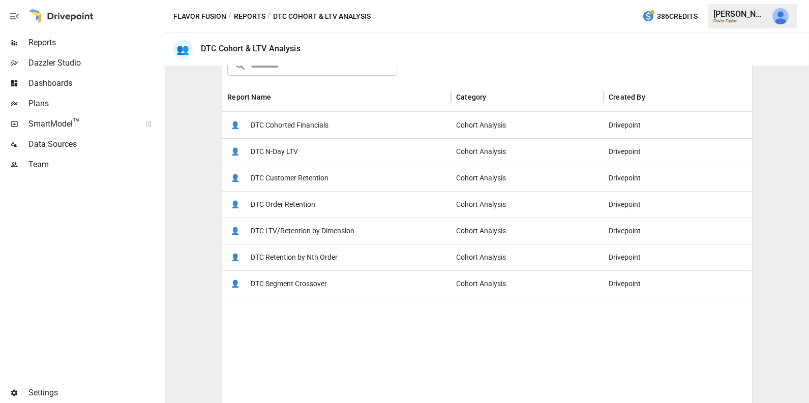
click at [304, 260] on span "DTC Retention by Nth Order" at bounding box center [294, 258] width 87 height 26
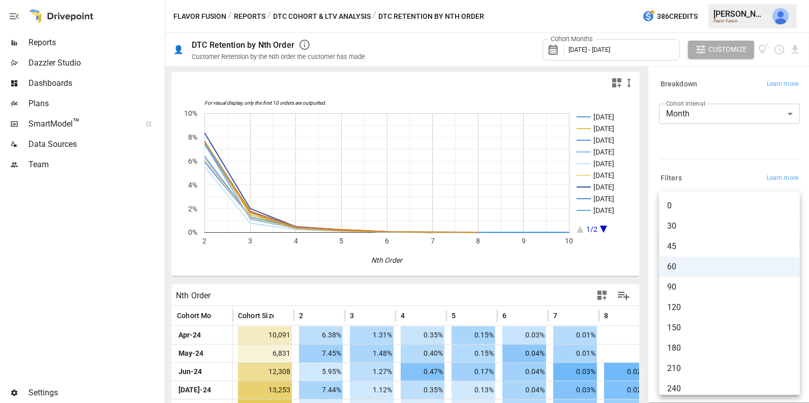
click at [703, 0] on body "Reports Dazzler Studio Dashboards Plans SmartModel ™ Data Sources Team Settings…" at bounding box center [404, 0] width 809 height 0
click at [690, 265] on span "60" at bounding box center [729, 267] width 125 height 12
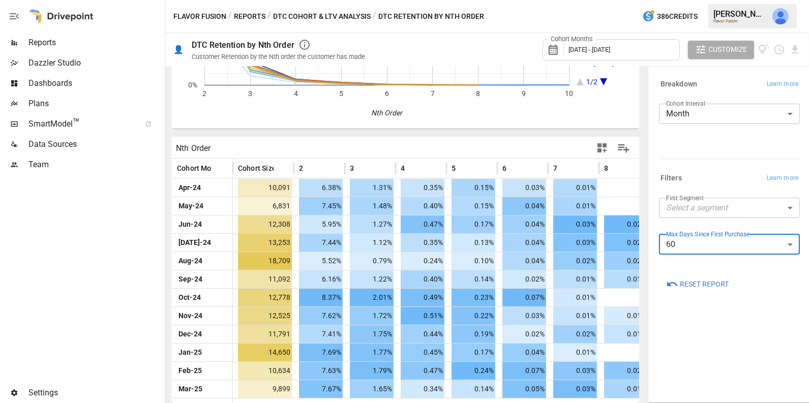
scroll to position [18, 0]
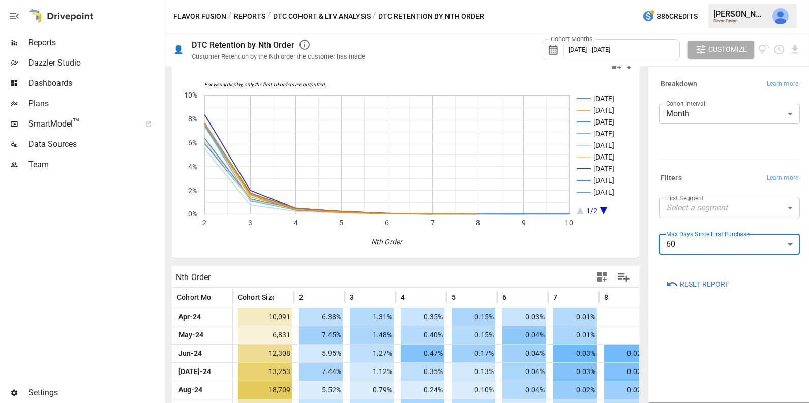
click at [335, 15] on button "DTC Cohort & LTV Analysis" at bounding box center [322, 16] width 98 height 13
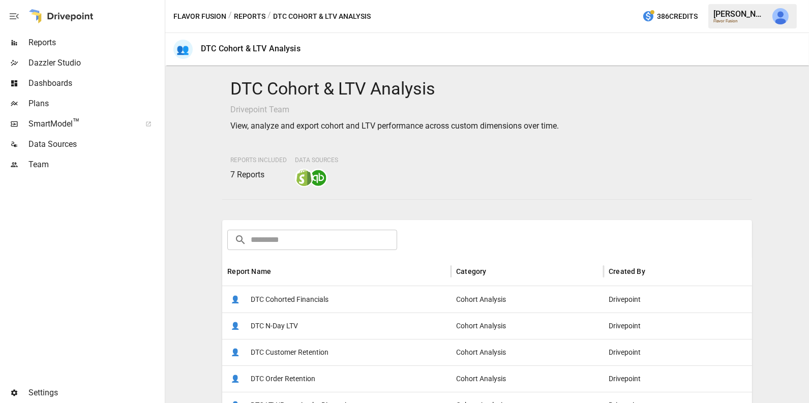
click at [254, 17] on button "Reports" at bounding box center [250, 16] width 32 height 13
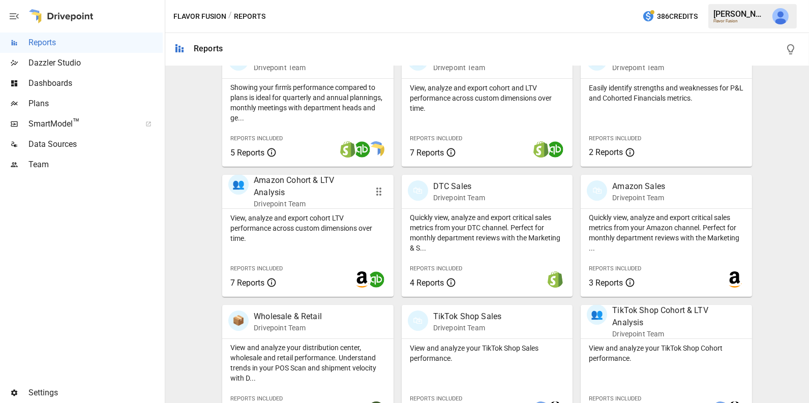
scroll to position [358, 0]
click at [496, 243] on p "Quickly view, analyze and export critical sales metrics from your DTC channel. …" at bounding box center [487, 232] width 155 height 41
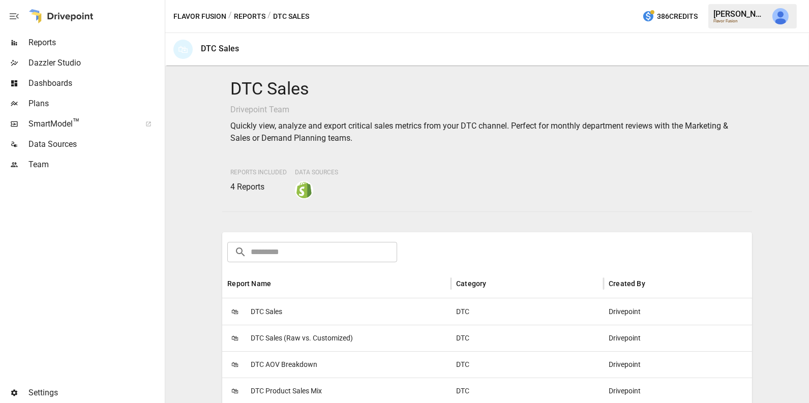
click at [293, 309] on div "🛍 DTC Sales" at bounding box center [336, 312] width 229 height 26
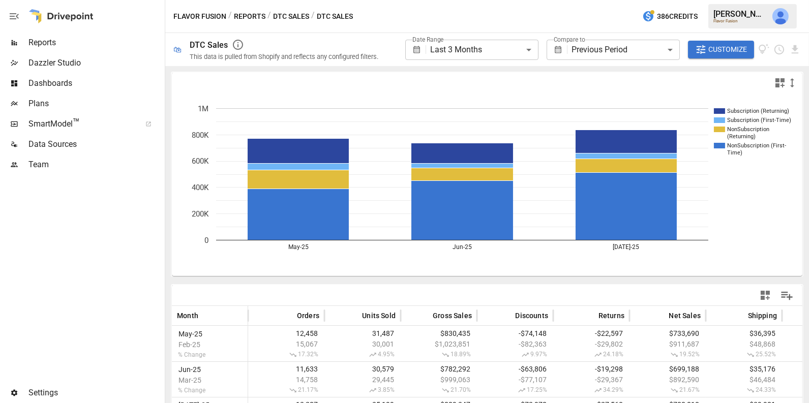
click at [737, 53] on span "Customize" at bounding box center [728, 49] width 39 height 13
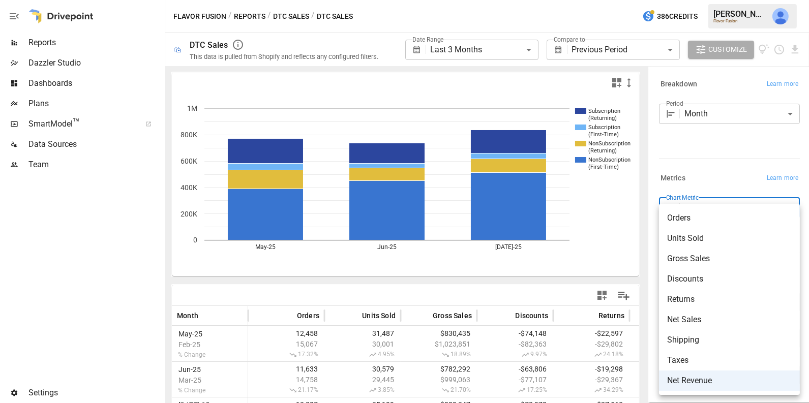
click at [720, 0] on body "**********" at bounding box center [404, 0] width 809 height 0
click at [716, 260] on span "Gross Sales" at bounding box center [729, 259] width 125 height 12
type input "**********"
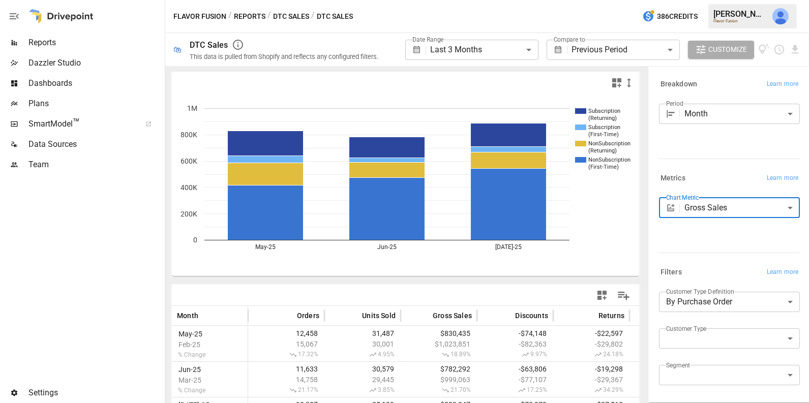
click at [758, 0] on body "**********" at bounding box center [404, 0] width 809 height 0
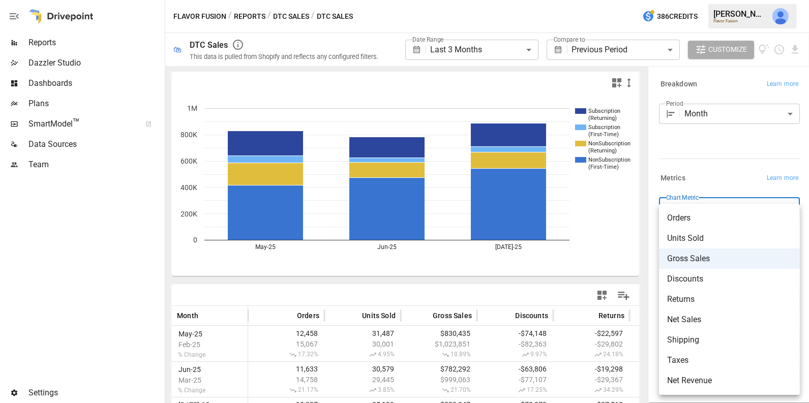
click at [716, 169] on div at bounding box center [404, 201] width 809 height 403
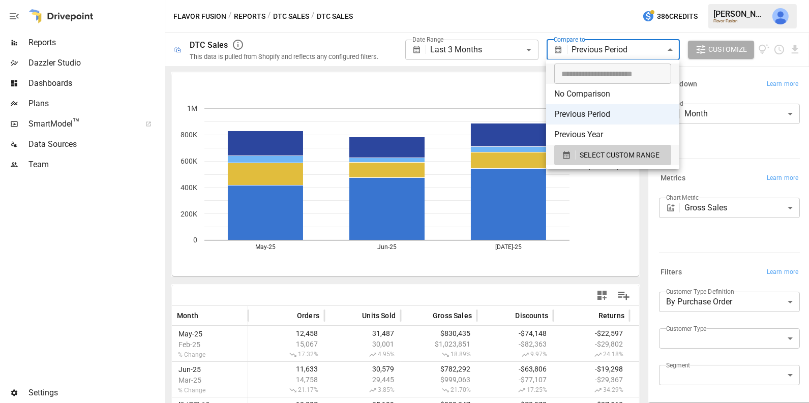
click at [603, 0] on body "**********" at bounding box center [404, 0] width 809 height 0
click at [476, 42] on div at bounding box center [404, 201] width 809 height 403
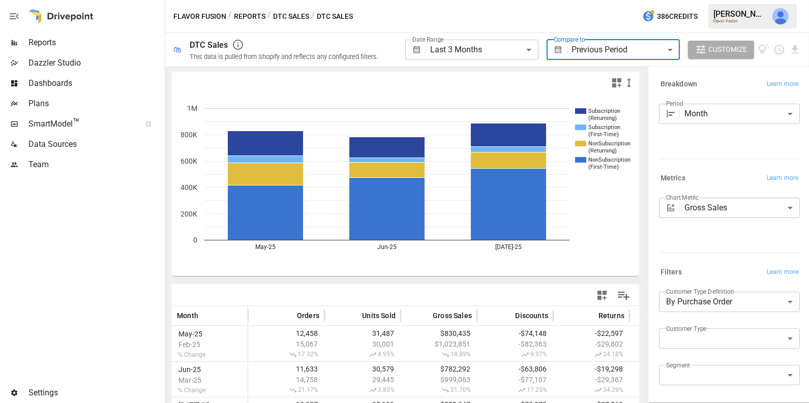
click at [596, 0] on body "**********" at bounding box center [404, 0] width 809 height 0
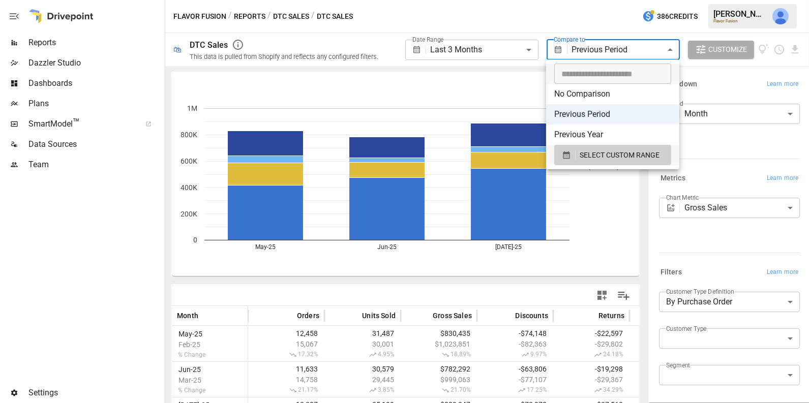
click at [468, 51] on div at bounding box center [404, 201] width 809 height 403
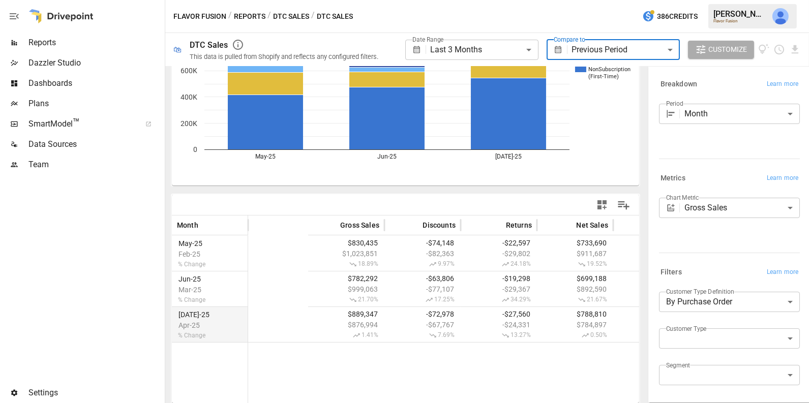
scroll to position [0, 295]
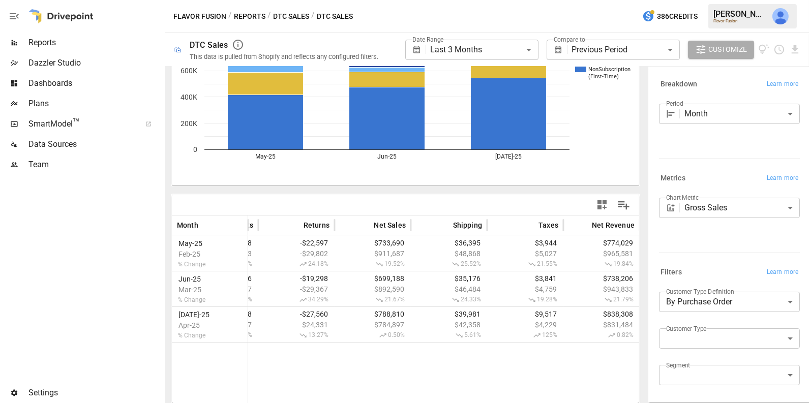
click at [294, 16] on button "DTC Sales" at bounding box center [291, 16] width 36 height 13
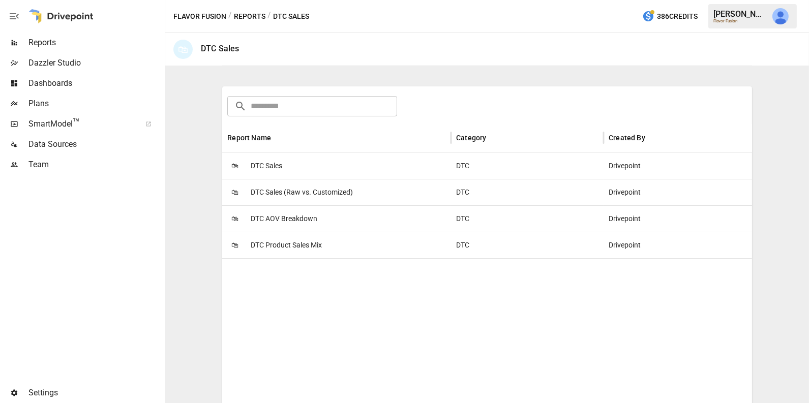
scroll to position [166, 0]
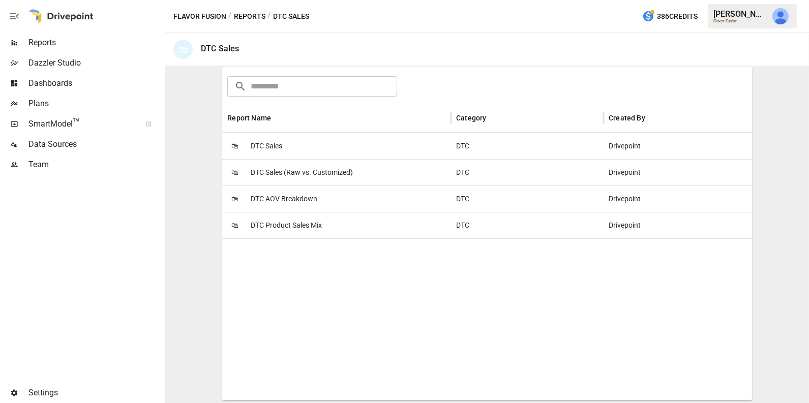
click at [324, 228] on div "🛍 DTC Product Sales Mix" at bounding box center [336, 225] width 229 height 26
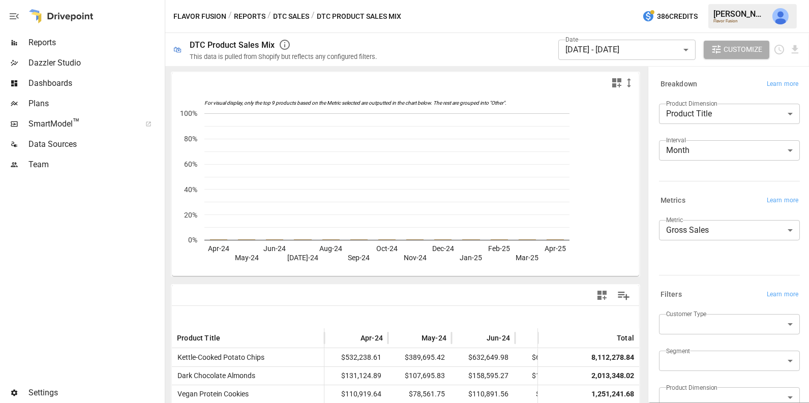
click at [710, 0] on body "Reports Dazzler Studio Dashboards Plans SmartModel ™ Data Sources Team Settings…" at bounding box center [404, 0] width 809 height 0
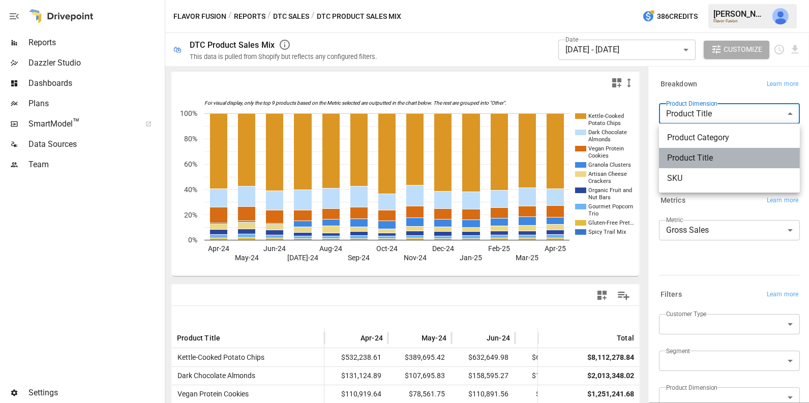
click at [702, 160] on span "Product Title" at bounding box center [729, 158] width 125 height 12
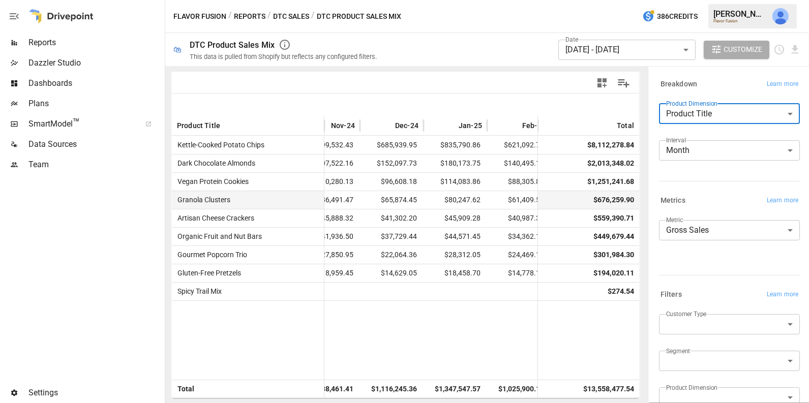
scroll to position [0, 478]
click at [731, 0] on body "Reports Dazzler Studio Dashboards Plans SmartModel ™ Data Sources Team Settings…" at bounding box center [404, 0] width 809 height 0
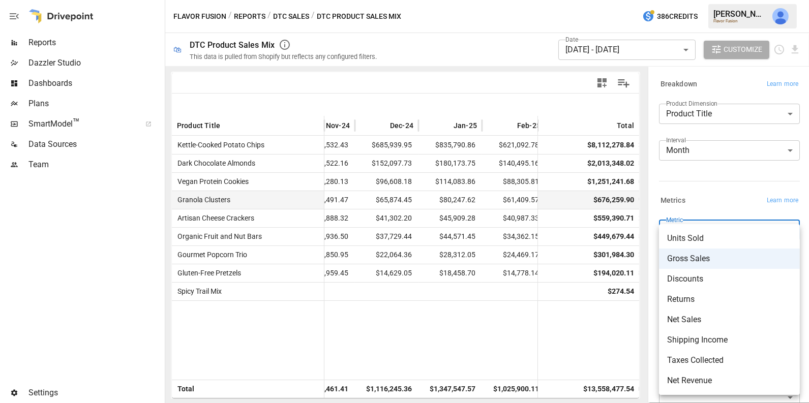
click at [558, 327] on div at bounding box center [404, 201] width 809 height 403
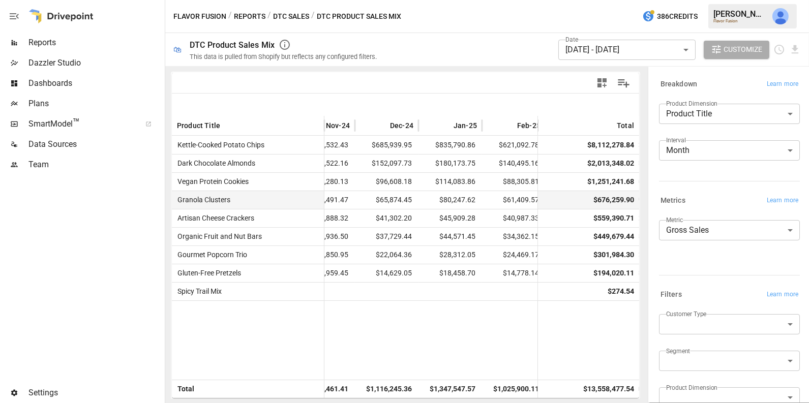
click at [301, 13] on button "DTC Sales" at bounding box center [291, 16] width 36 height 13
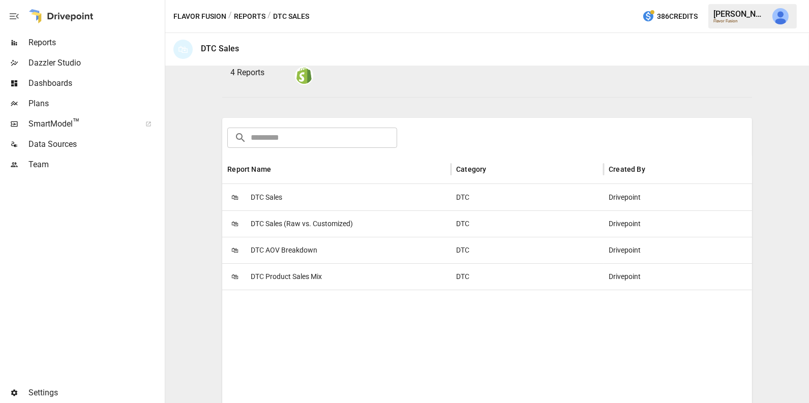
scroll to position [129, 0]
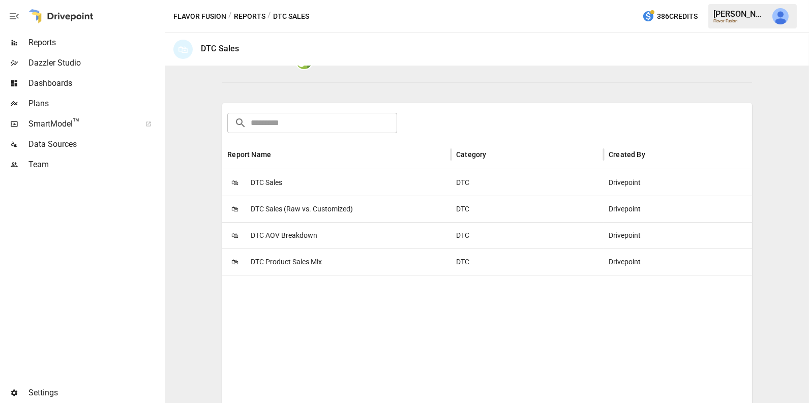
click at [297, 236] on span "DTC AOV Breakdown" at bounding box center [284, 236] width 67 height 26
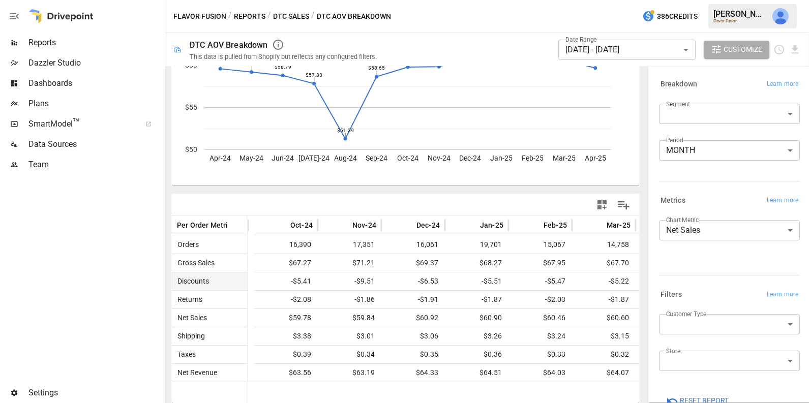
scroll to position [0, 435]
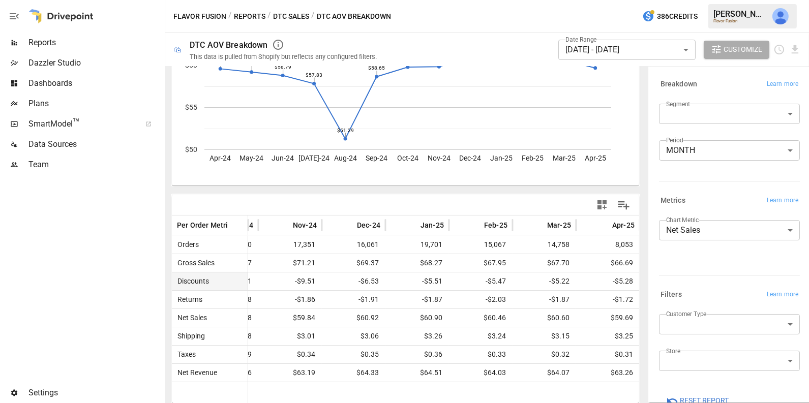
click at [254, 16] on button "Reports" at bounding box center [250, 16] width 32 height 13
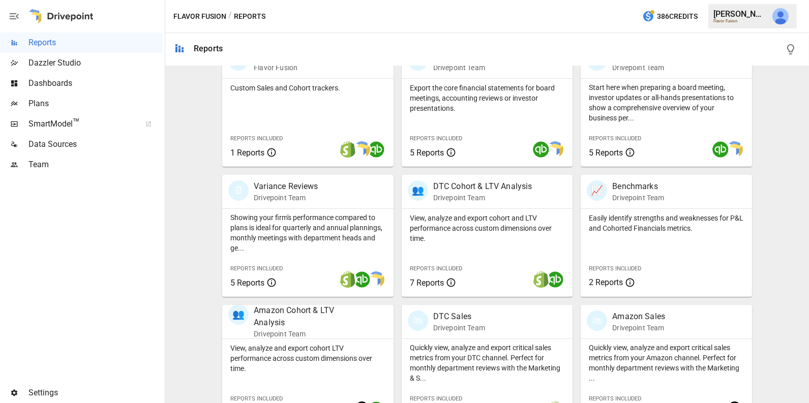
scroll to position [247, 0]
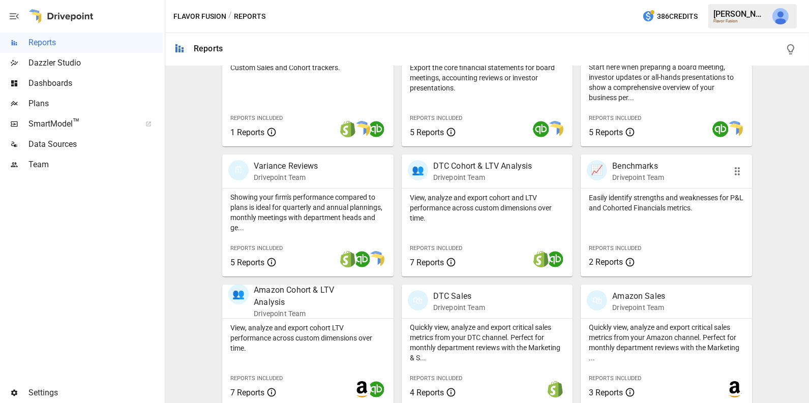
click at [734, 248] on div "Easily identify strengths and weaknesses for P&L and Cohorted Financials metric…" at bounding box center [666, 233] width 171 height 88
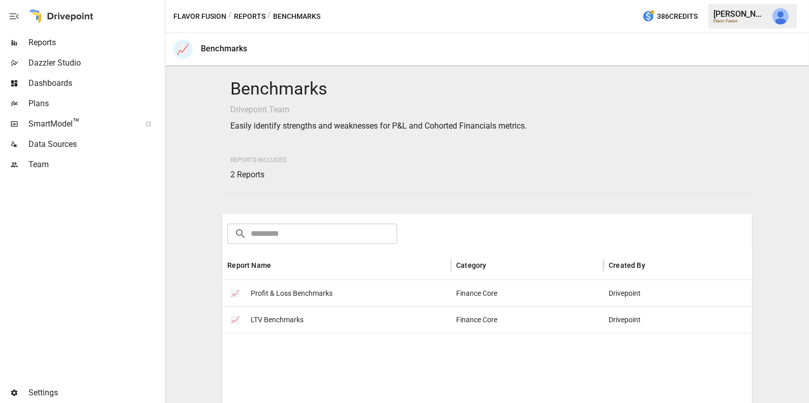
click at [298, 294] on span "Profit & Loss Benchmarks" at bounding box center [292, 294] width 82 height 26
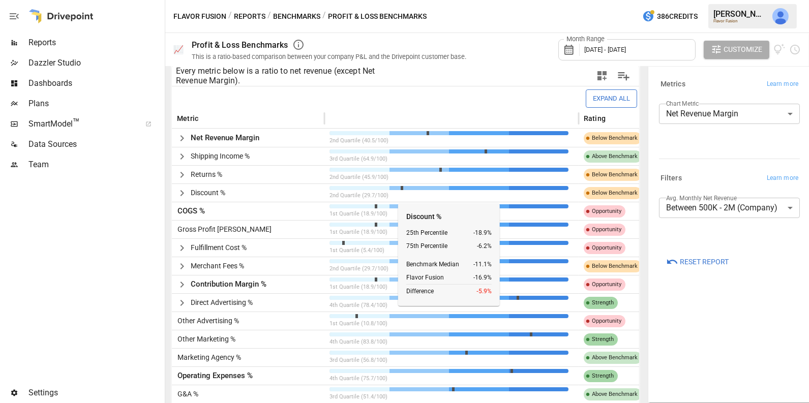
scroll to position [225, 0]
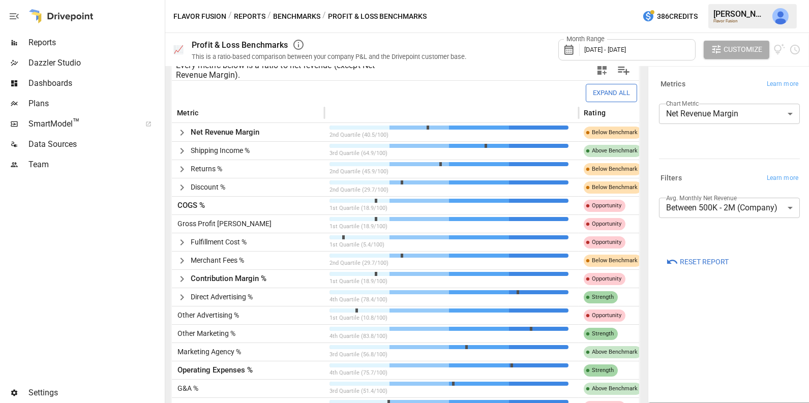
click at [183, 133] on icon "button" at bounding box center [182, 133] width 12 height 12
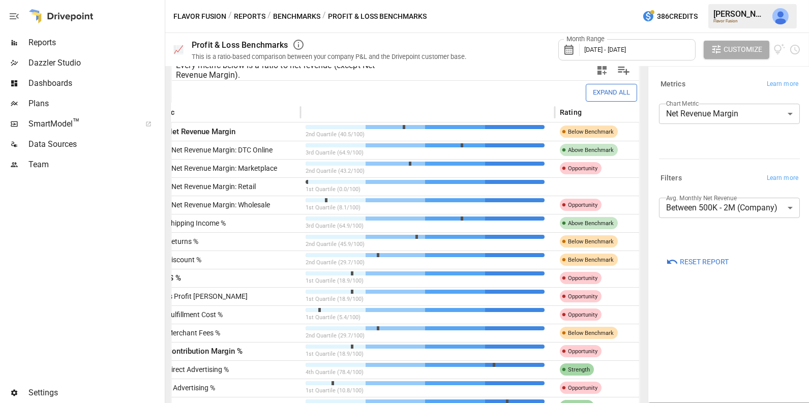
scroll to position [0, 25]
click at [258, 15] on button "Reports" at bounding box center [250, 16] width 32 height 13
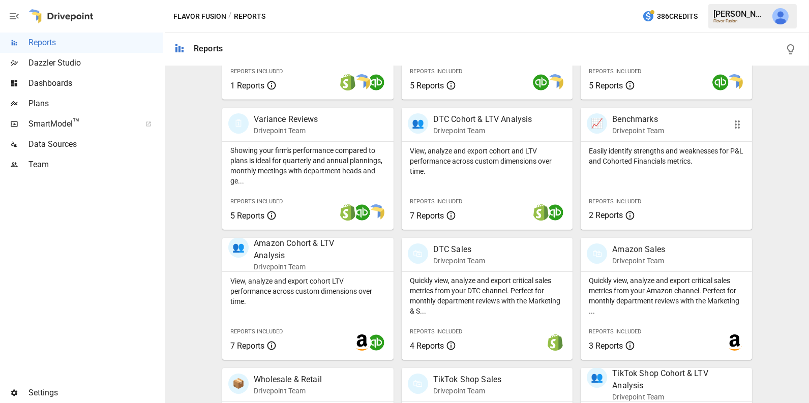
scroll to position [385, 0]
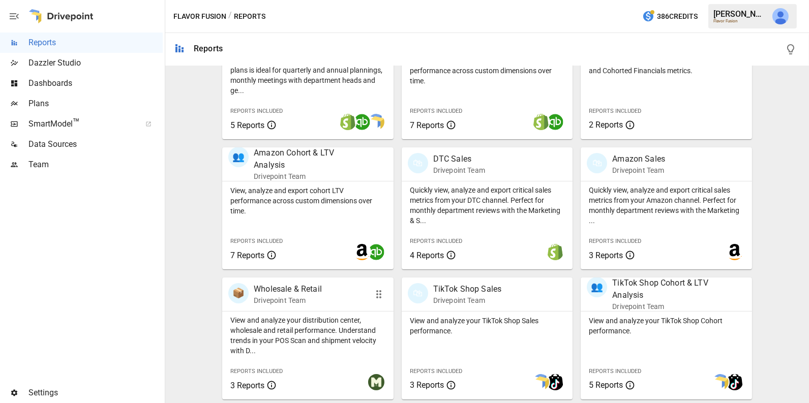
click at [309, 339] on p "View and analyze your distribution center, wholesale and retail performance. Un…" at bounding box center [307, 335] width 155 height 41
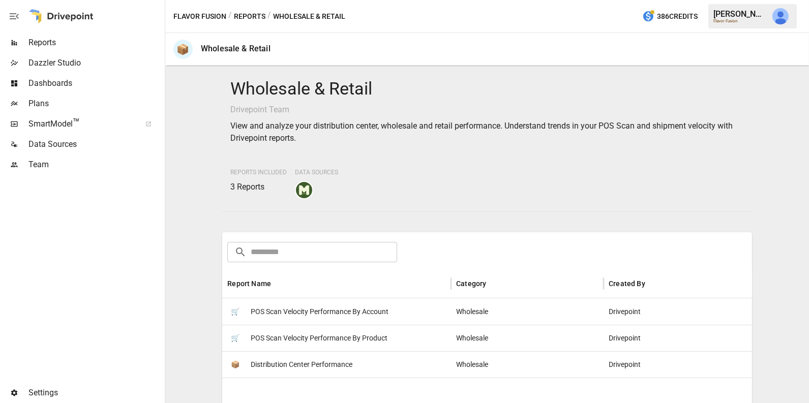
click at [274, 362] on span "Distribution Center Performance" at bounding box center [302, 365] width 102 height 26
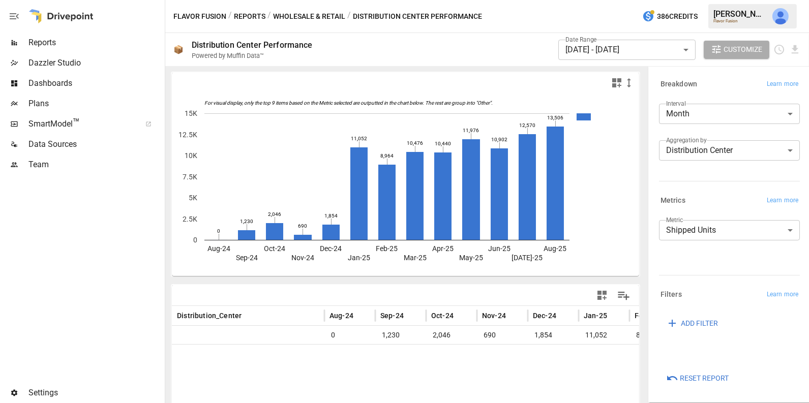
click at [709, 378] on span "Reset Report" at bounding box center [704, 378] width 49 height 13
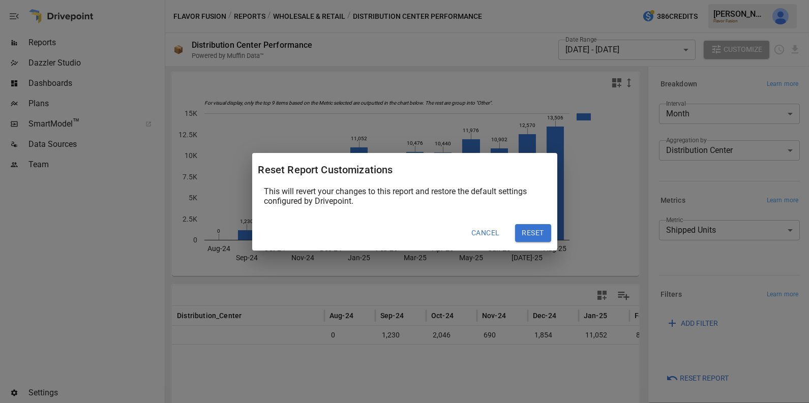
click at [542, 233] on button "Reset" at bounding box center [533, 233] width 36 height 18
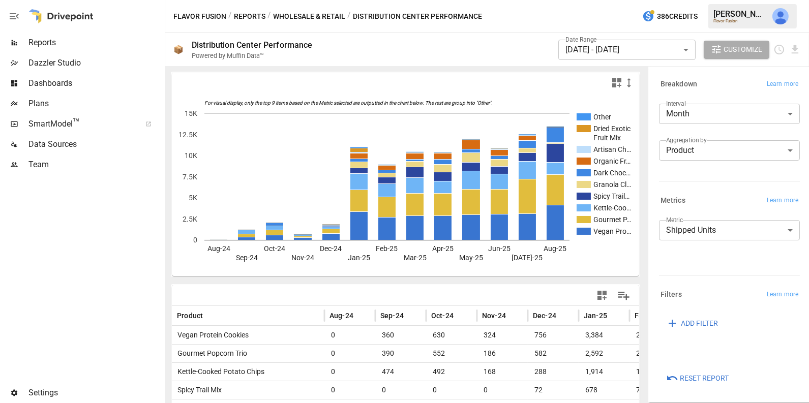
click at [719, 0] on body "Reports Dazzler Studio Dashboards Plans SmartModel ™ Data Sources Team Settings…" at bounding box center [404, 0] width 809 height 0
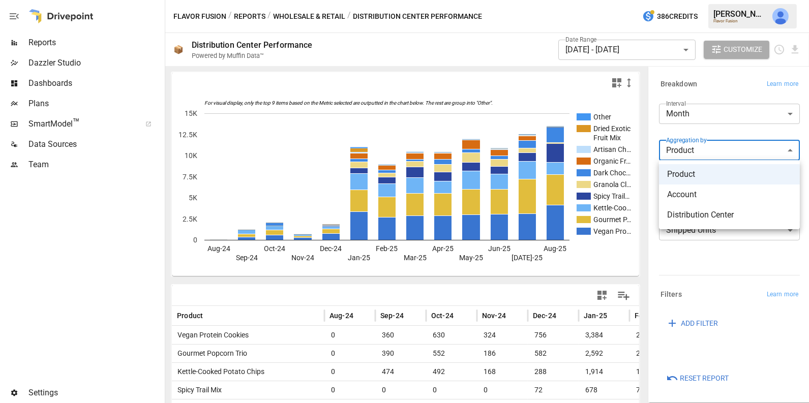
click at [522, 290] on div at bounding box center [404, 201] width 809 height 403
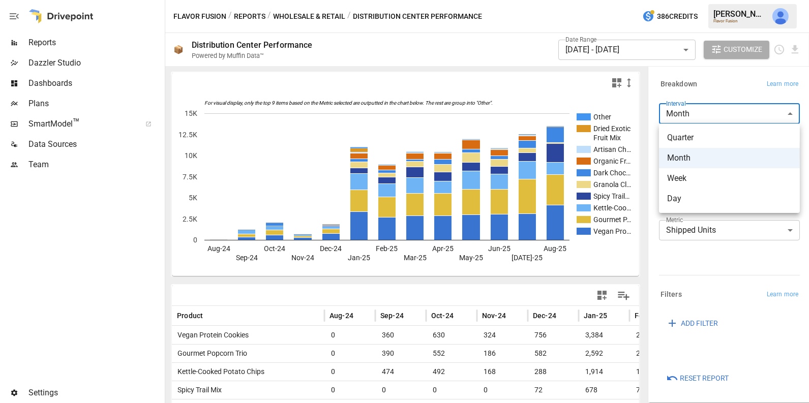
click at [686, 0] on body "Reports Dazzler Studio Dashboards Plans SmartModel ™ Data Sources Team Settings…" at bounding box center [404, 0] width 809 height 0
click at [695, 245] on div at bounding box center [404, 201] width 809 height 403
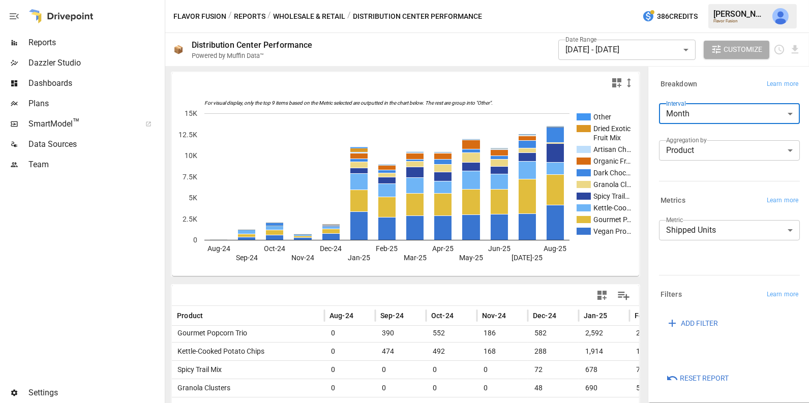
scroll to position [9, 0]
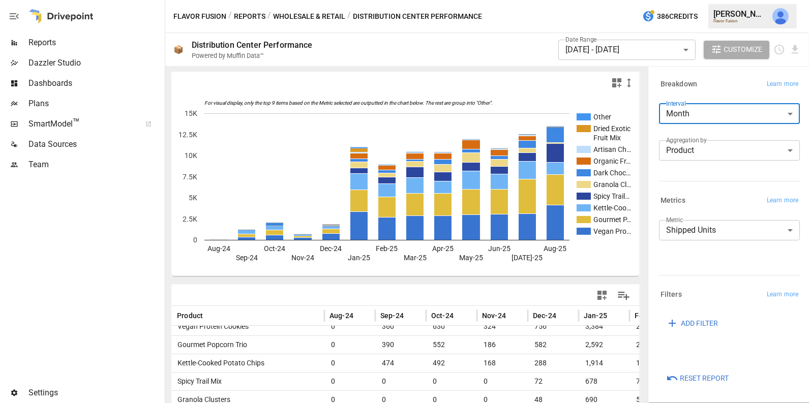
click at [701, 143] on label "Aggregation by" at bounding box center [686, 140] width 41 height 9
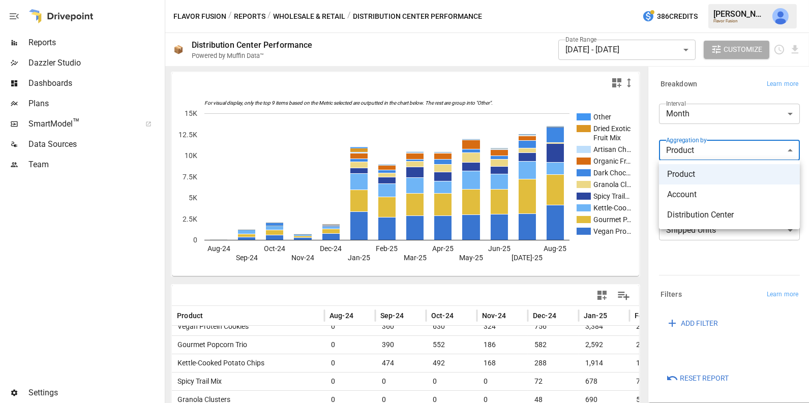
click at [701, 0] on body "Reports Dazzler Studio Dashboards Plans SmartModel ™ Data Sources Team Settings…" at bounding box center [404, 0] width 809 height 0
click at [690, 198] on span "Account" at bounding box center [729, 195] width 125 height 12
type input "*******"
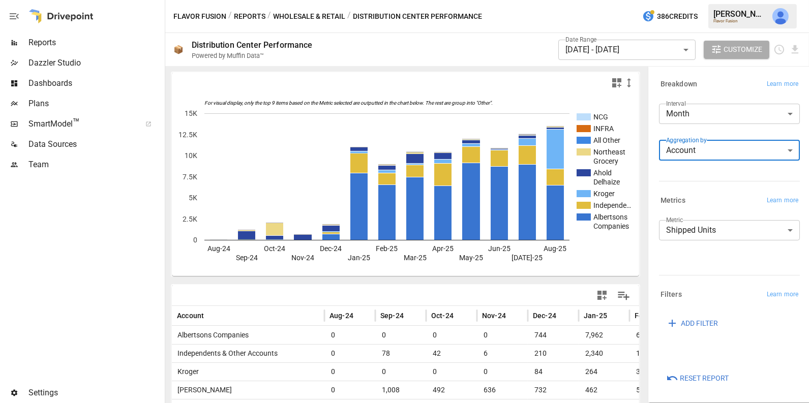
click at [288, 13] on button "Wholesale & Retail" at bounding box center [309, 16] width 72 height 13
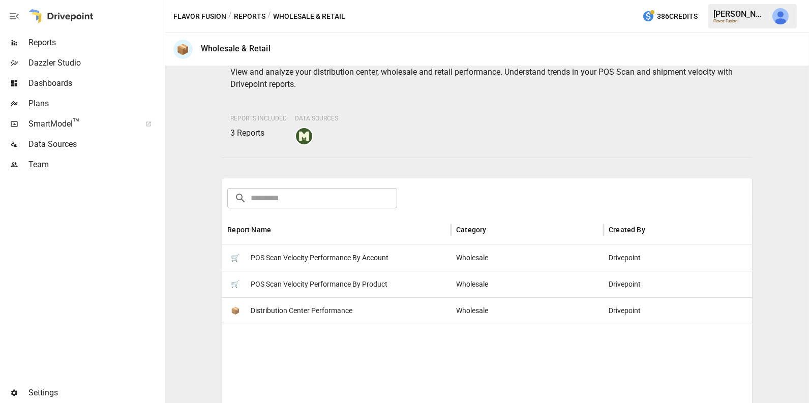
scroll to position [72, 0]
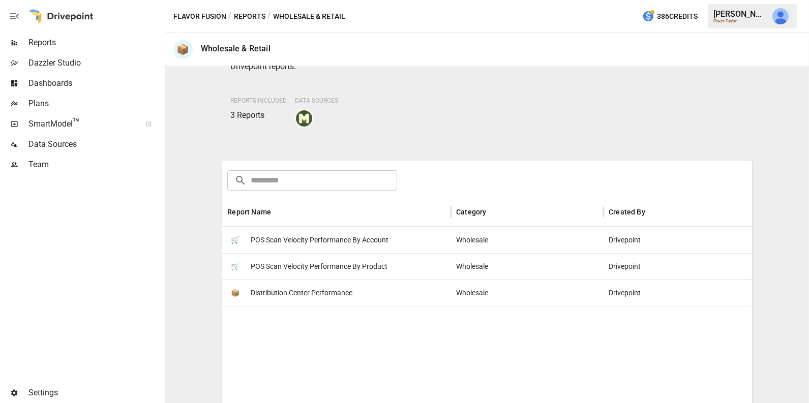
click at [372, 267] on span "POS Scan Velocity Performance By Product" at bounding box center [319, 267] width 137 height 26
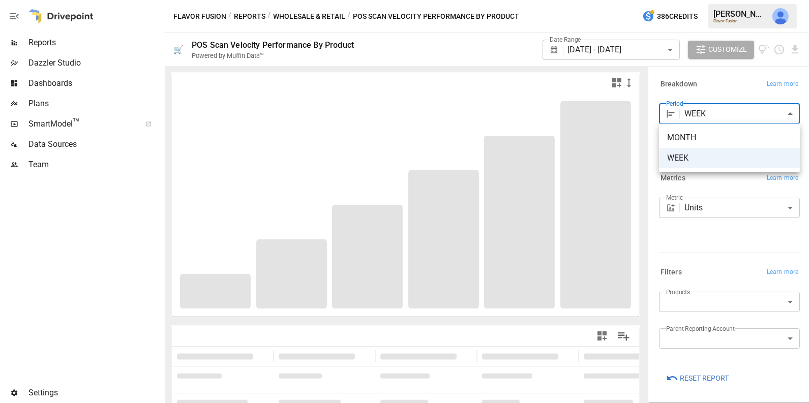
click at [712, 0] on body "**********" at bounding box center [404, 0] width 809 height 0
click at [700, 183] on div at bounding box center [404, 201] width 809 height 403
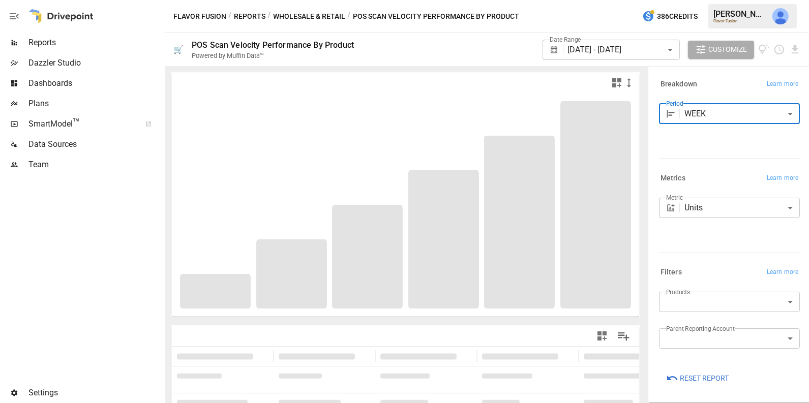
click at [699, 0] on body "**********" at bounding box center [404, 0] width 809 height 0
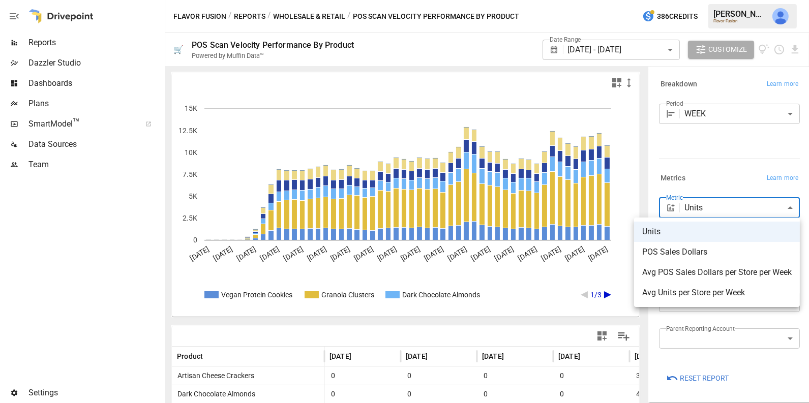
click at [717, 157] on div at bounding box center [404, 201] width 809 height 403
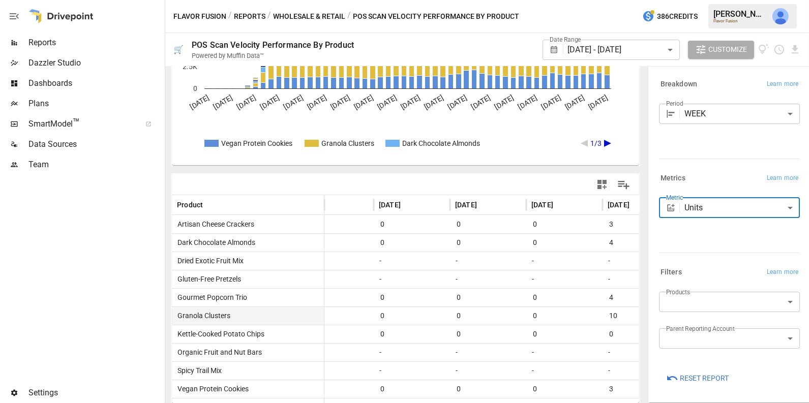
scroll to position [0, 26]
click at [316, 17] on button "Wholesale & Retail" at bounding box center [309, 16] width 72 height 13
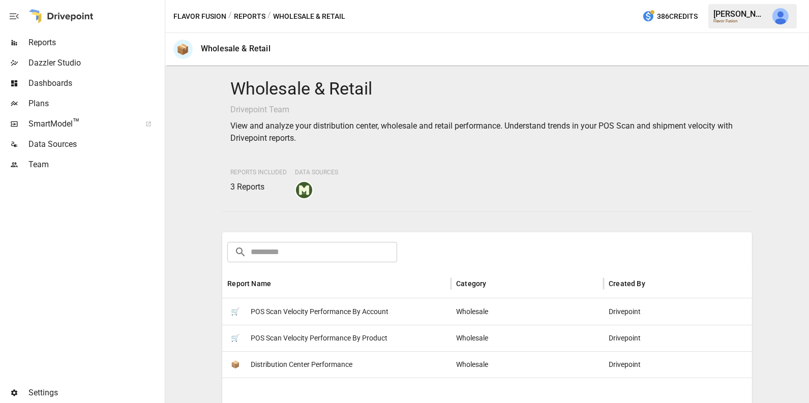
click at [92, 80] on span "Dashboards" at bounding box center [95, 83] width 134 height 12
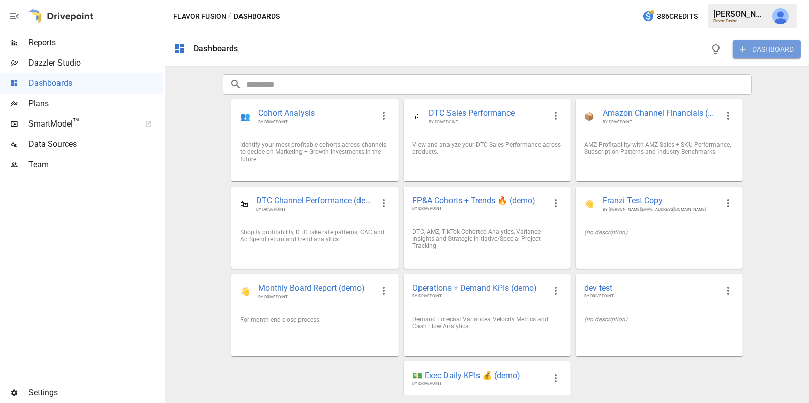
click at [763, 47] on button "DASHBOARD" at bounding box center [767, 49] width 68 height 18
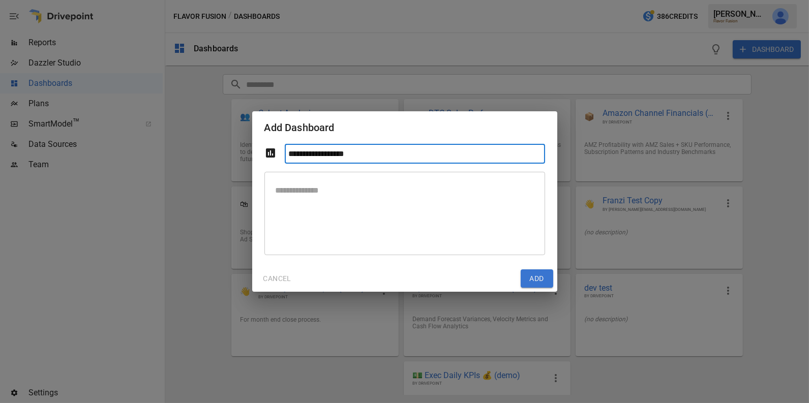
click at [267, 280] on button "CANCEL" at bounding box center [277, 279] width 42 height 18
